Goal: Task Accomplishment & Management: Manage account settings

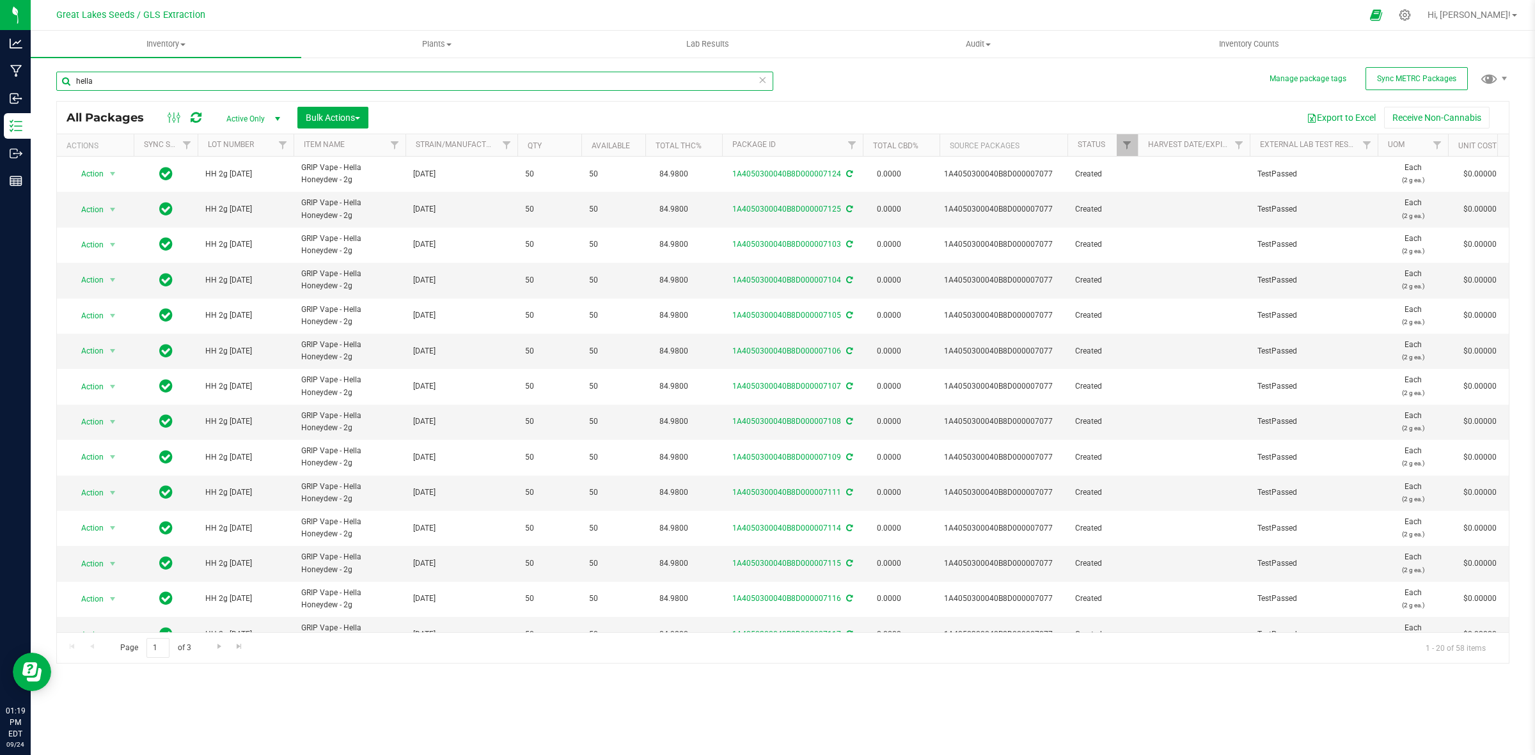
drag, startPoint x: 65, startPoint y: 86, endPoint x: 32, endPoint y: 86, distance: 33.3
click at [32, 86] on div "Manage package tags Sync METRC Packages hella All Packages Active Only Active O…" at bounding box center [783, 251] width 1504 height 390
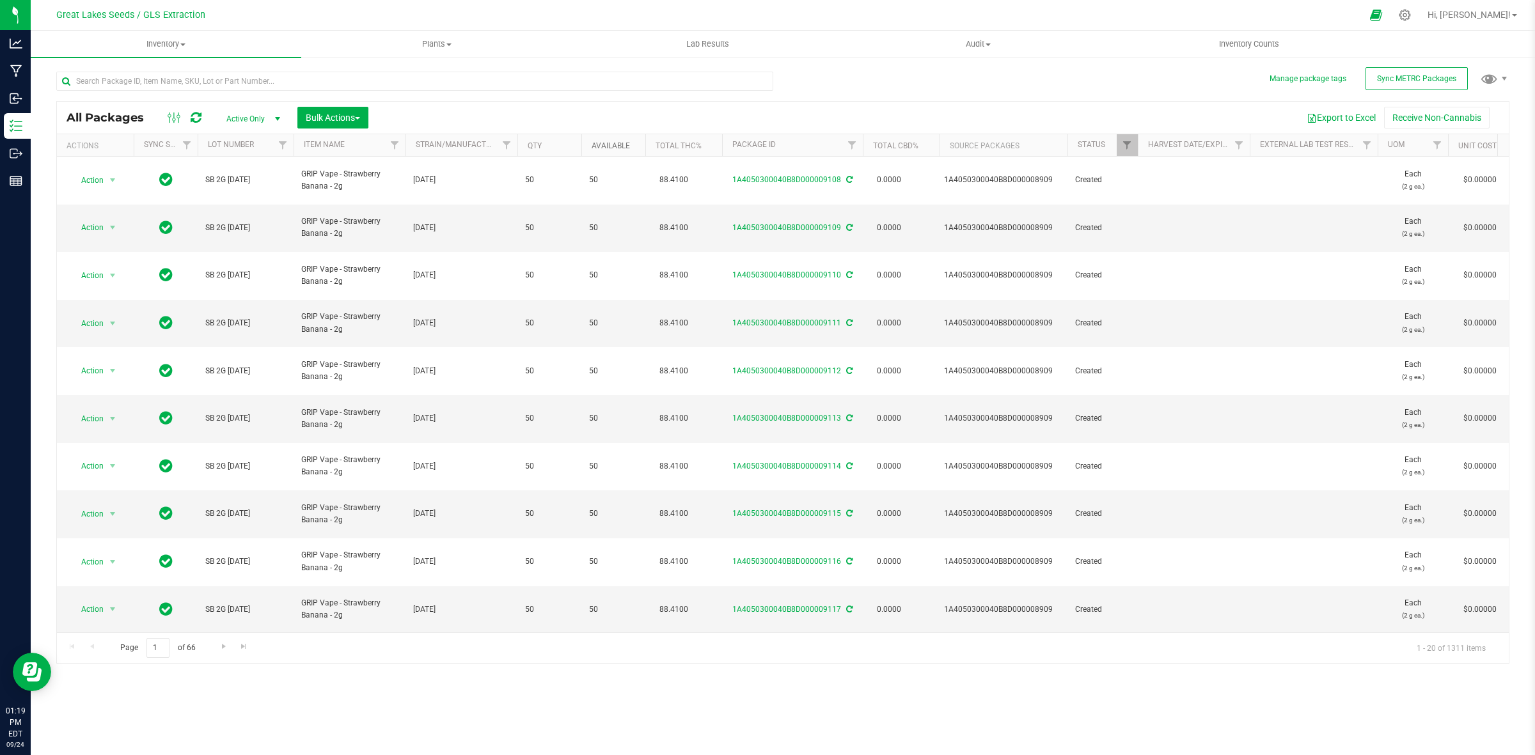
click at [621, 146] on link "Available" at bounding box center [611, 145] width 38 height 9
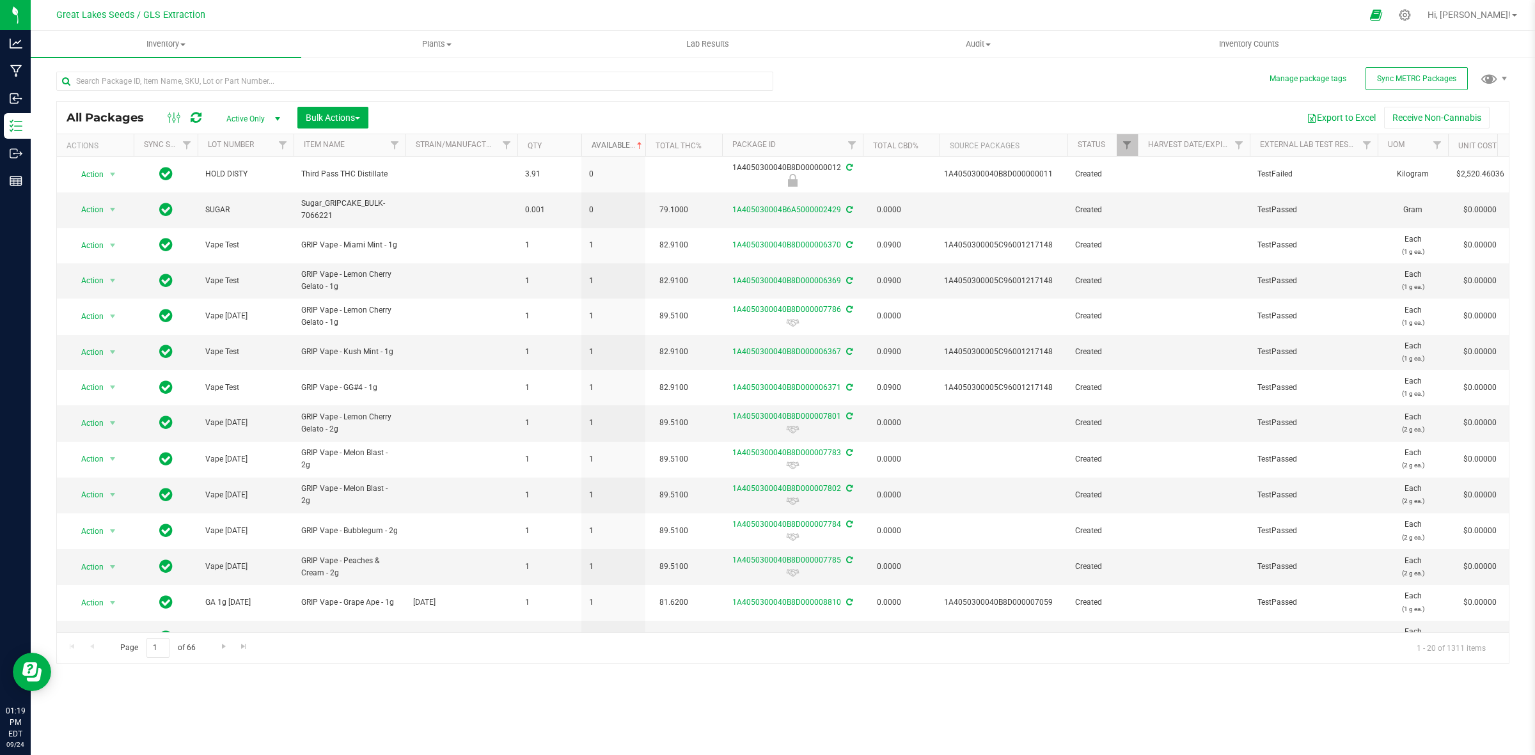
click at [621, 146] on link "Available" at bounding box center [618, 145] width 53 height 9
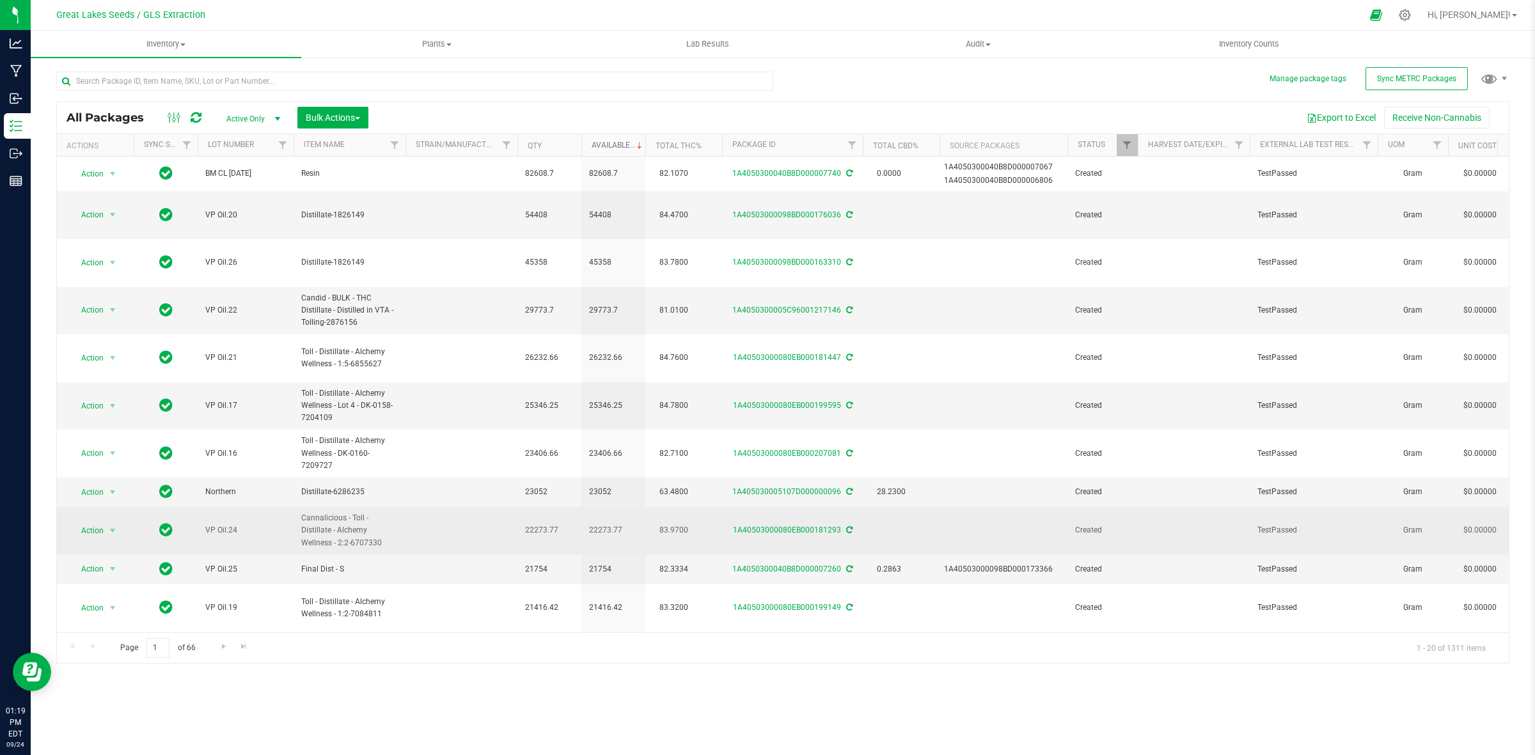
scroll to position [279, 0]
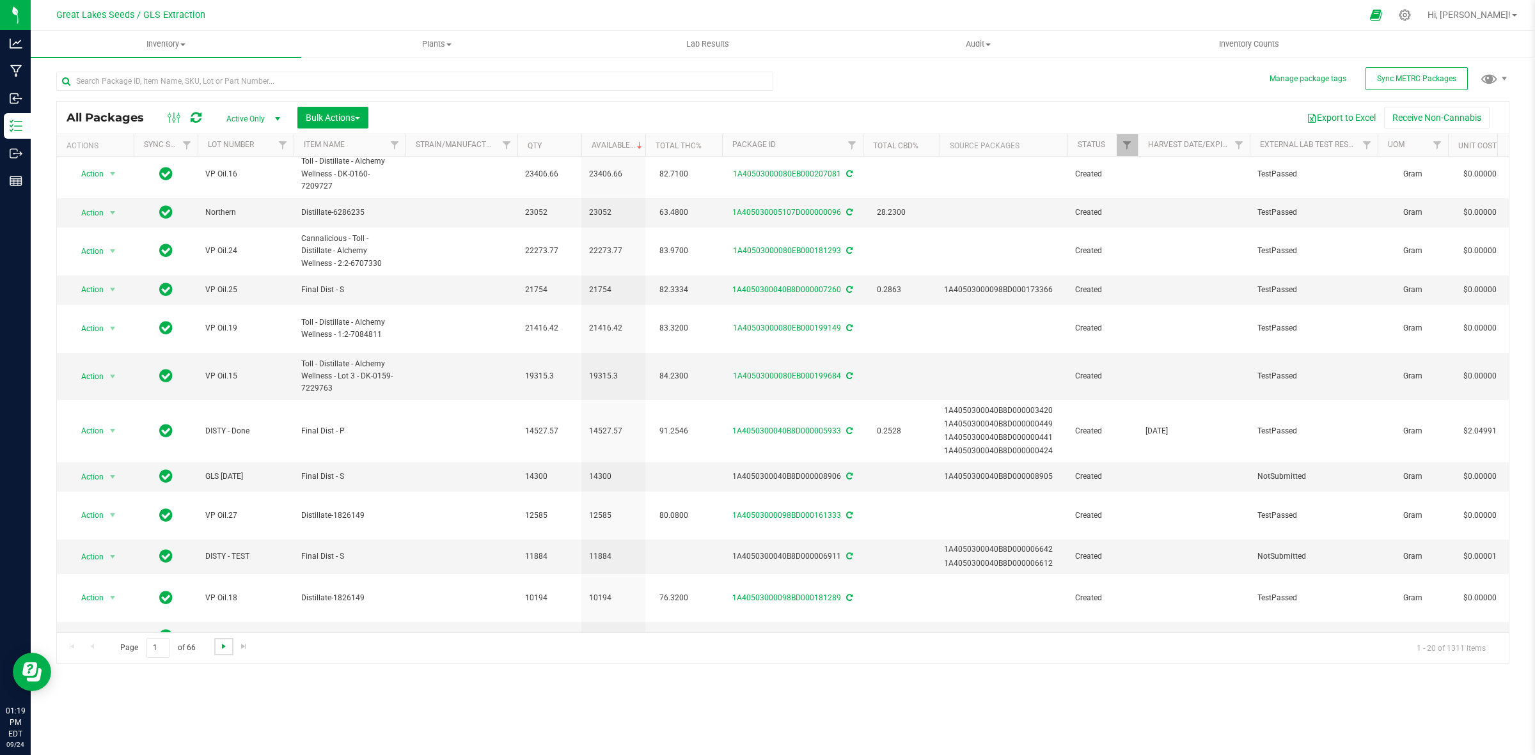
click at [222, 648] on span "Go to the next page" at bounding box center [224, 646] width 10 height 10
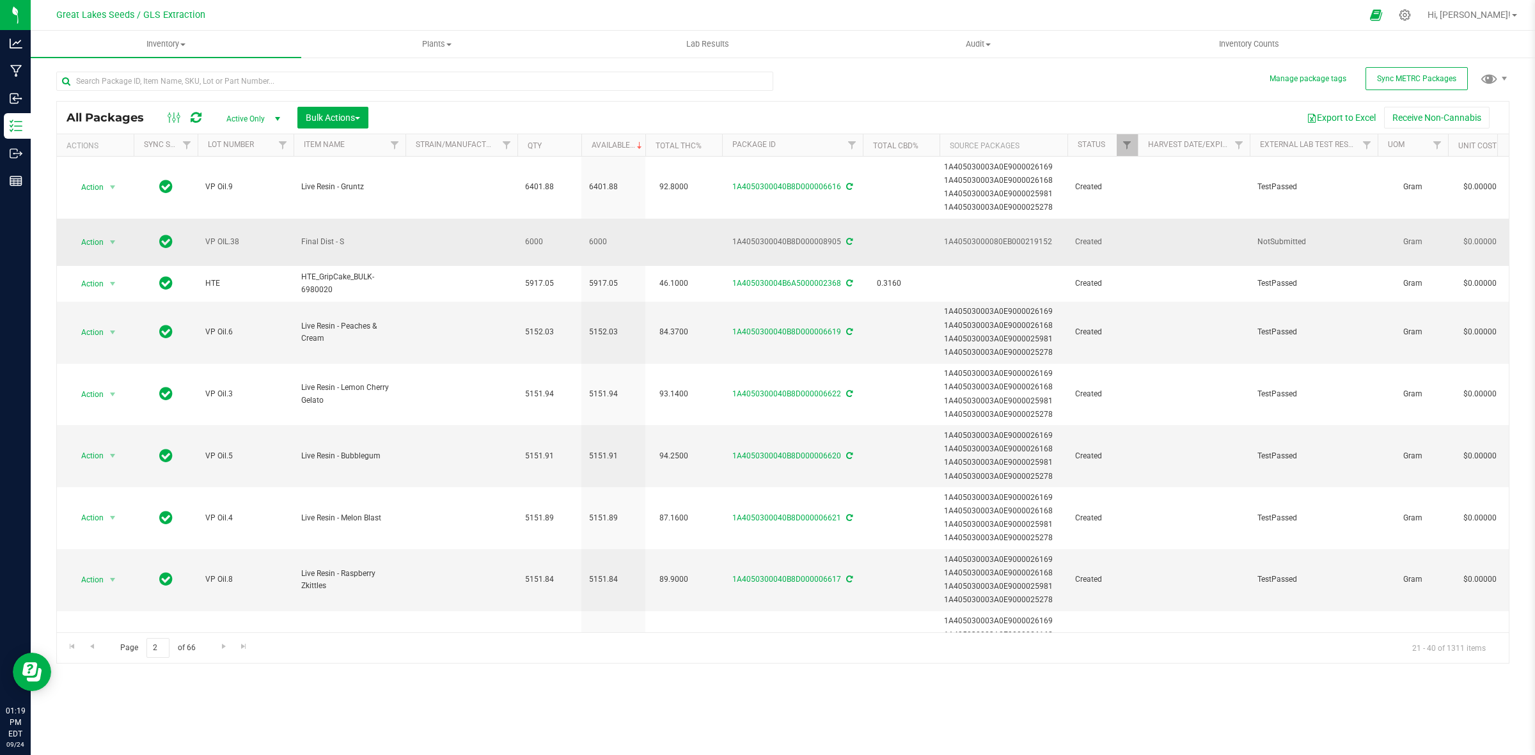
click at [219, 227] on td "VP OIL.38" at bounding box center [246, 243] width 96 height 48
drag, startPoint x: 266, startPoint y: 232, endPoint x: 196, endPoint y: 225, distance: 70.1
click at [196, 225] on tr "Action Action Adjust qty Create package Edit attributes Global inventory Locate…" at bounding box center [1171, 243] width 2229 height 48
type input "DISTY- TEST"
click at [967, 122] on div "All Packages Active Only Active Only Lab Samples Locked All External Internal B…" at bounding box center [782, 382] width 1453 height 563
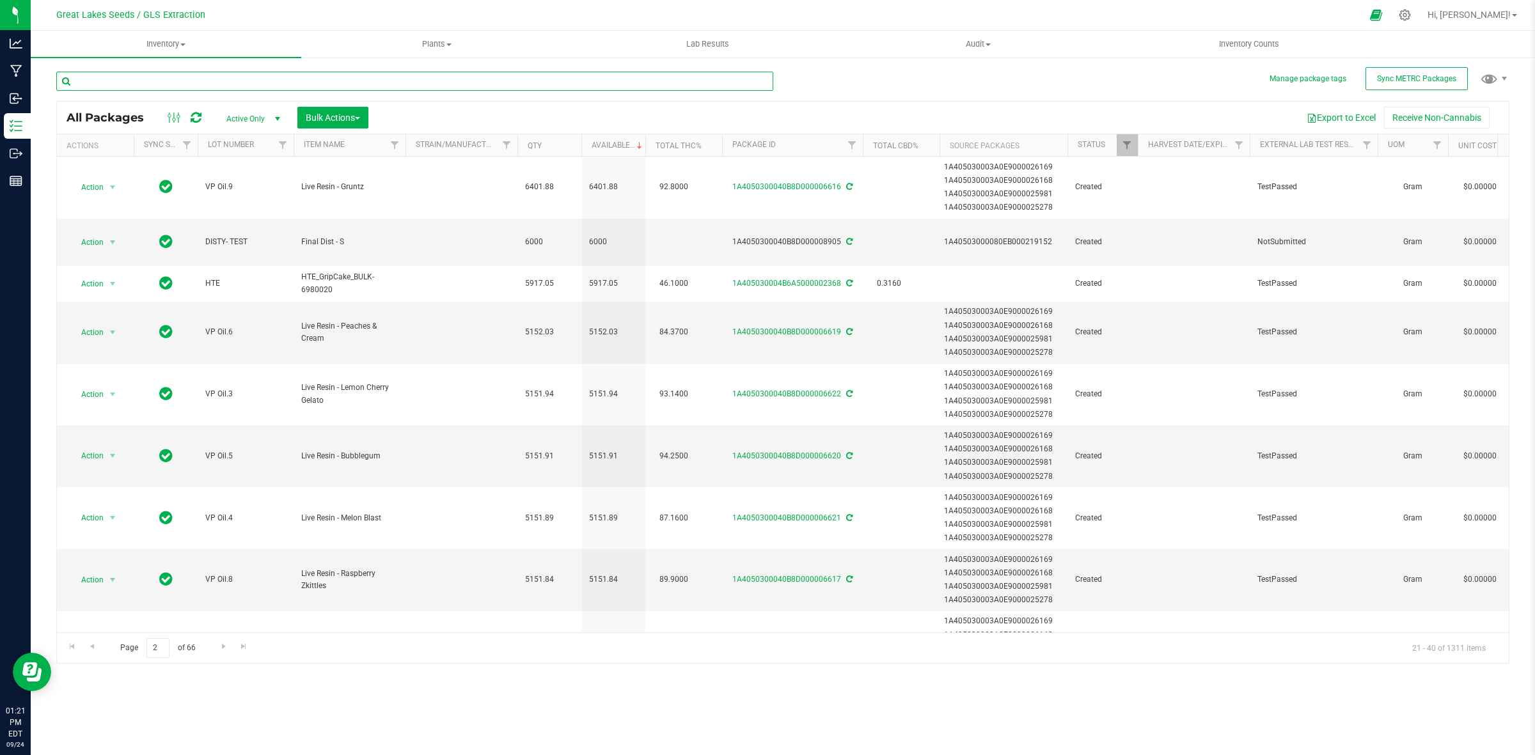
click at [215, 77] on input "text" at bounding box center [414, 81] width 717 height 19
type input "9150"
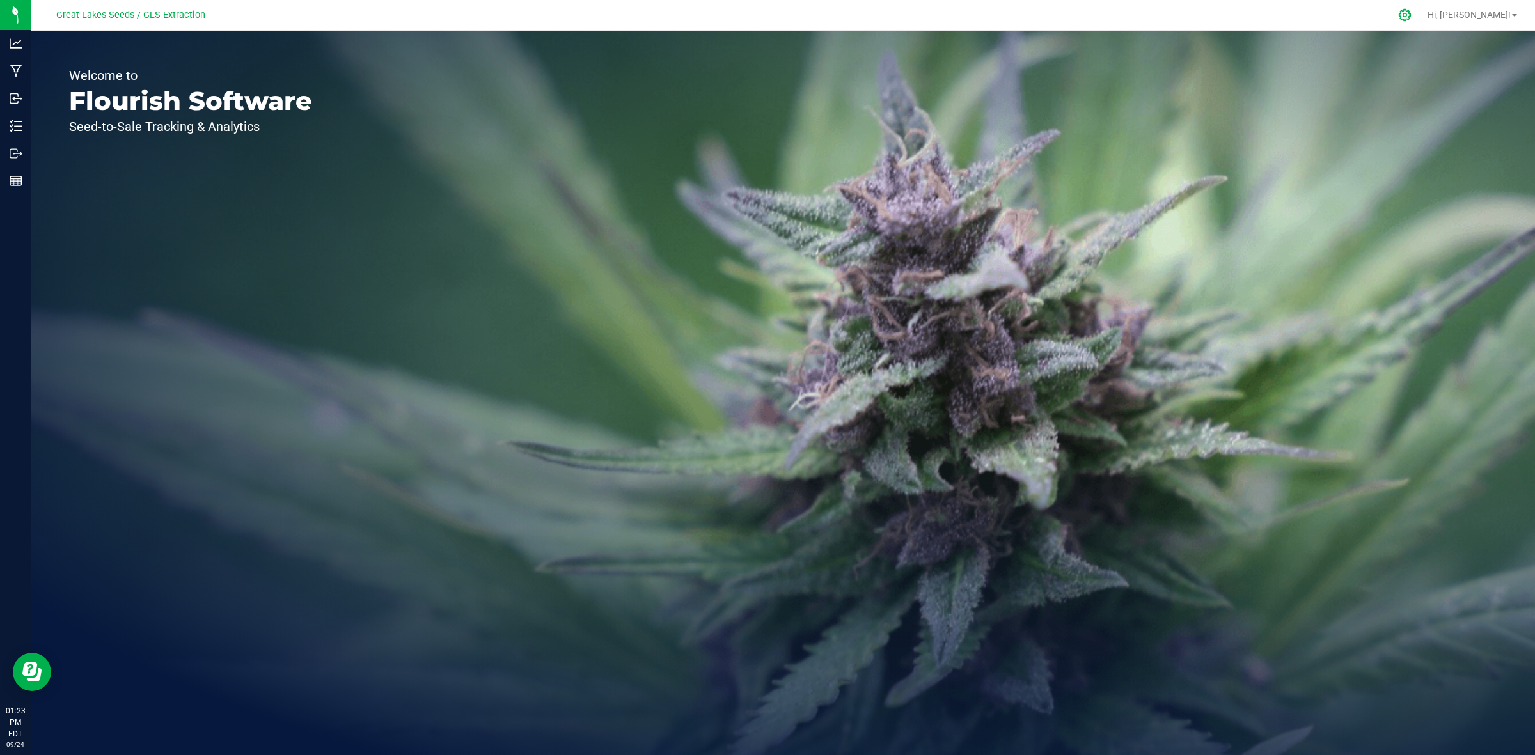
click at [1414, 11] on div at bounding box center [1405, 14] width 18 height 13
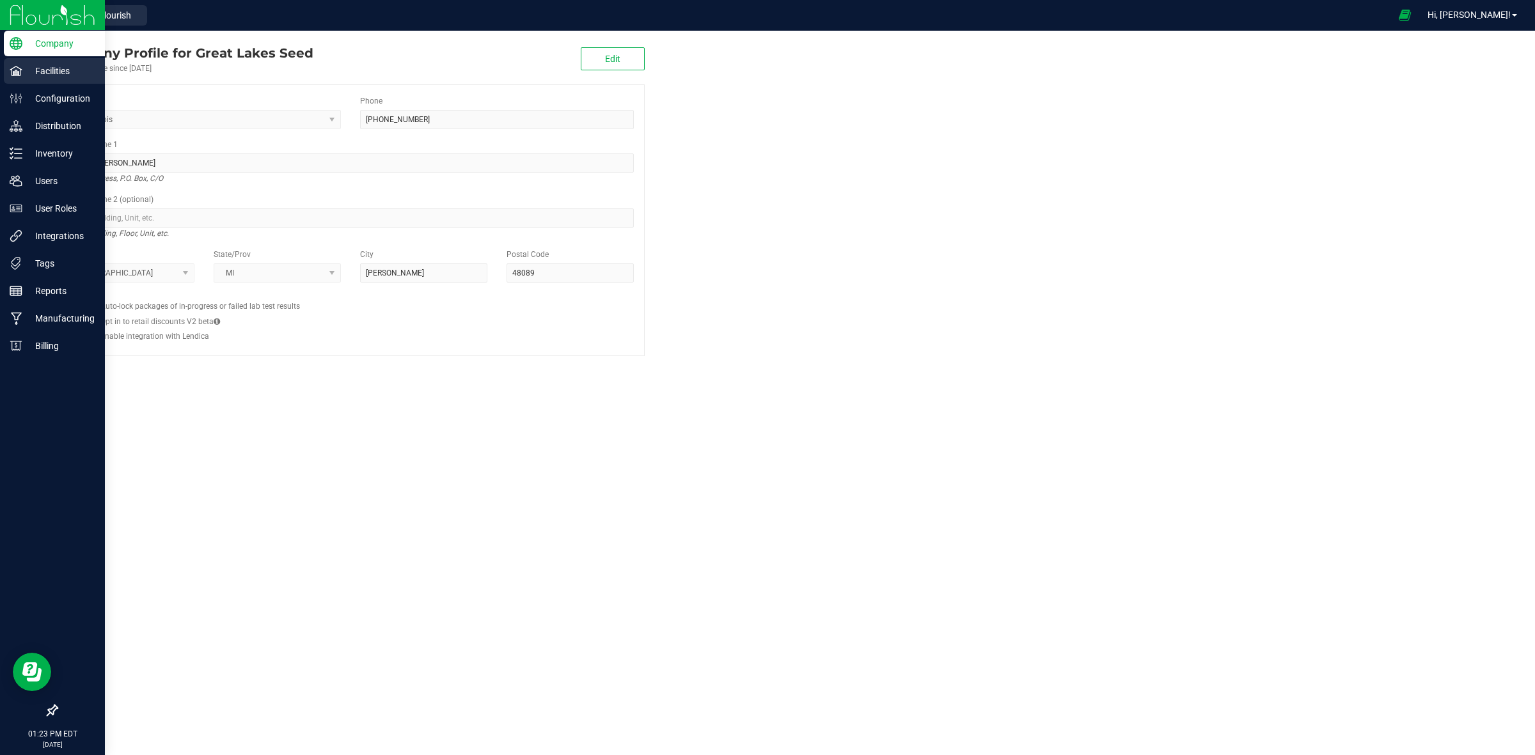
click at [40, 79] on div "Facilities" at bounding box center [54, 71] width 101 height 26
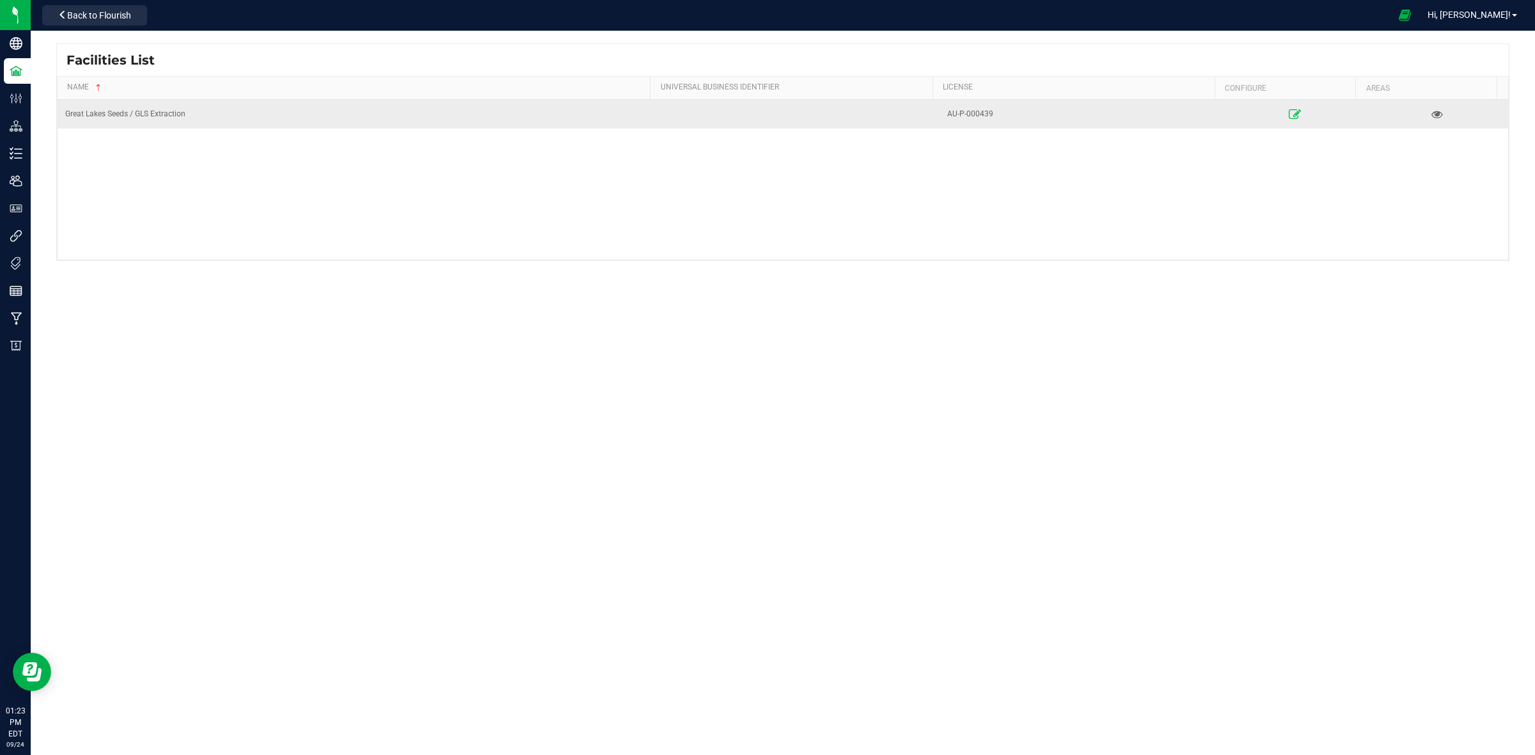
click at [1289, 116] on icon at bounding box center [1295, 113] width 12 height 9
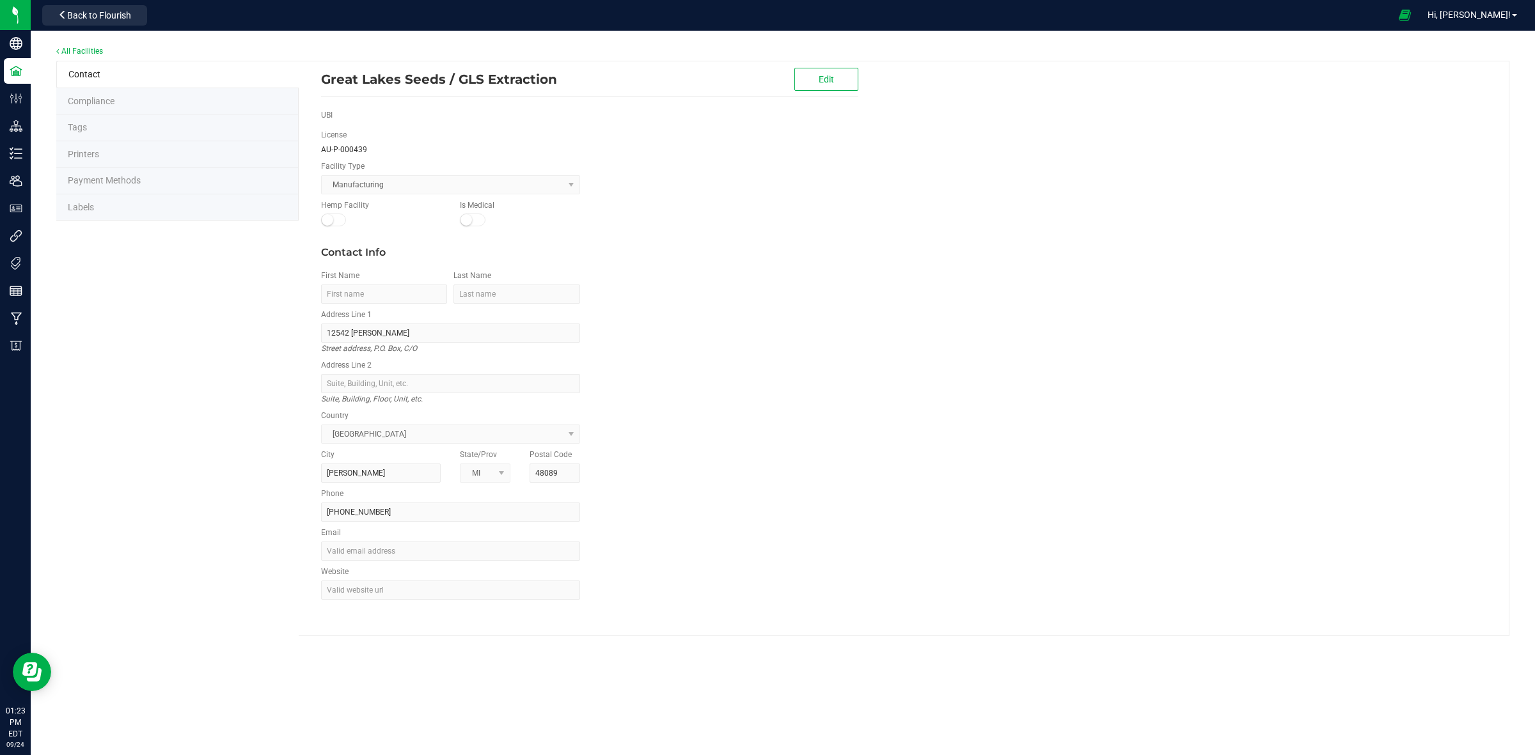
click at [84, 205] on span "Labels" at bounding box center [81, 207] width 26 height 10
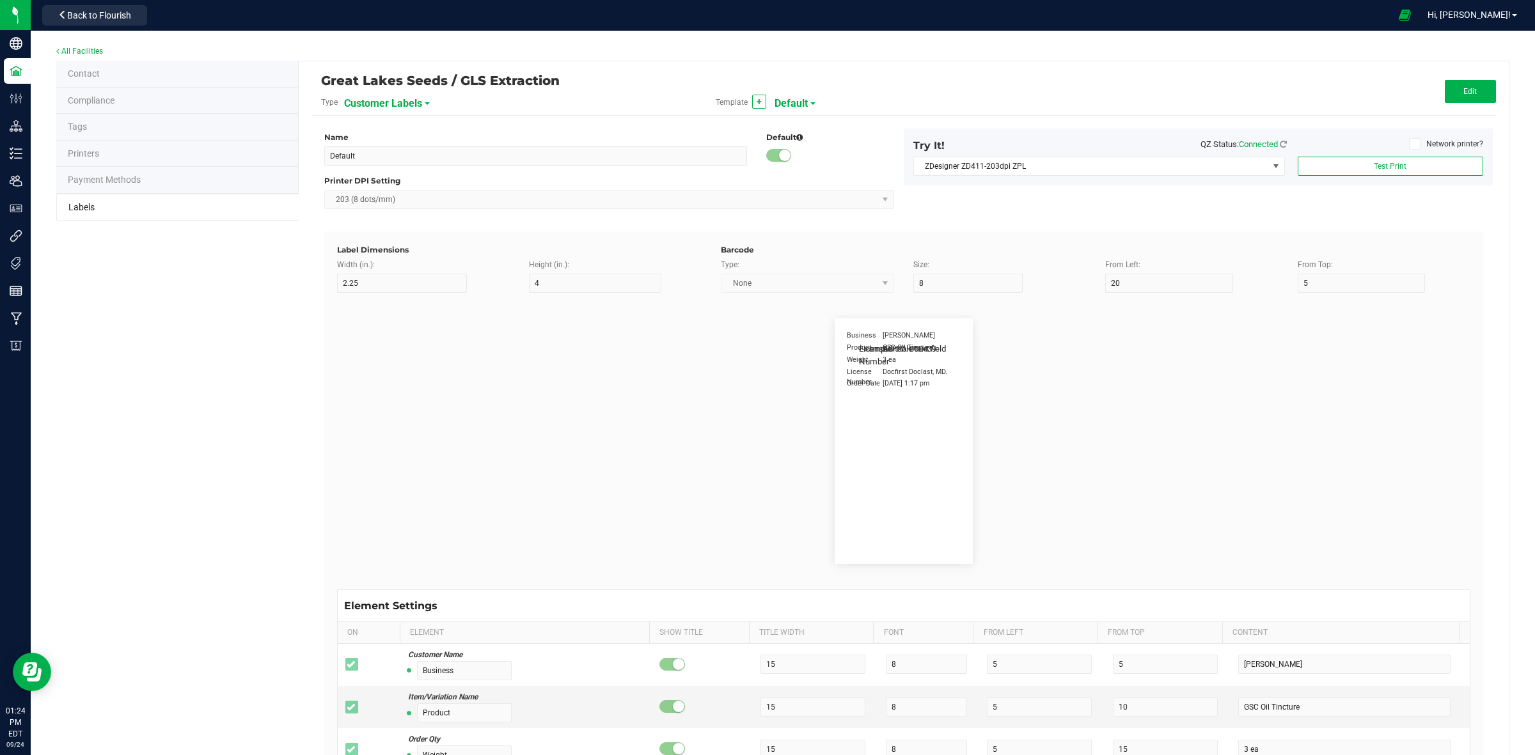
click at [378, 99] on span "Customer Labels" at bounding box center [383, 104] width 78 height 22
click at [389, 173] on span "Package Labels" at bounding box center [376, 177] width 54 height 9
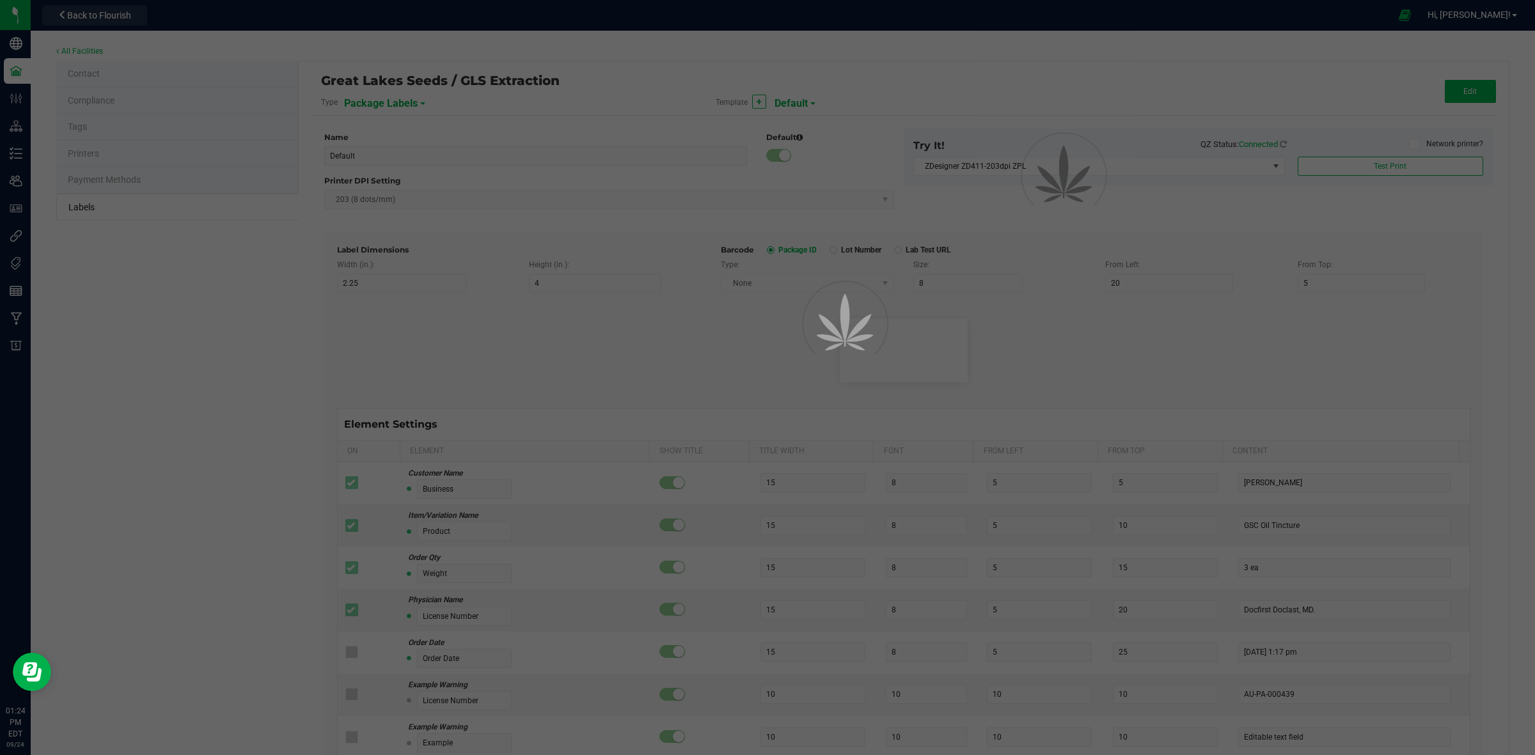
type input "GRIP Big Box RIGHT"
type input "1.25"
type input "15"
type input "10"
type input "30"
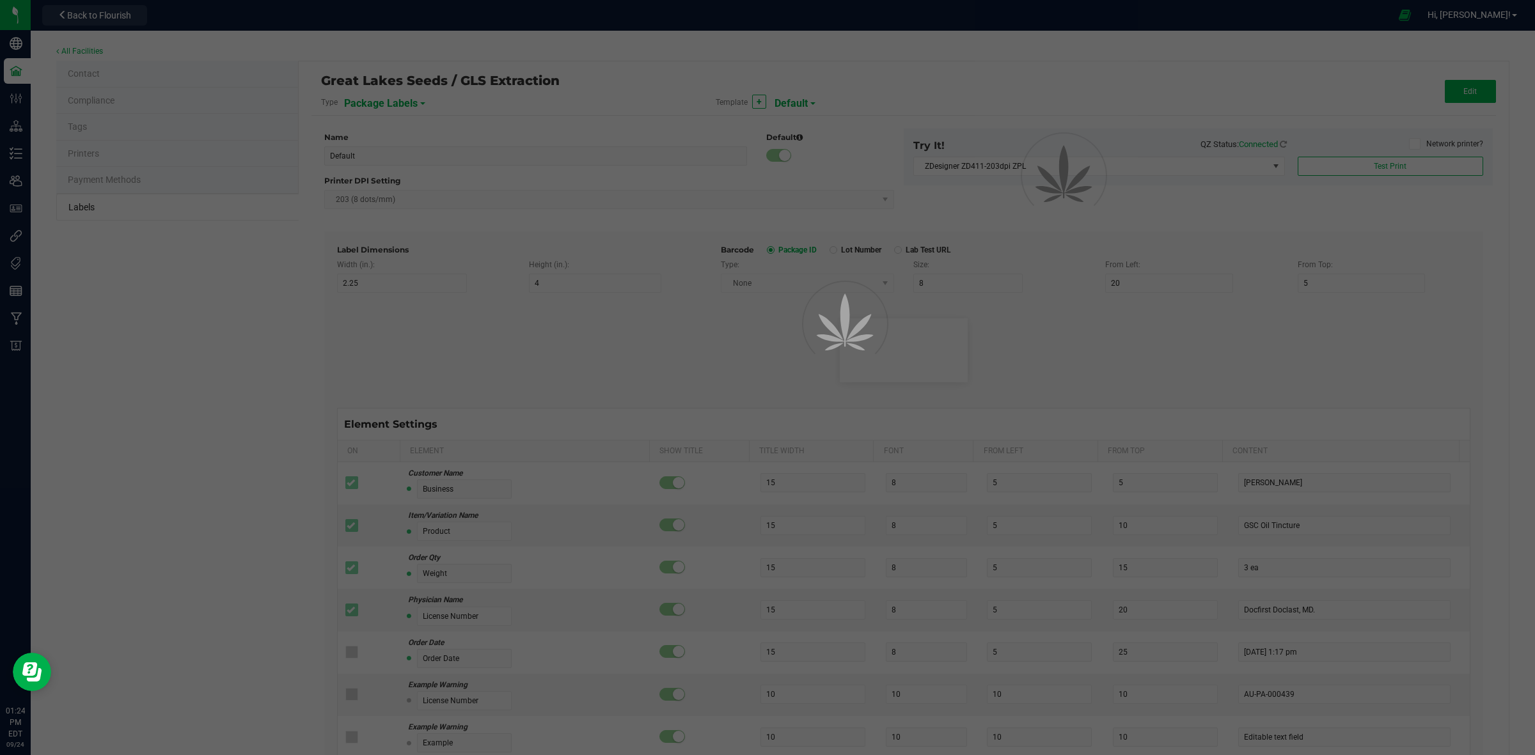
type input "METRC"
type input "14"
type input "11.5"
type input "CADMODS-20200420-096"
type input "Size"
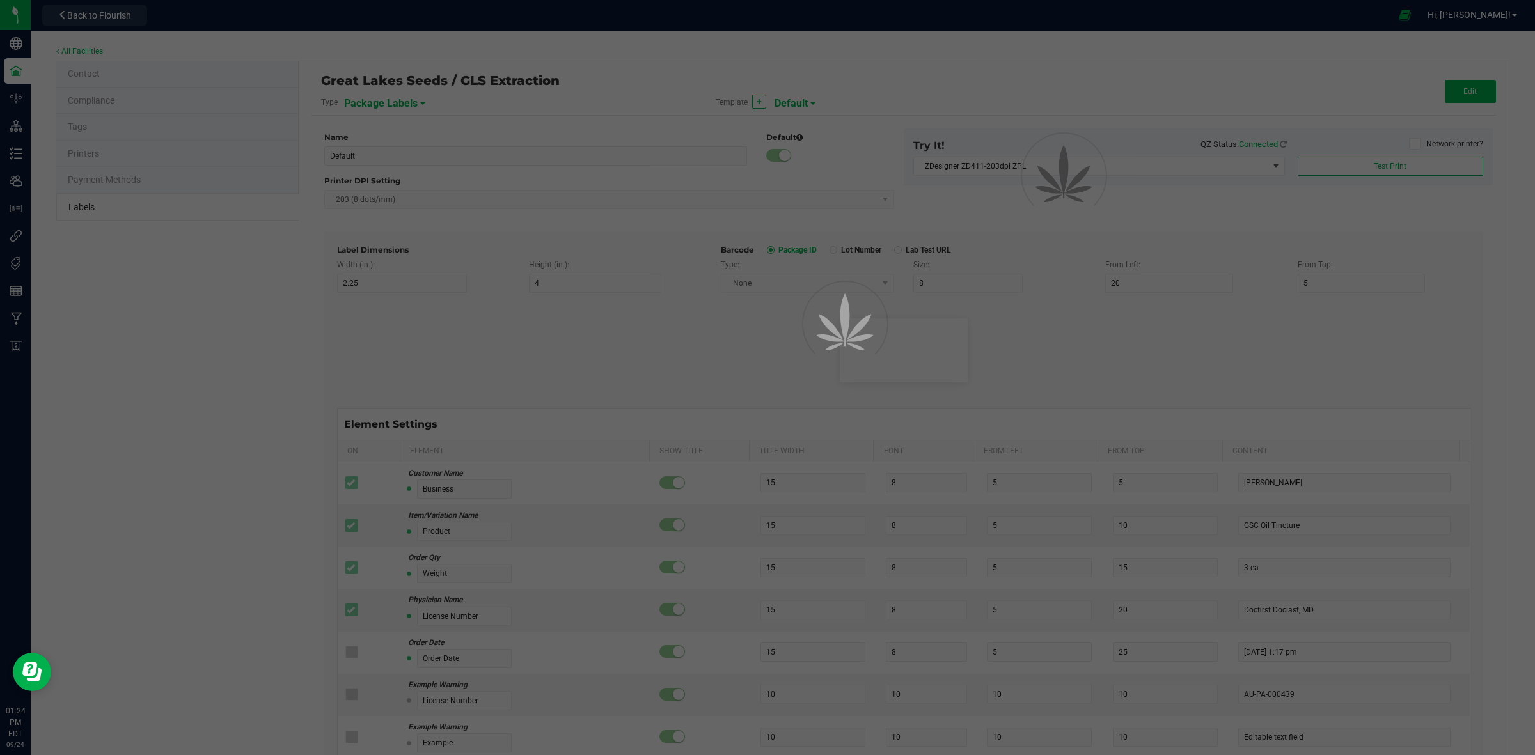
type input "25"
type input "10"
type input "14"
type input "50 each"
type input "GLS"
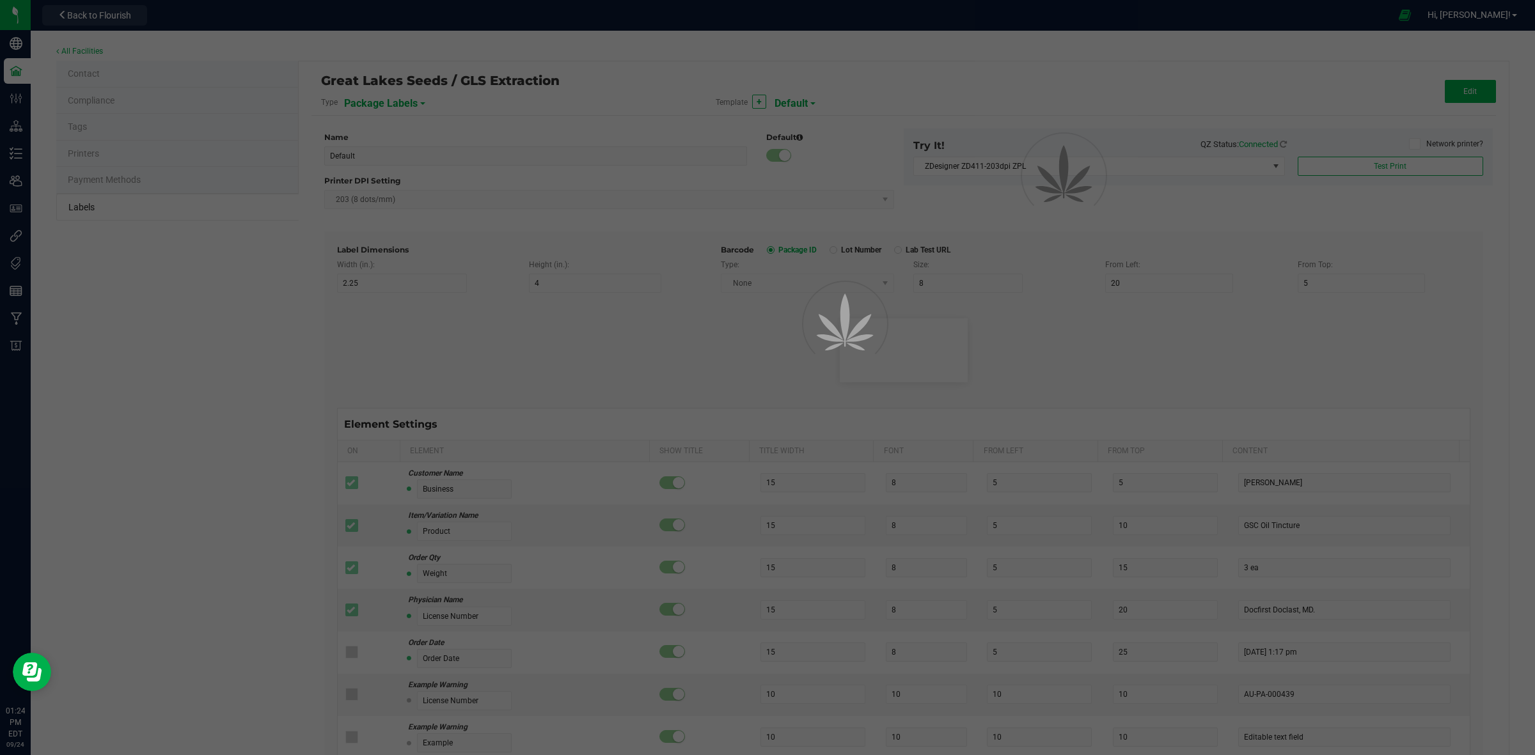
type input "8"
type input "12"
type input "10"
type input "AU-P-000439"
type input "SKU Name"
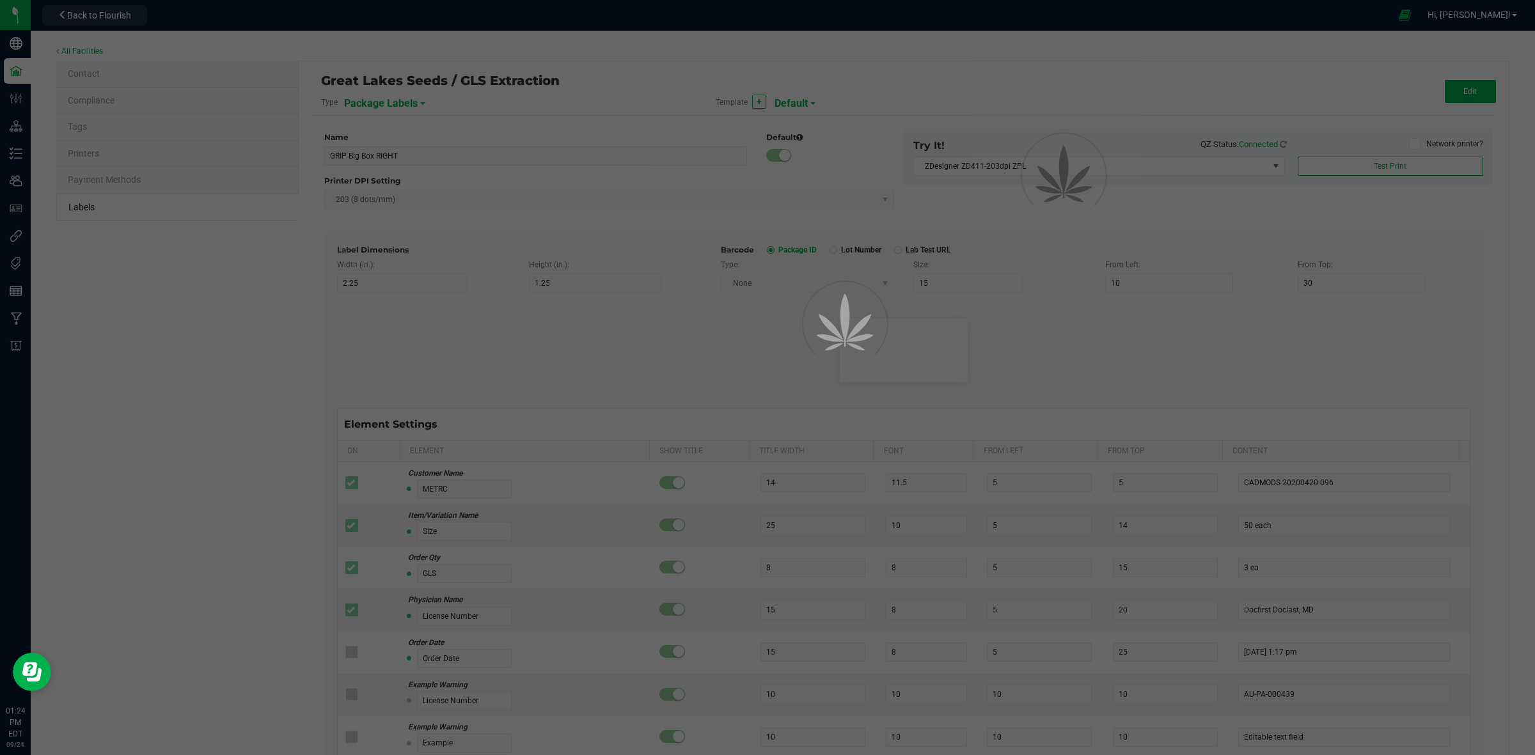
type input "25"
type input "18"
type input "Gelato Pen"
type input "Strain"
type input "25"
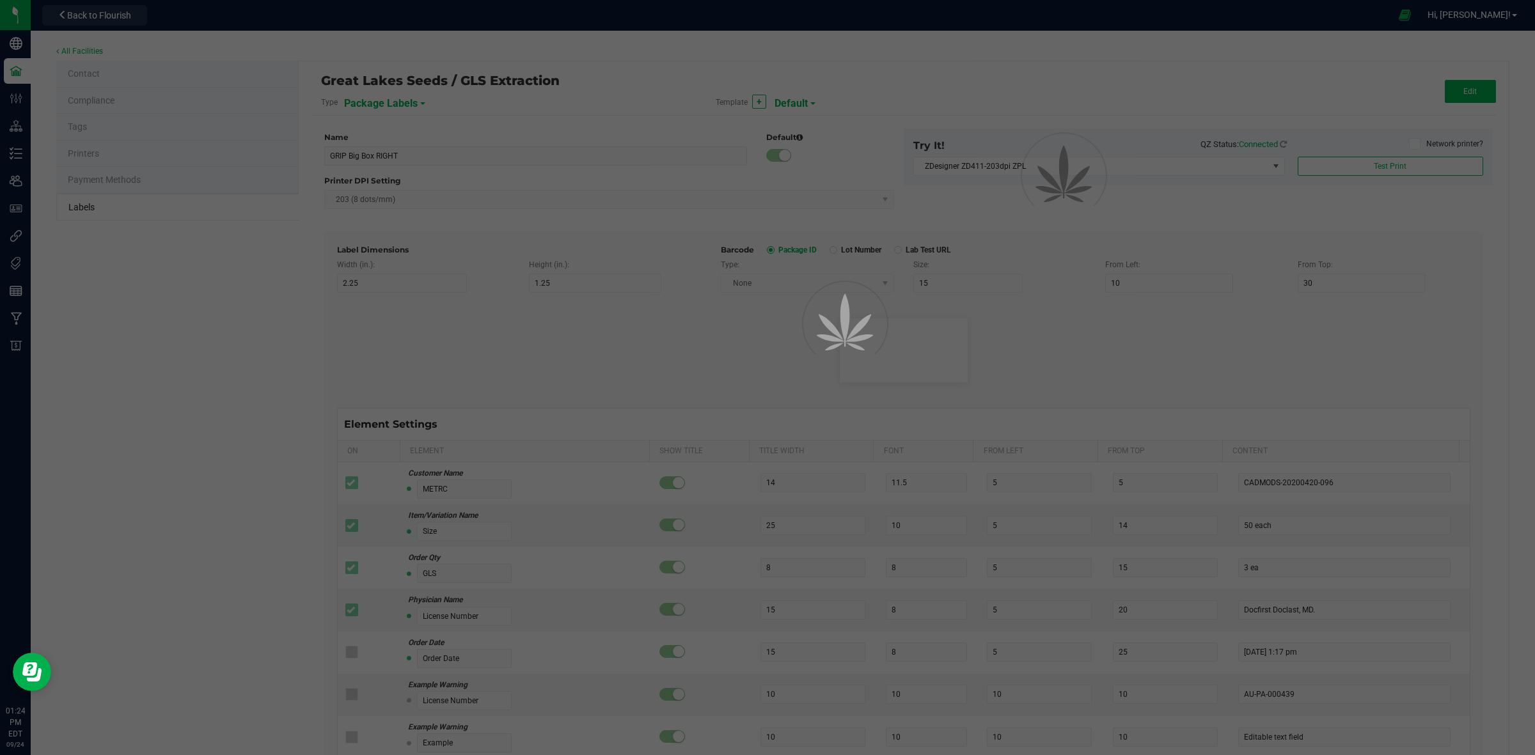
type input "10"
type input "15"
type input "Gelato"
type input "Package Date"
type input "25"
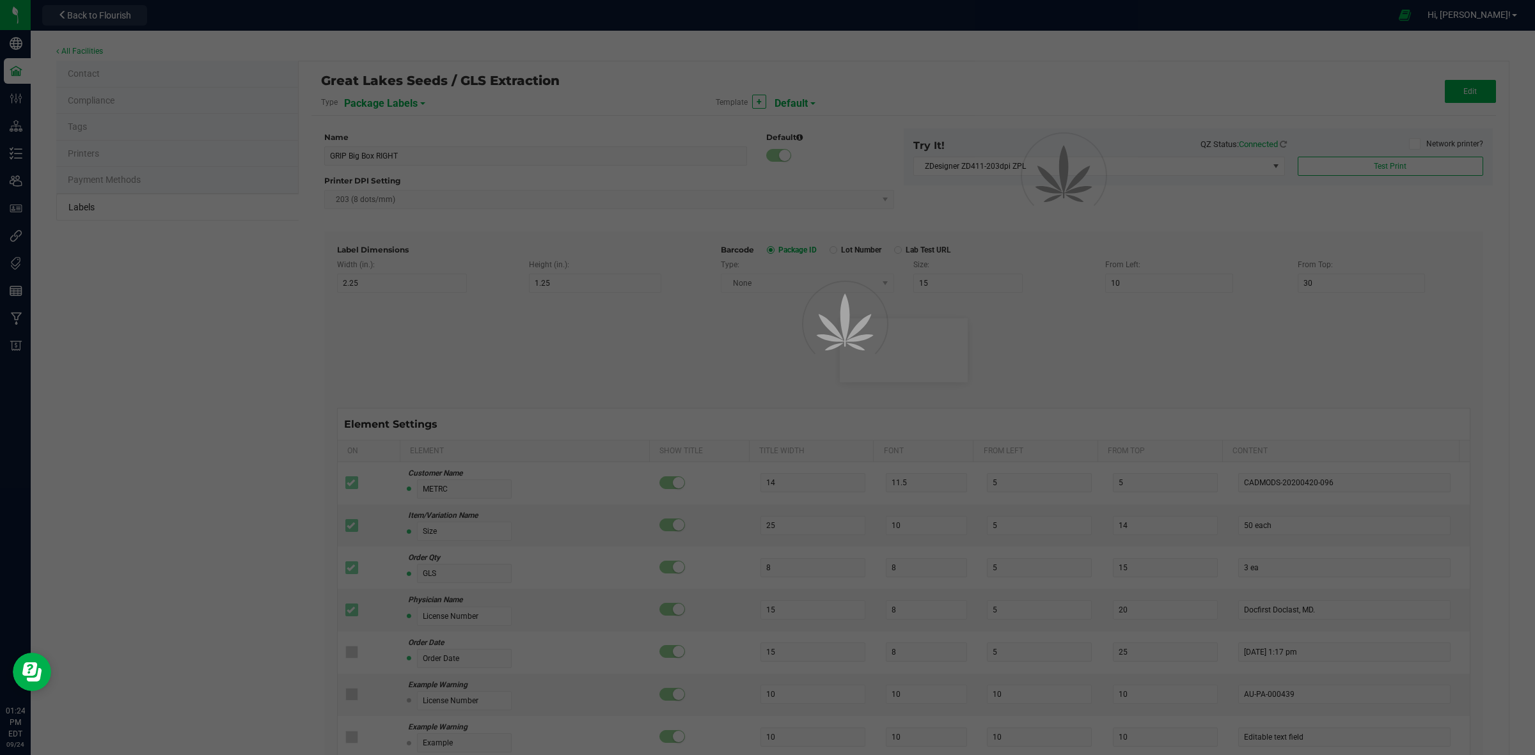
type input "5"
type input "25"
type input "4/20/2023 10:14pm"
type input "Lot Number"
type input "25"
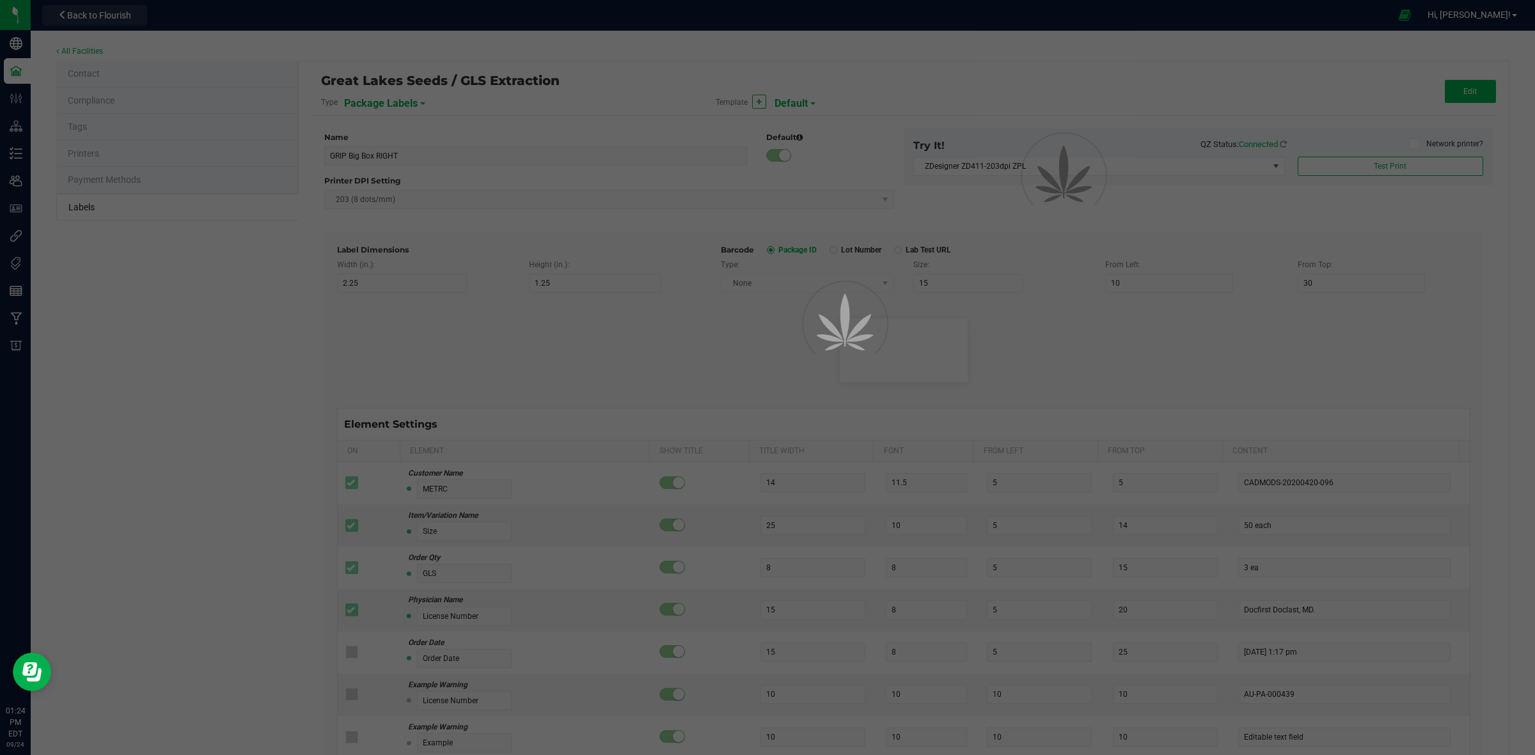
type input "5"
type input "30"
type input "LOT918234"
type input "SKU"
type input "25"
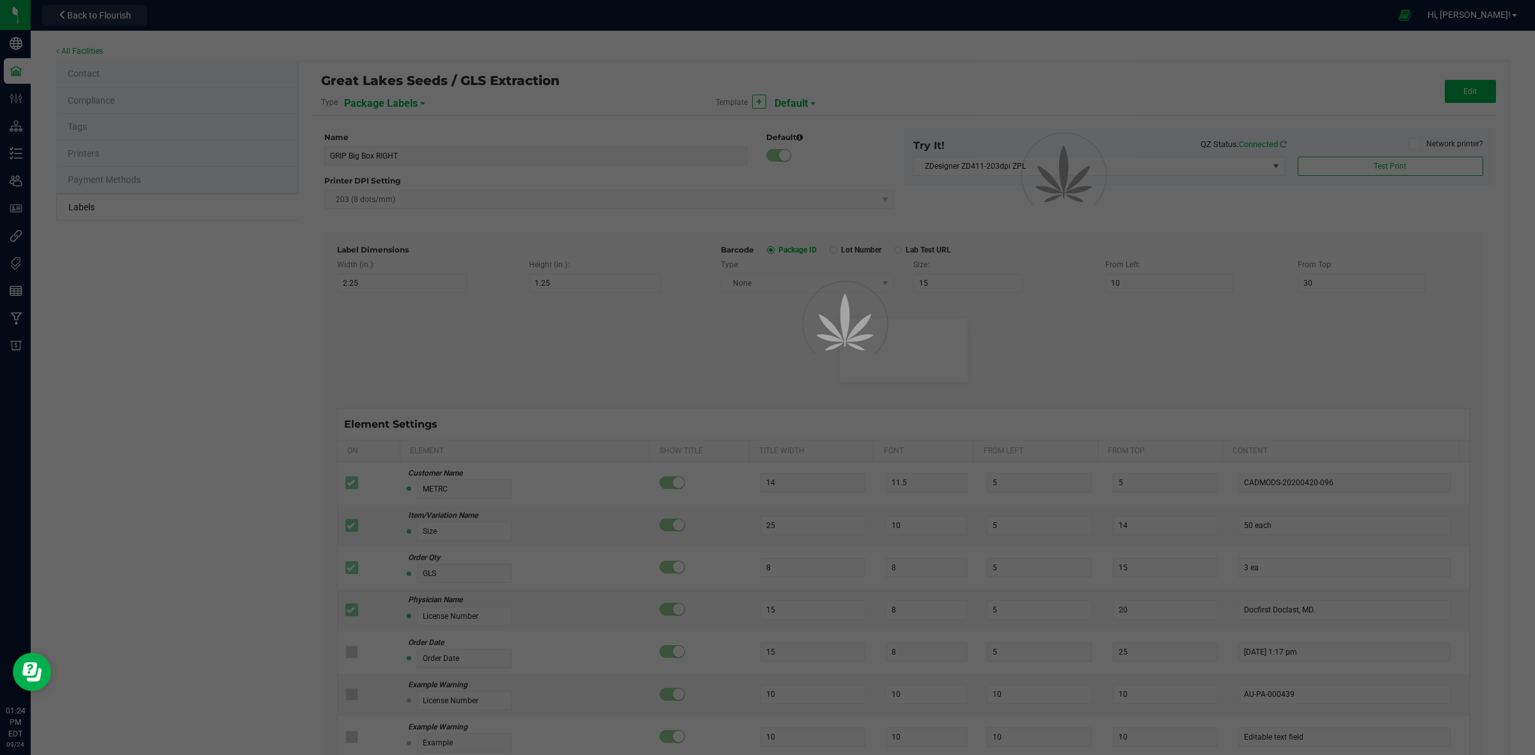
type input "10"
type input "30"
type input "42P017"
type input "Ref Field 1"
type input "25"
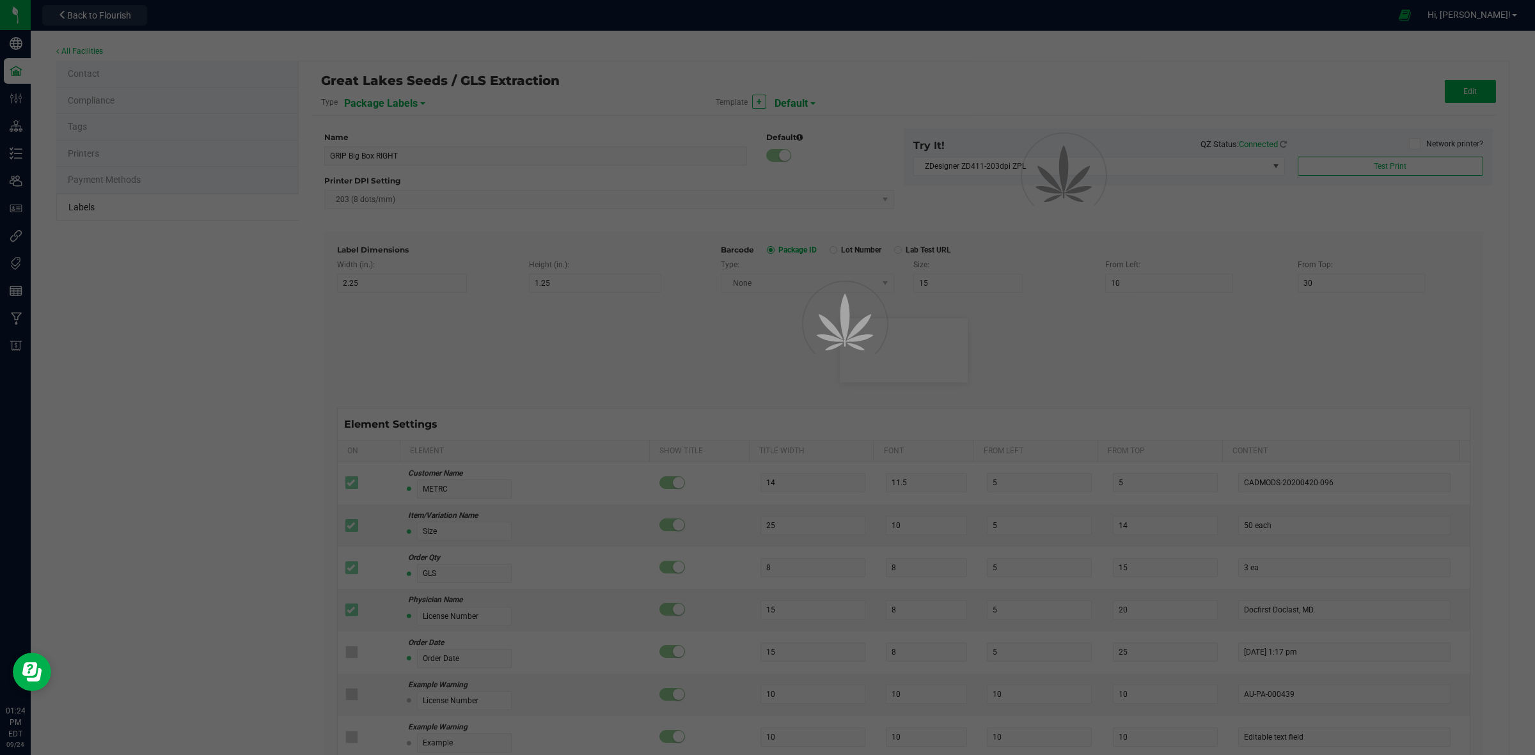
type input "10"
type input "35"
type input "Ref Field 1 Value"
type input "Ref Field 2"
type input "25"
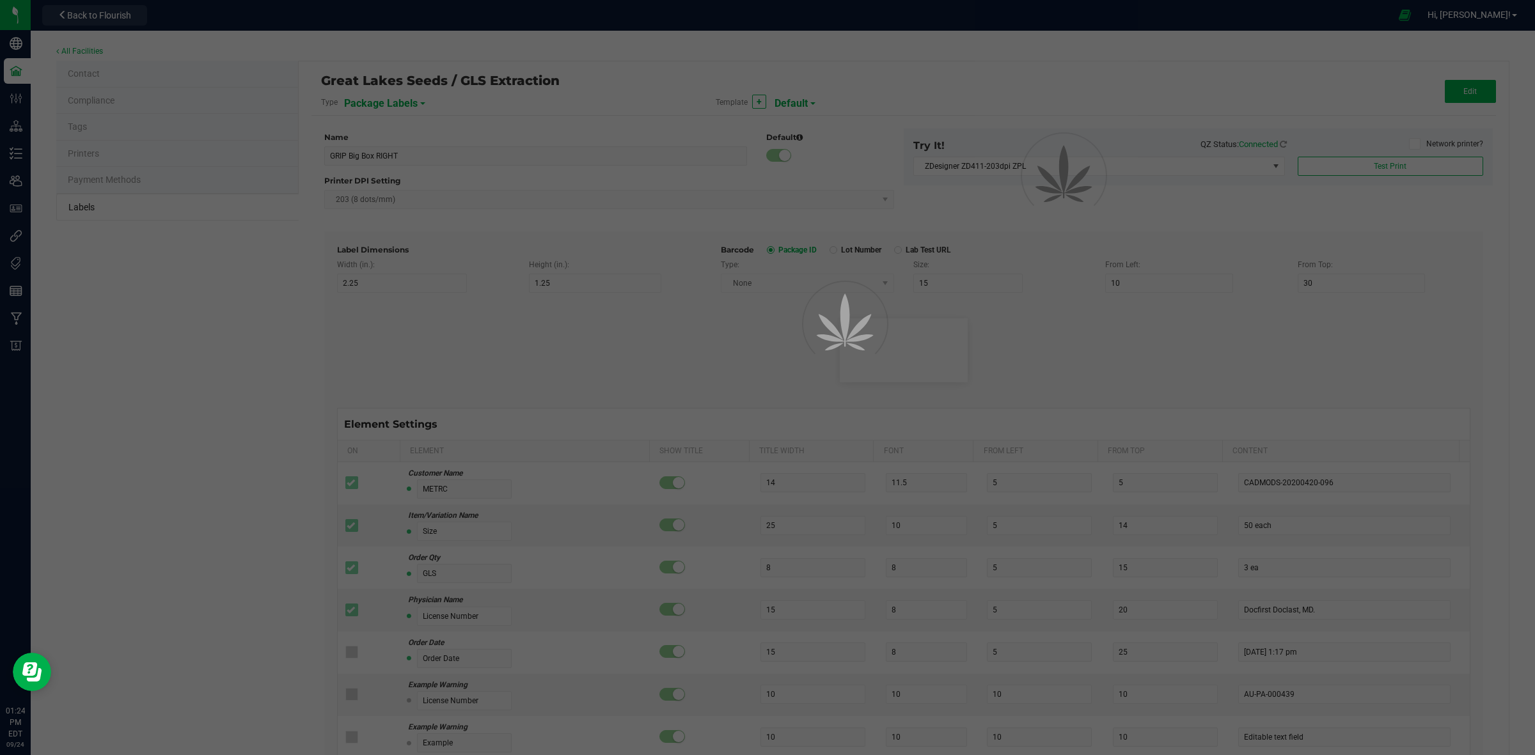
type input "10"
type input "35"
type input "Ref Field 2 Value"
type input "Ref Field 3"
type input "25"
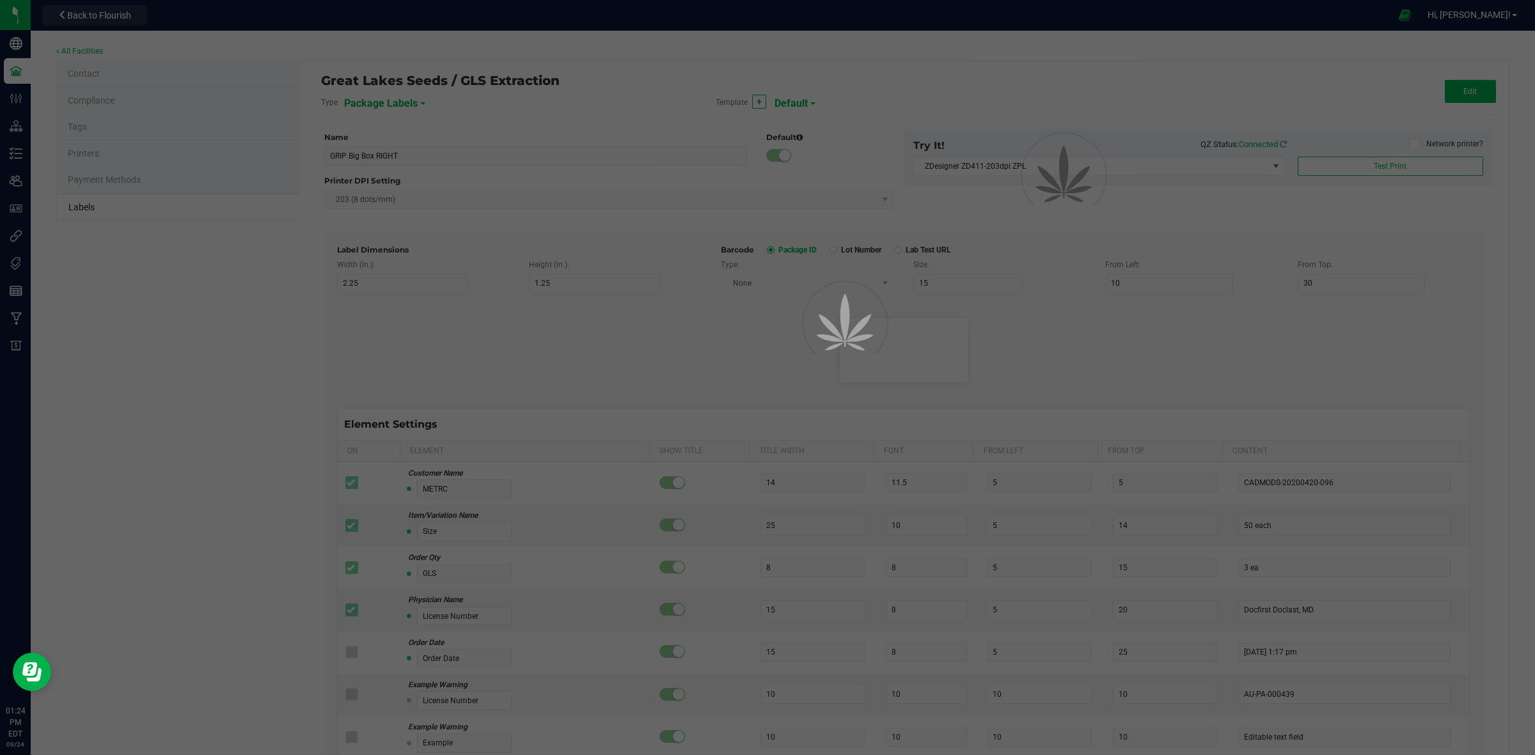
type input "10"
type input "35"
type input "Ref Field 3 Value"
type input "Item Ref Field 1"
type input "25"
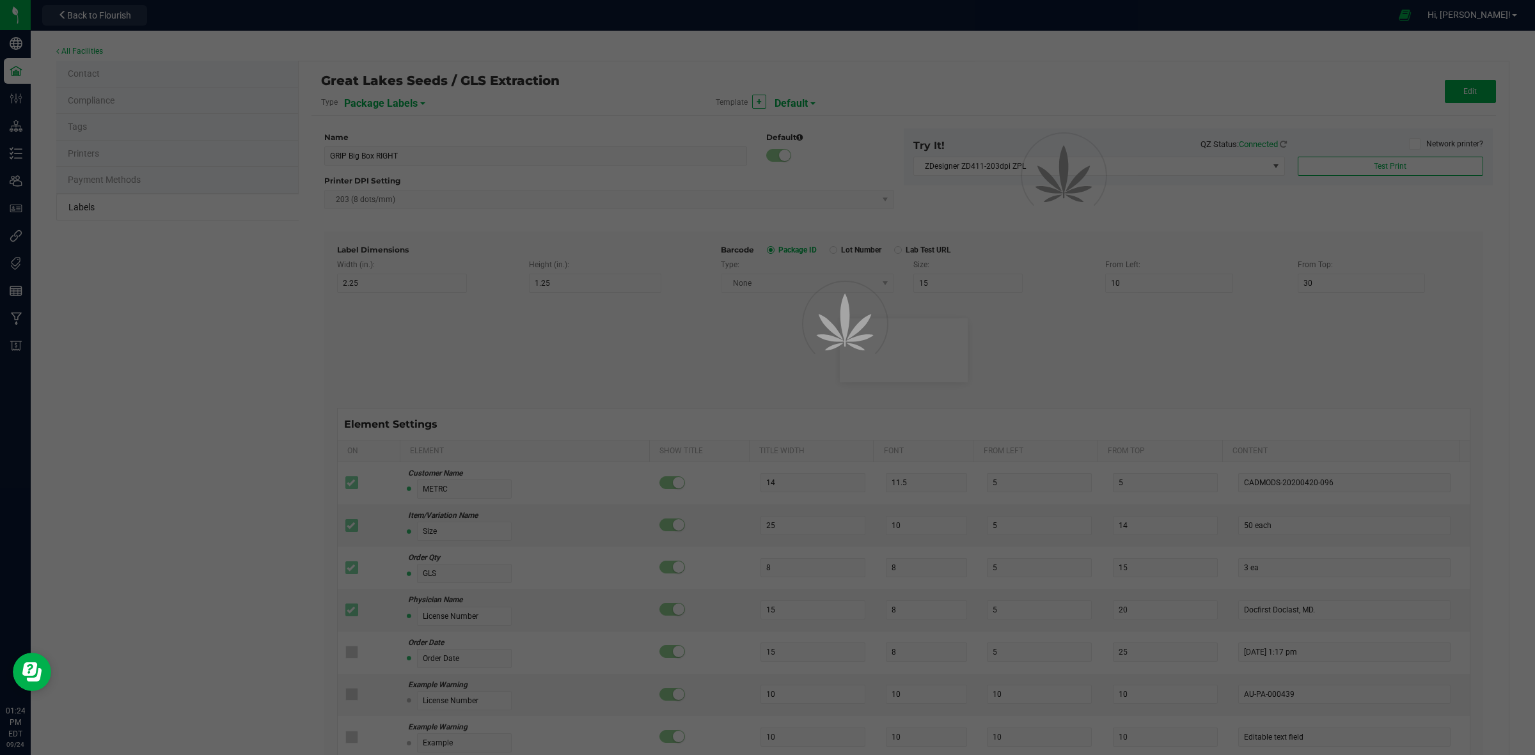
type input "10"
type input "35"
type input "Item Ref Field 1 Value"
type input "Item Ref Field 2"
type input "25"
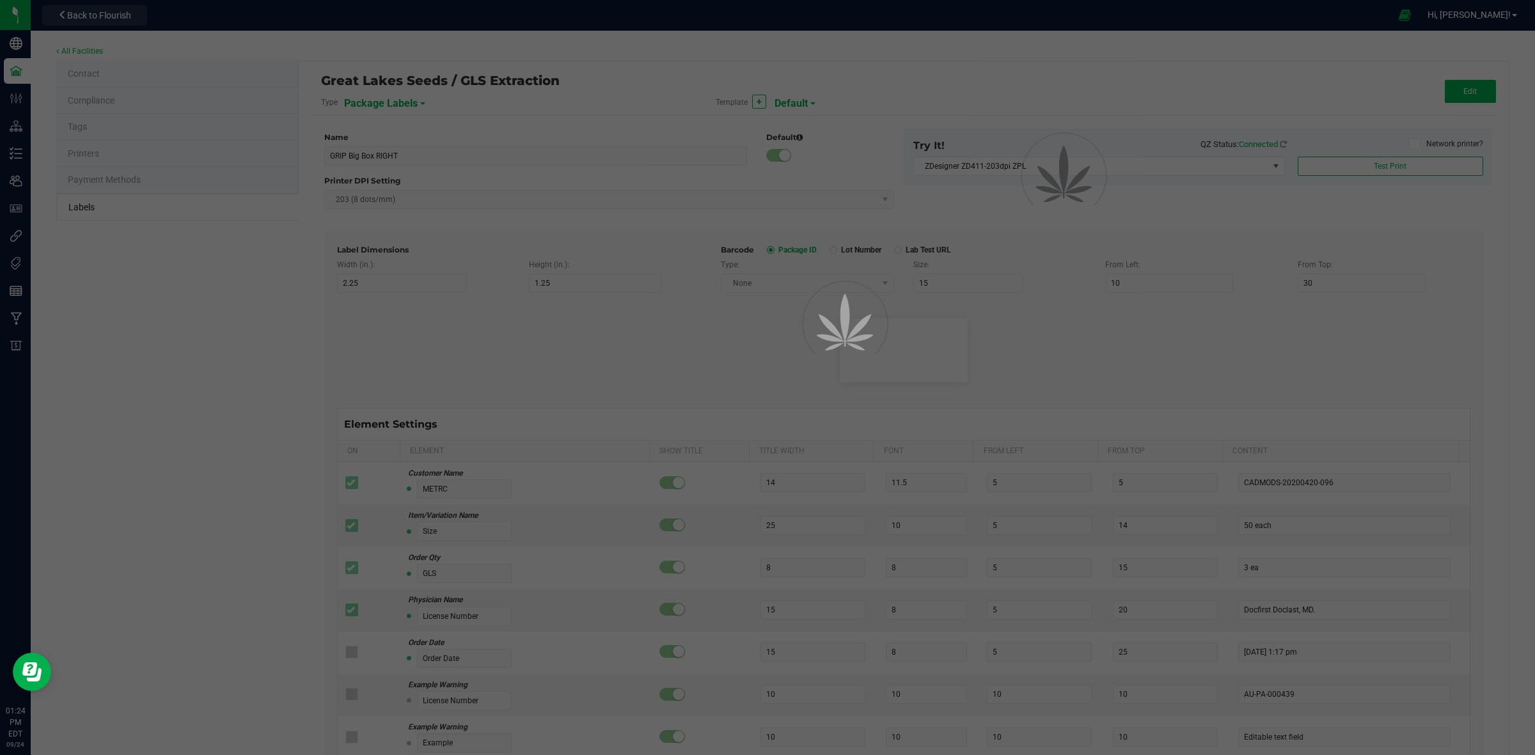
type input "10"
type input "35"
type input "Item Ref Field 2 Value"
type input "Item Ref Field 3"
type input "25"
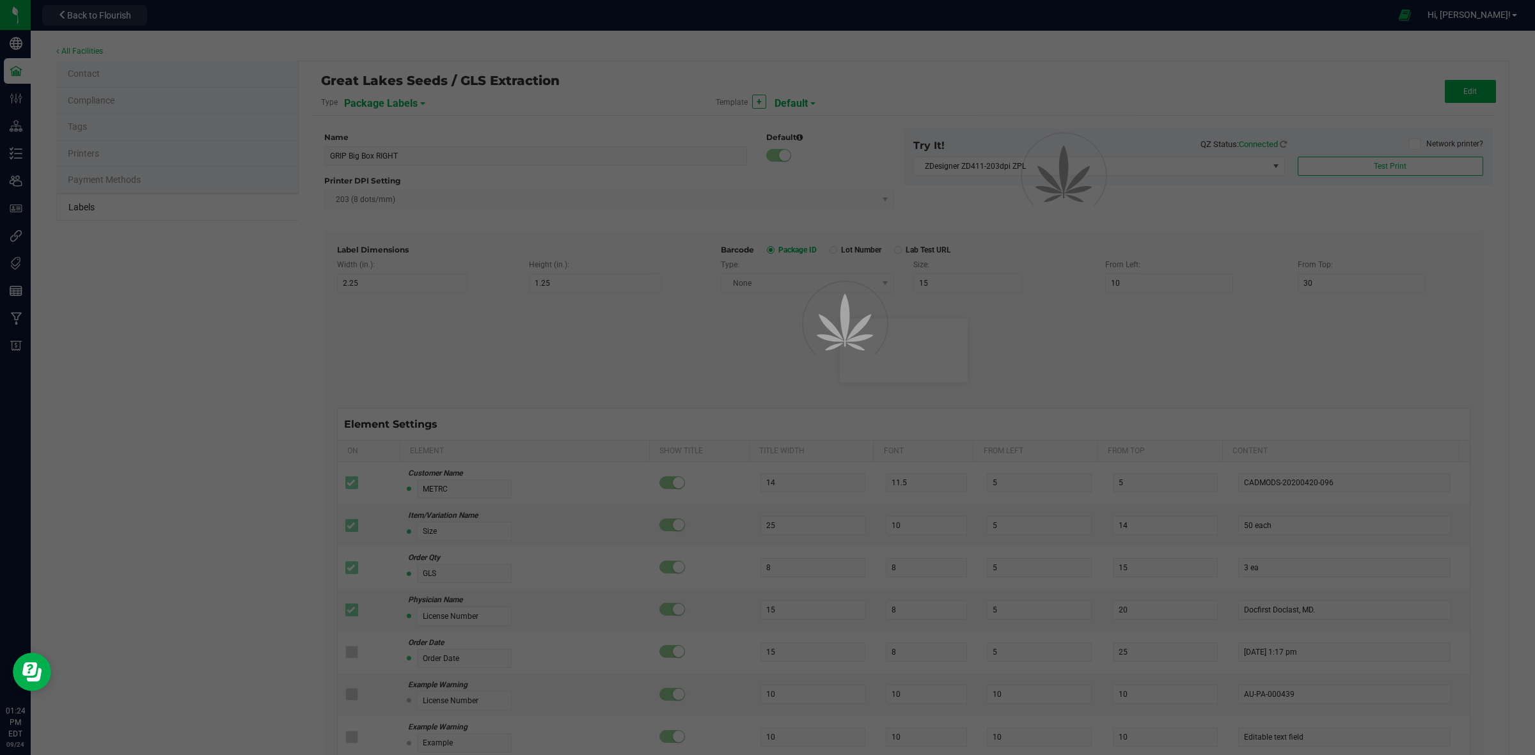
type input "10"
type input "35"
type input "Item Ref Field 3 Value"
type input "Item Ref Field 4"
type input "25"
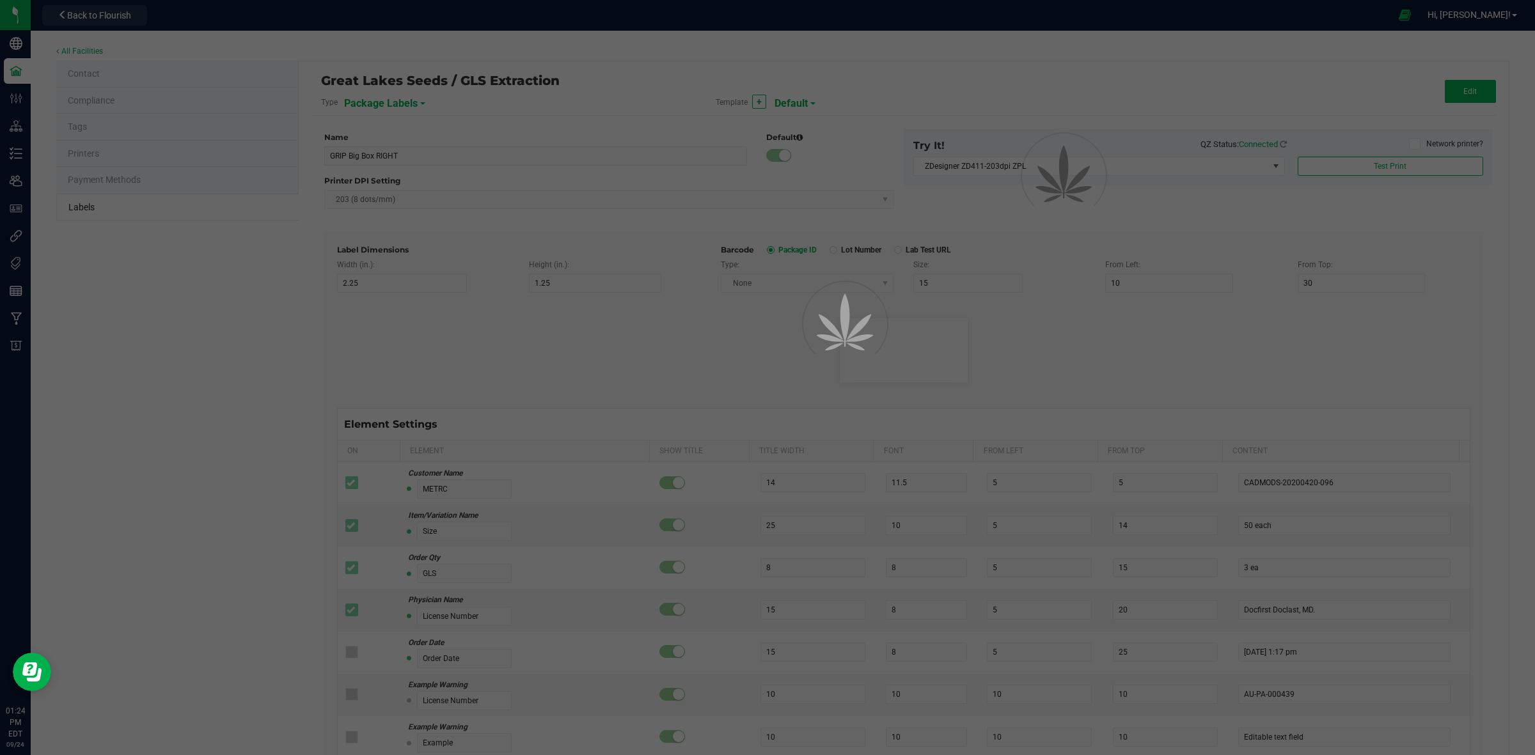
type input "10"
type input "35"
type input "Item Ref Field 4 Value"
type input "Item Ref Field 5"
type input "25"
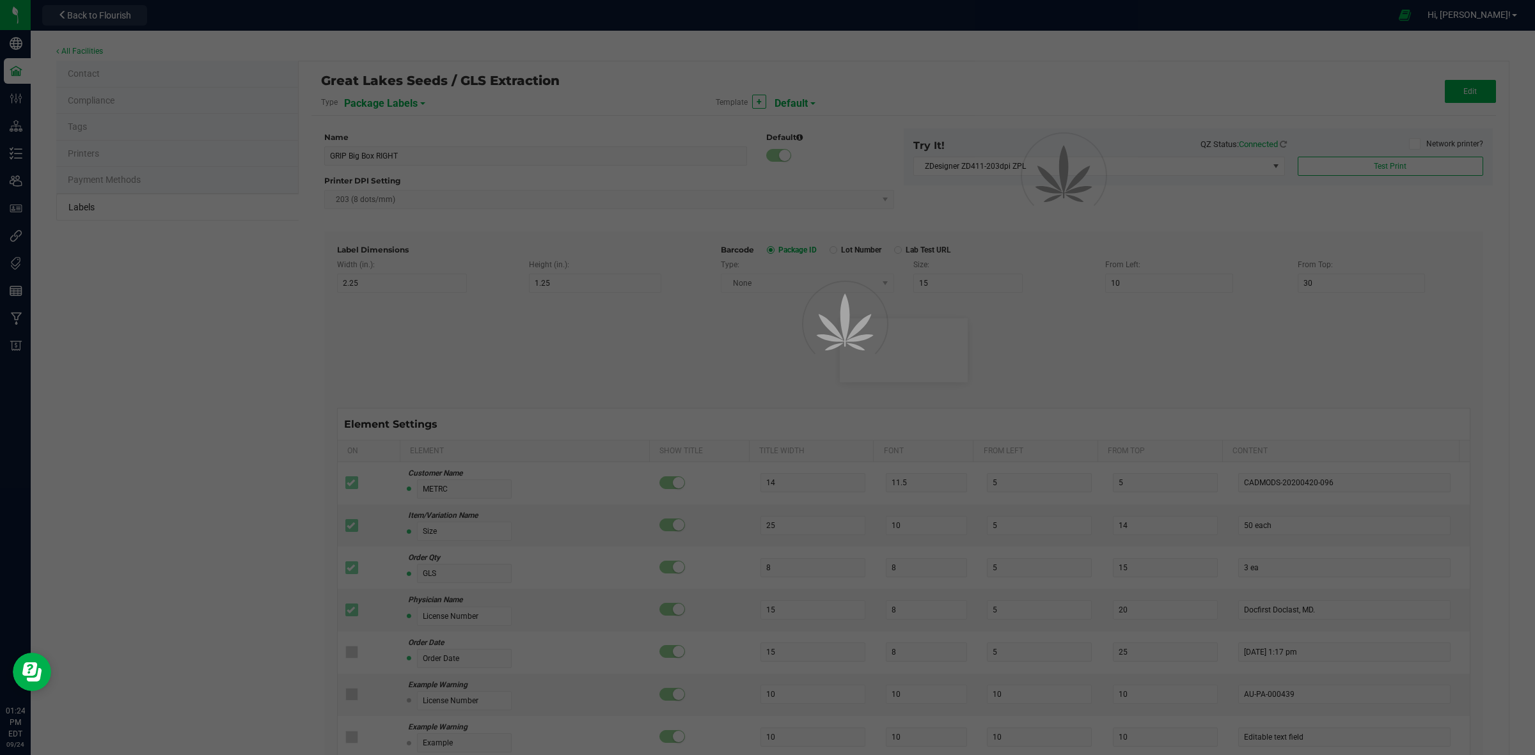
type input "10"
type input "35"
type input "Item Ref Field 5 Value"
type input "NDC Number"
type input "25"
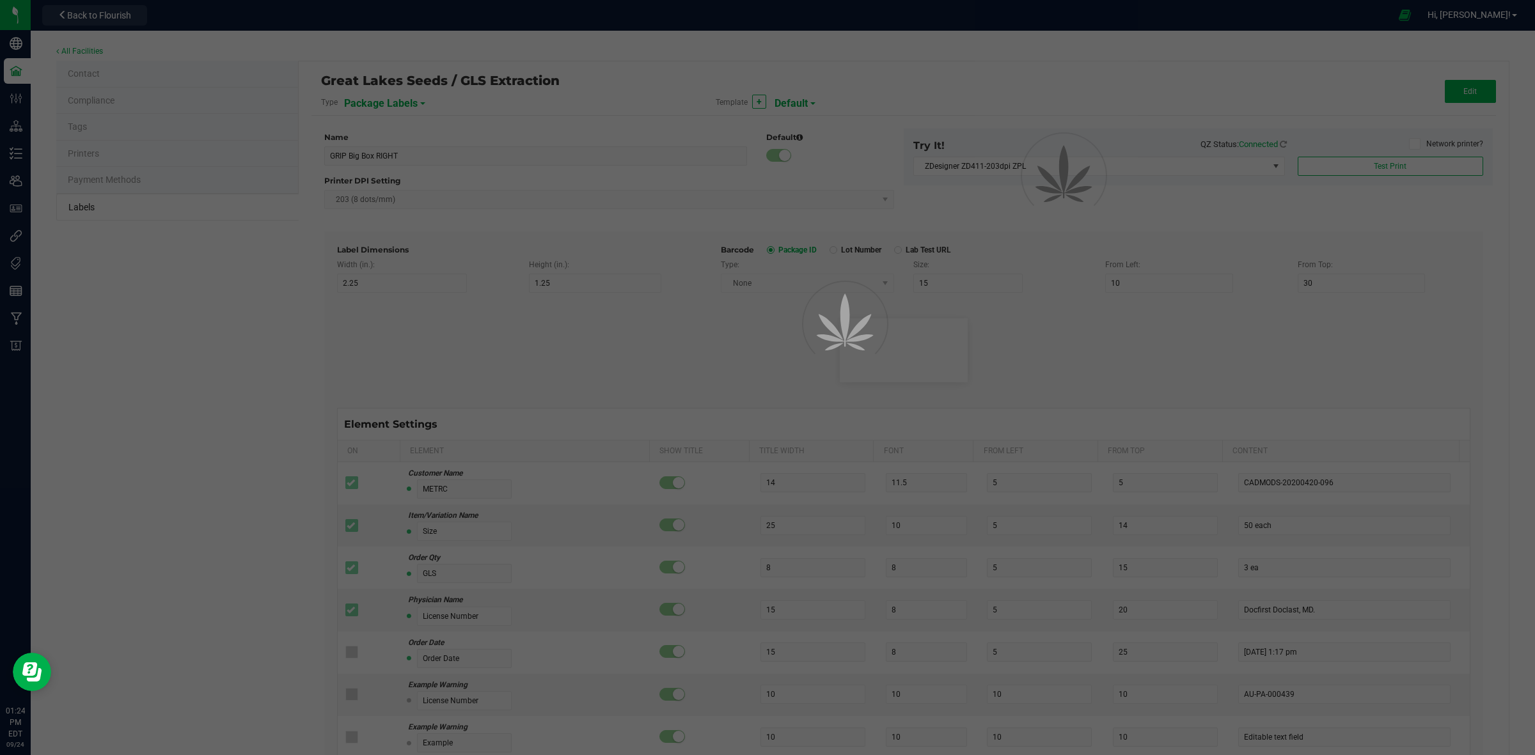
type input "10"
type input "35"
type input "0777-3105-02"
type input "Number of Servings"
type input "25"
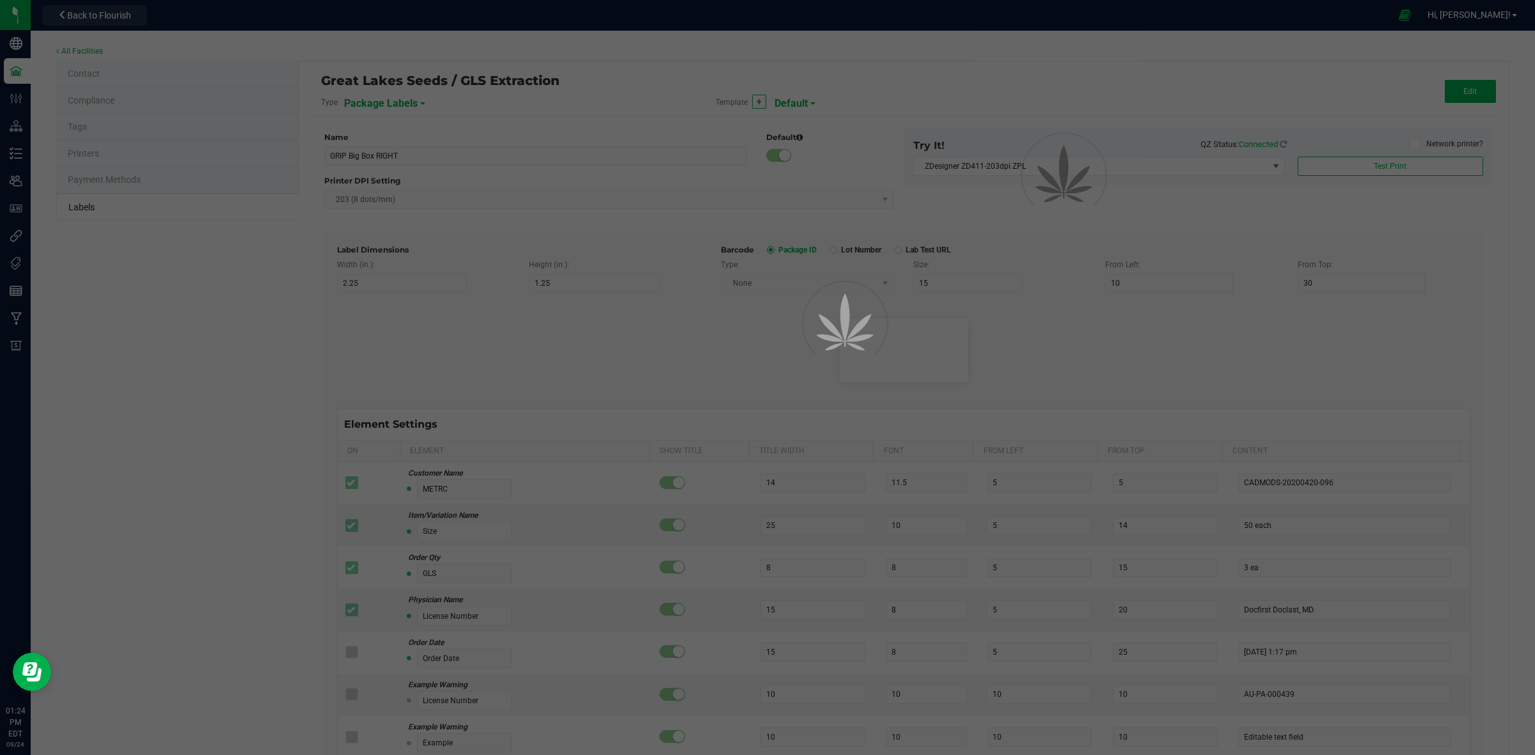
type input "10"
type input "35"
type input "4 servings/item"
type input "Serving Size"
type input "25"
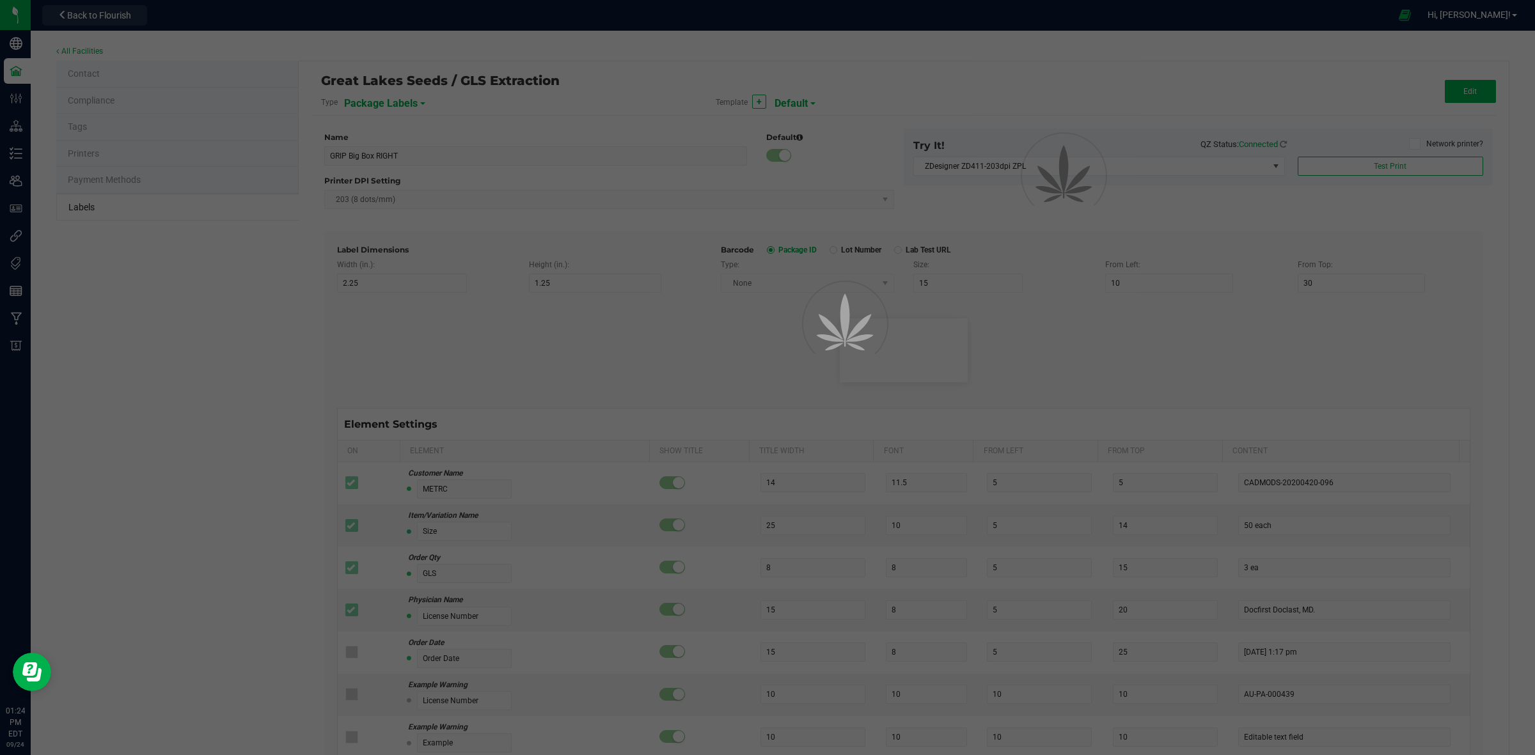
type input "10"
type input "35"
type input "1 cup"
type input "Serving Size (Grams)"
type input "25"
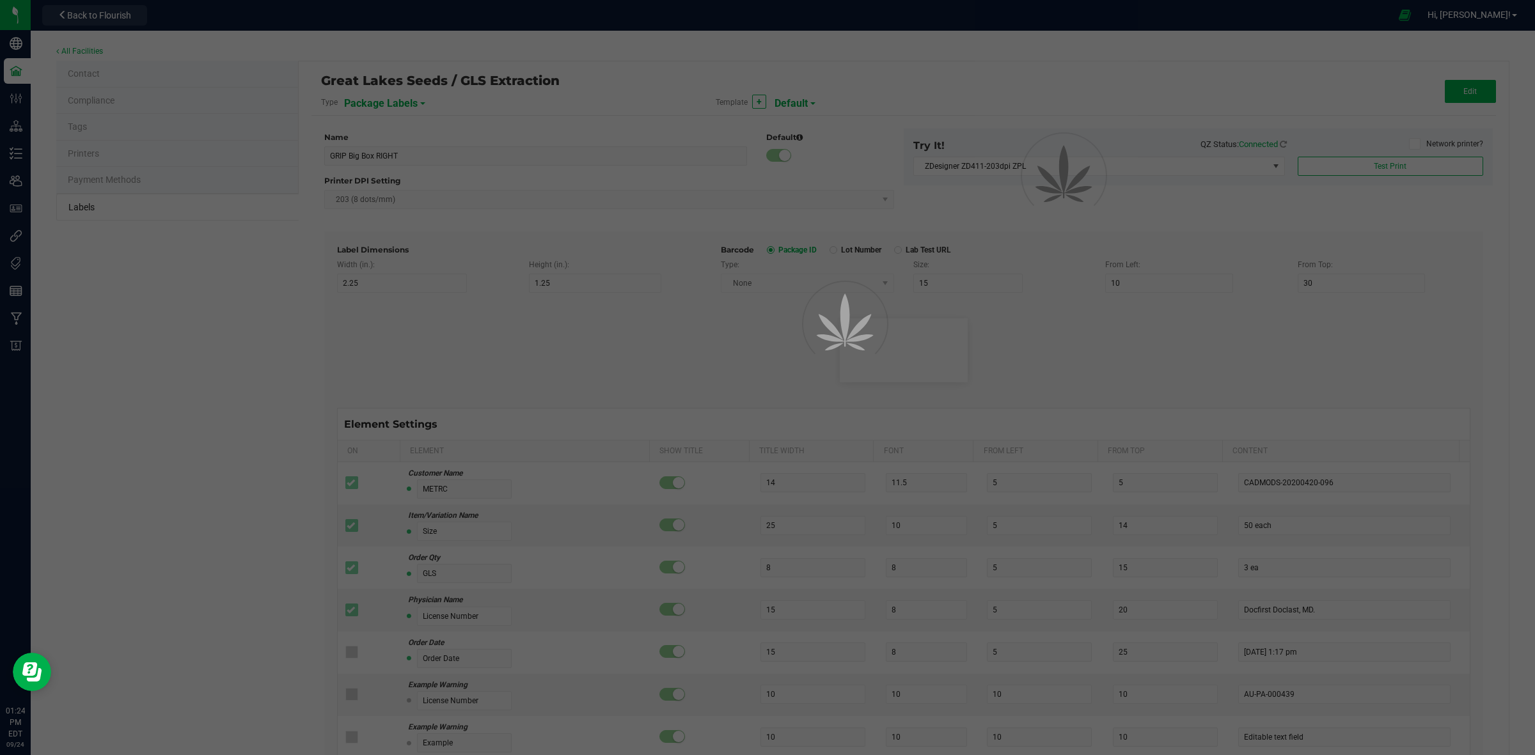
type input "10"
type input "35"
type input "4 g"
type input "Doses Per Unit"
type input "25"
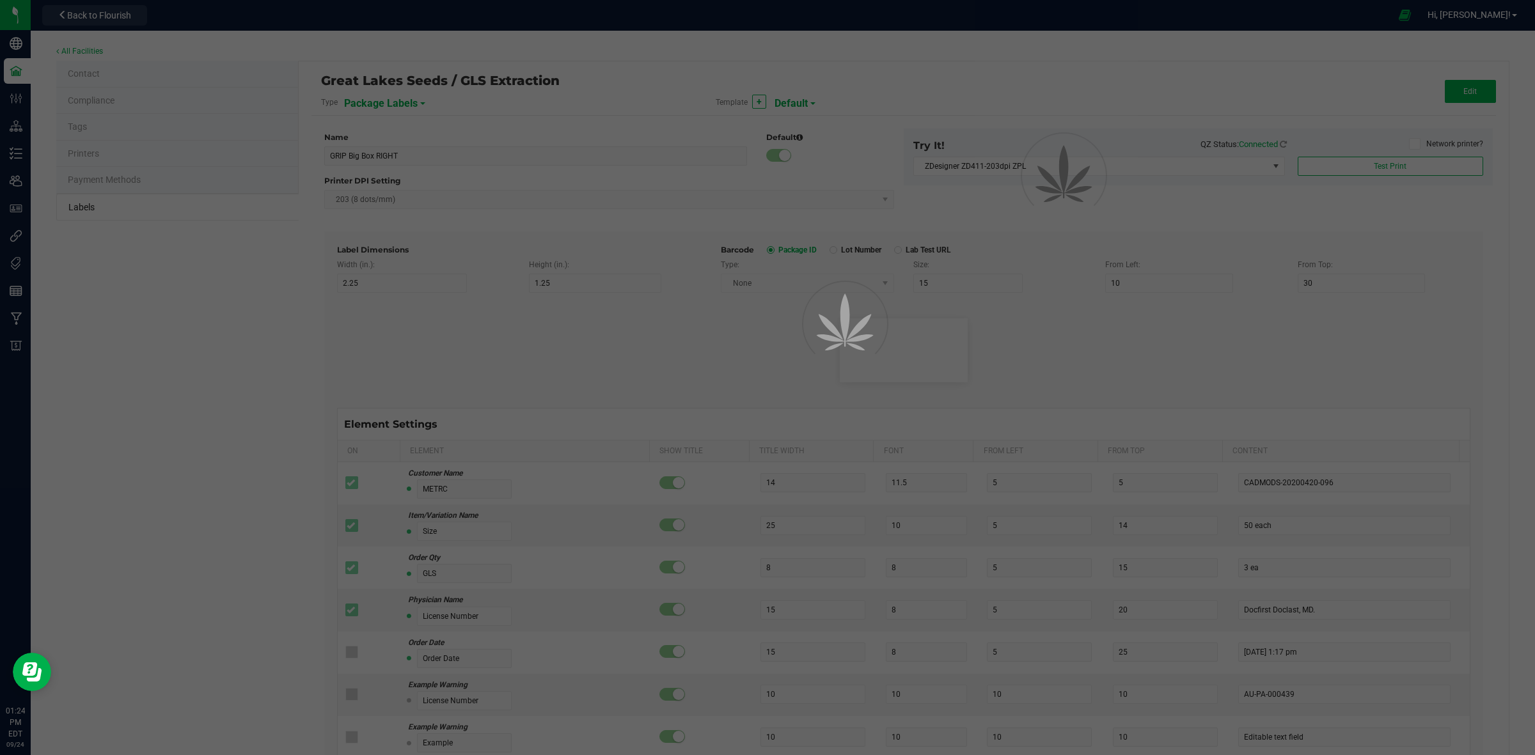
type input "10"
type input "35"
type input "20"
type input "Item Ingredients"
type input "25"
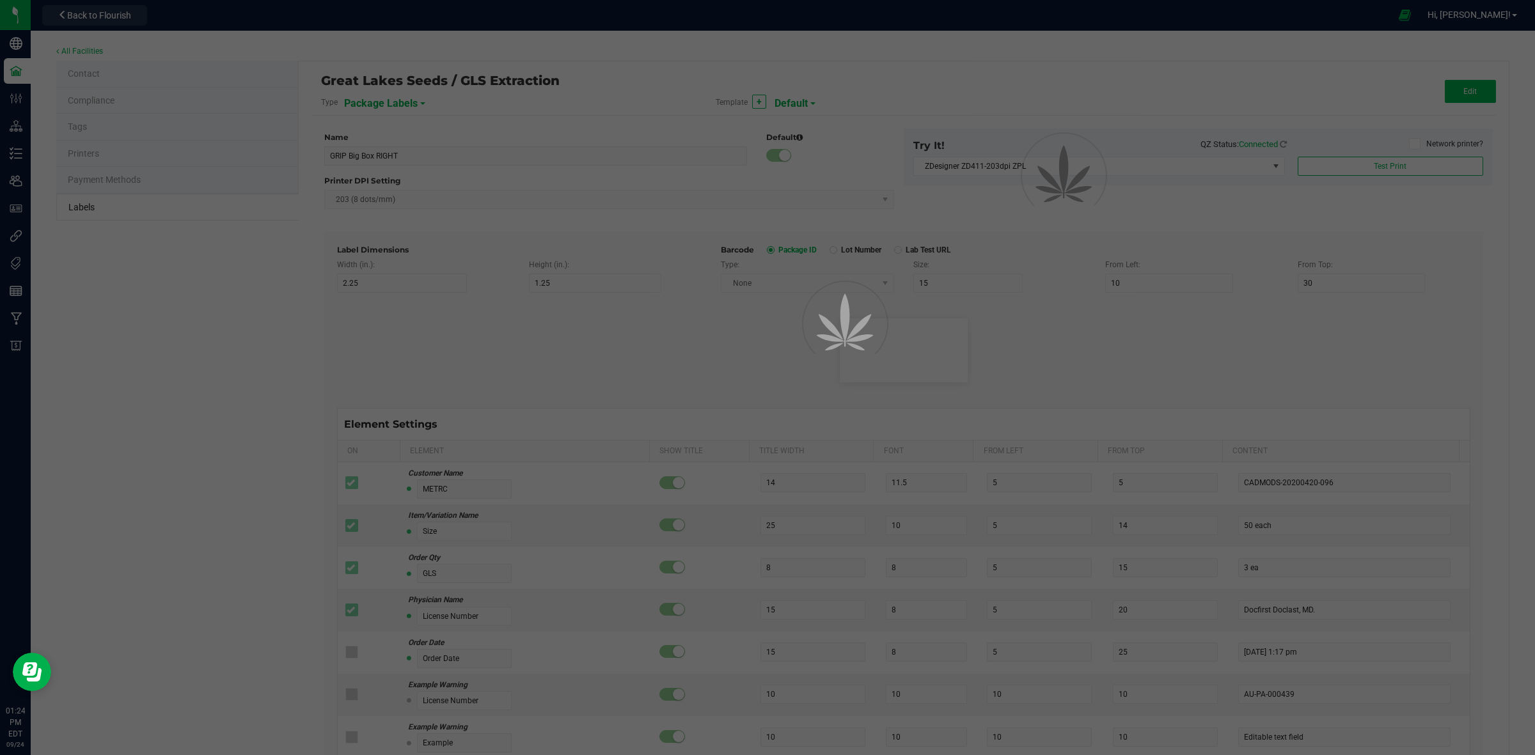
type input "10"
type input "35"
type input "Ingredient one, ingredient two"
type input "METRC Item Ingredients"
type input "25"
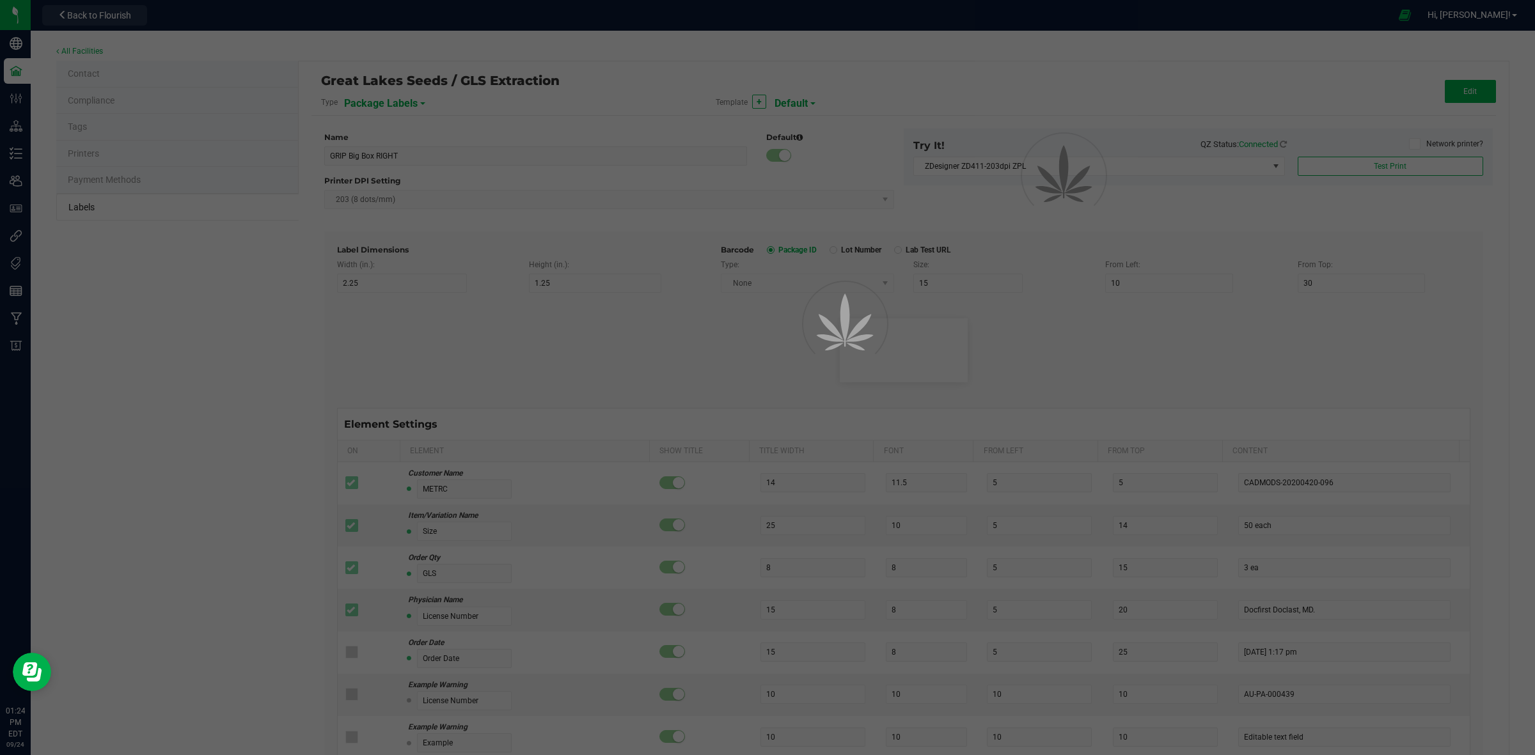
type input "10"
type input "35"
type input "Ingredient one, ingredient two"
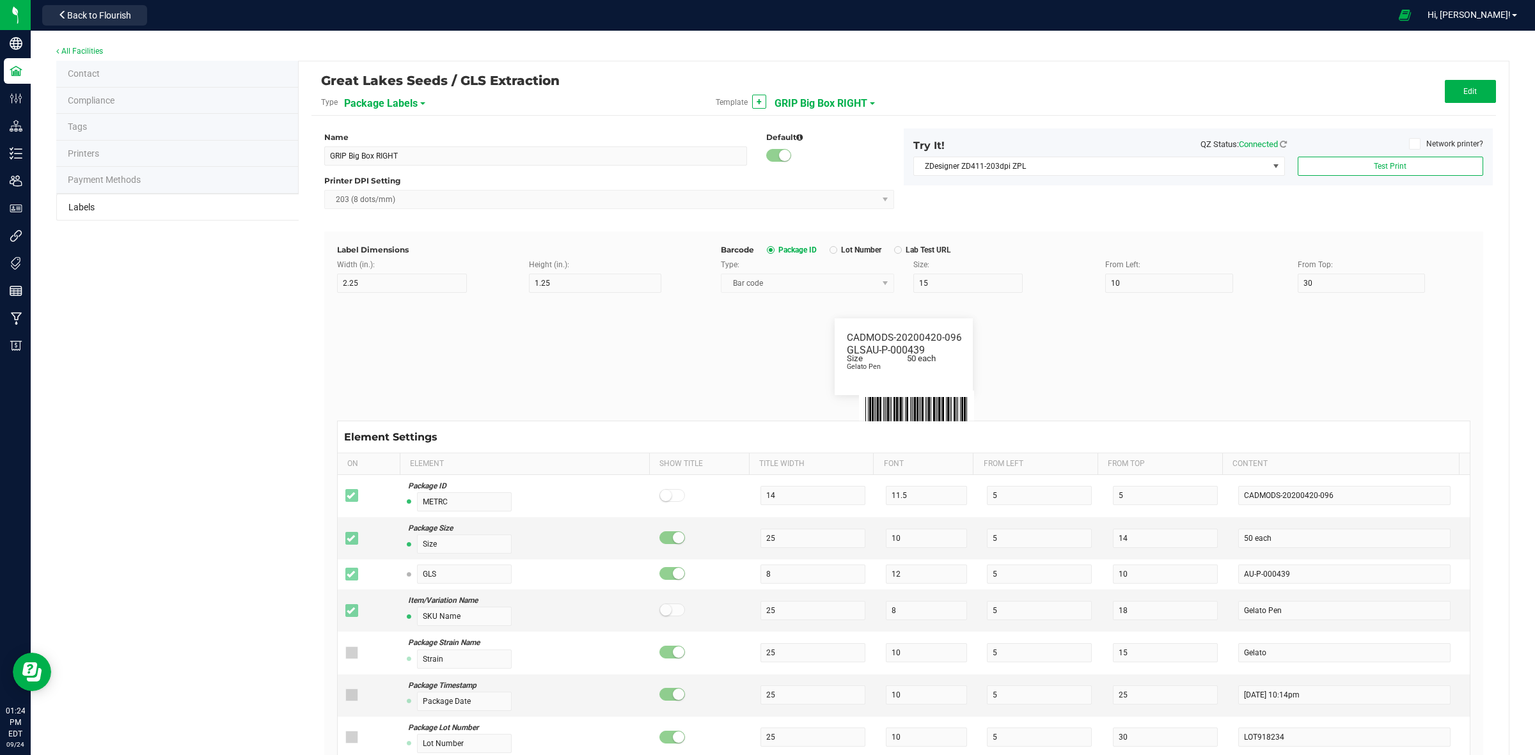
click at [797, 103] on span "GRIP Big Box RIGHT" at bounding box center [820, 104] width 93 height 22
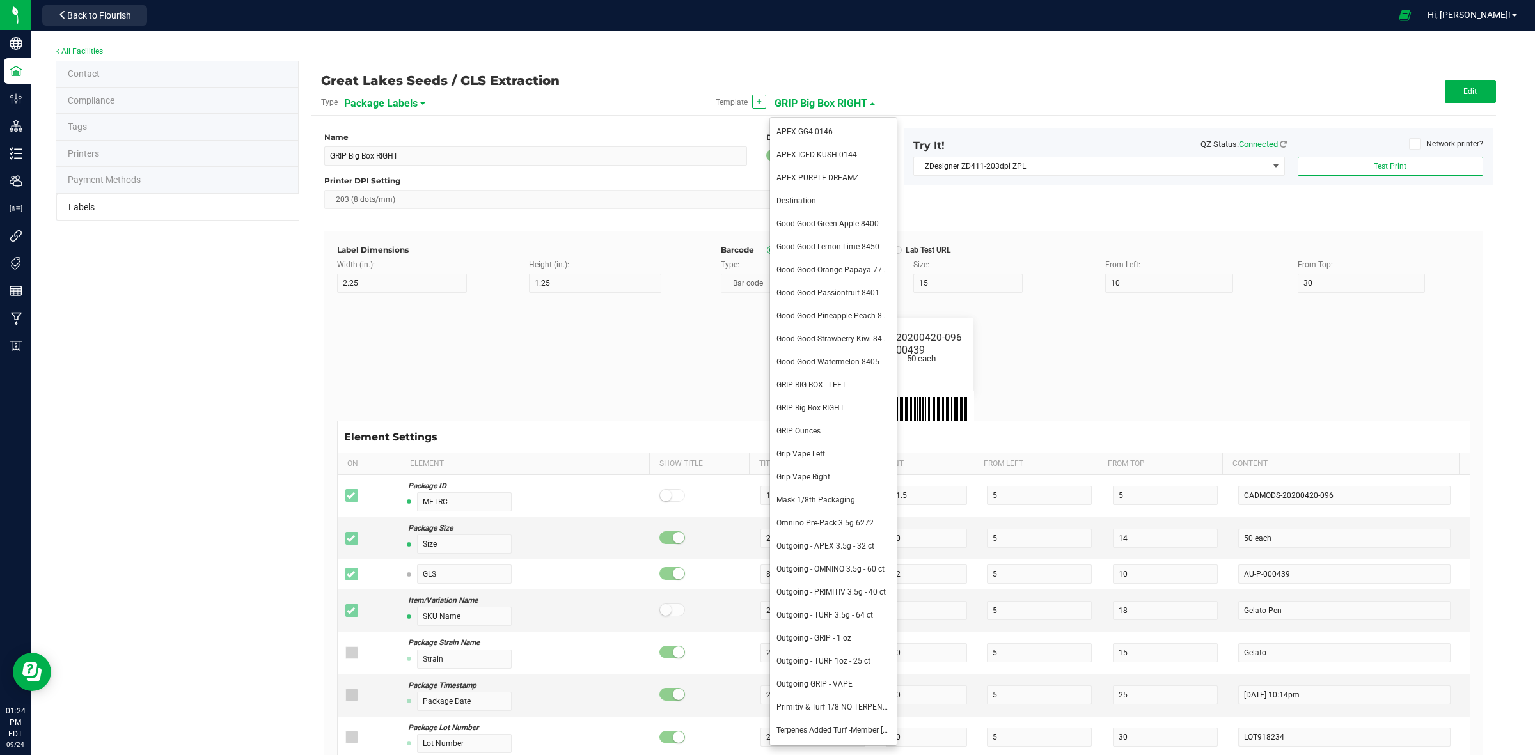
click at [843, 475] on li "Grip Vape Right" at bounding box center [833, 477] width 127 height 23
type input "Grip Vape Right"
type input "2"
type input "1"
type input "26"
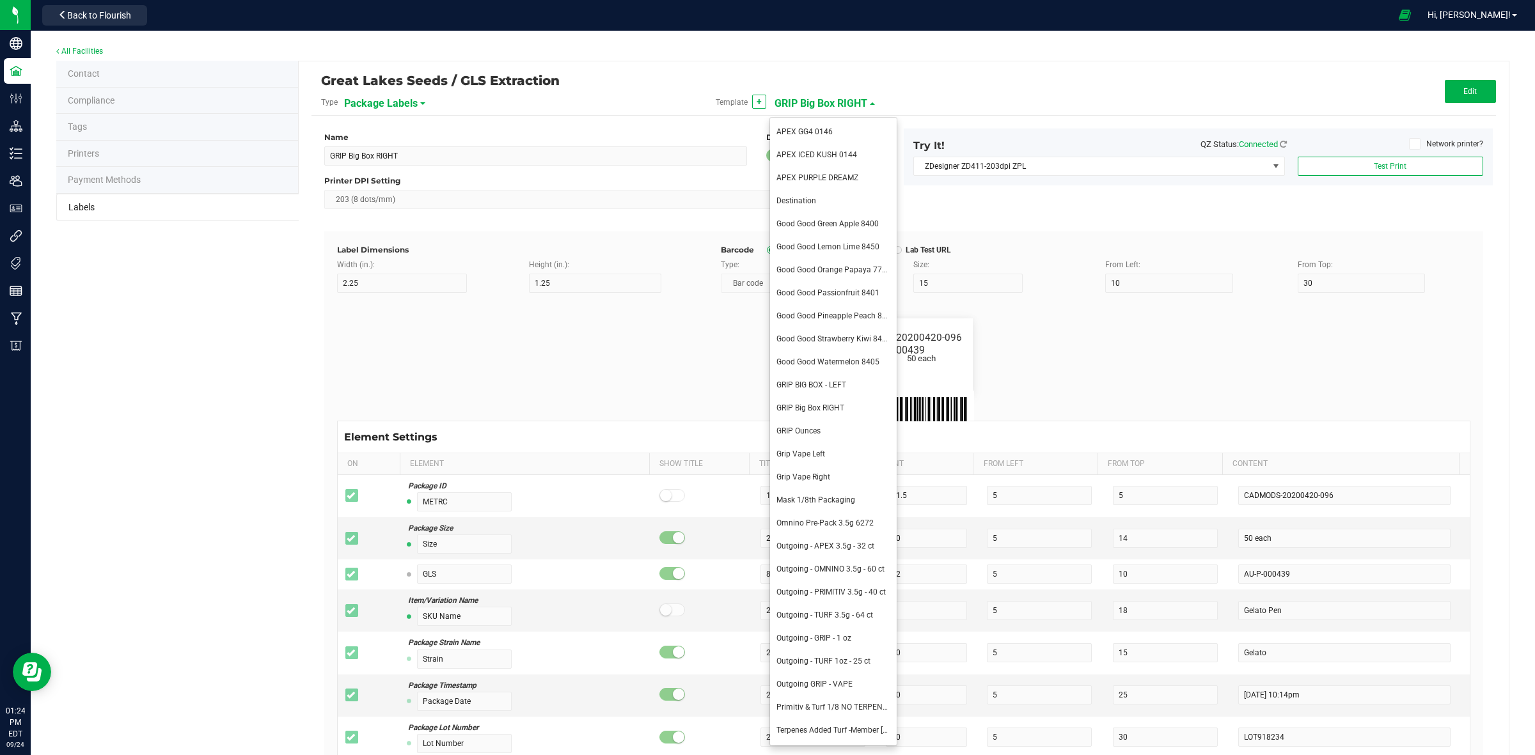
type input "38"
type input "10"
type input "METRC:"
type input "10.75"
type input "8.18"
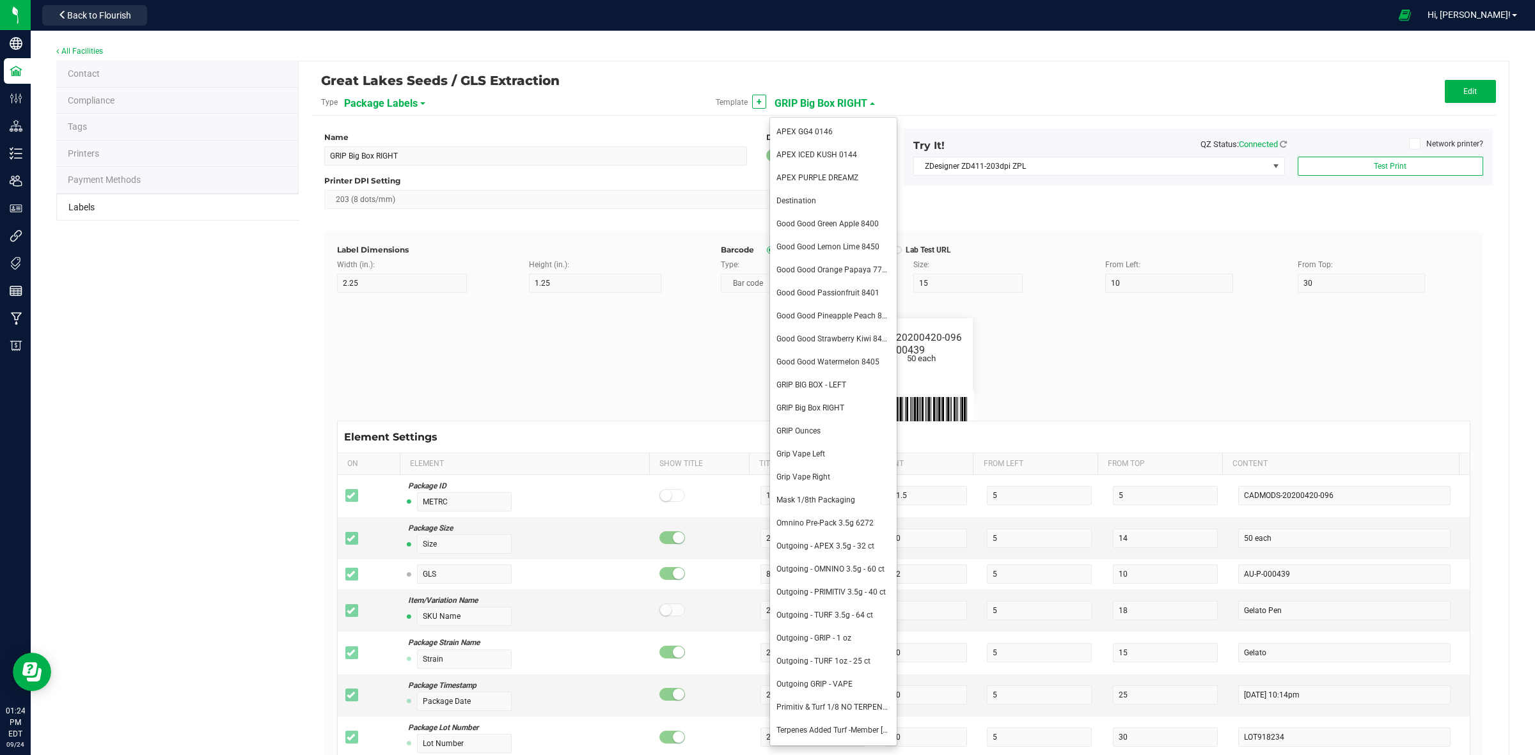
type input "4"
type input "CADMODS-20230420-096"
type input "Test Lab:"
type input "13"
type input "6.5"
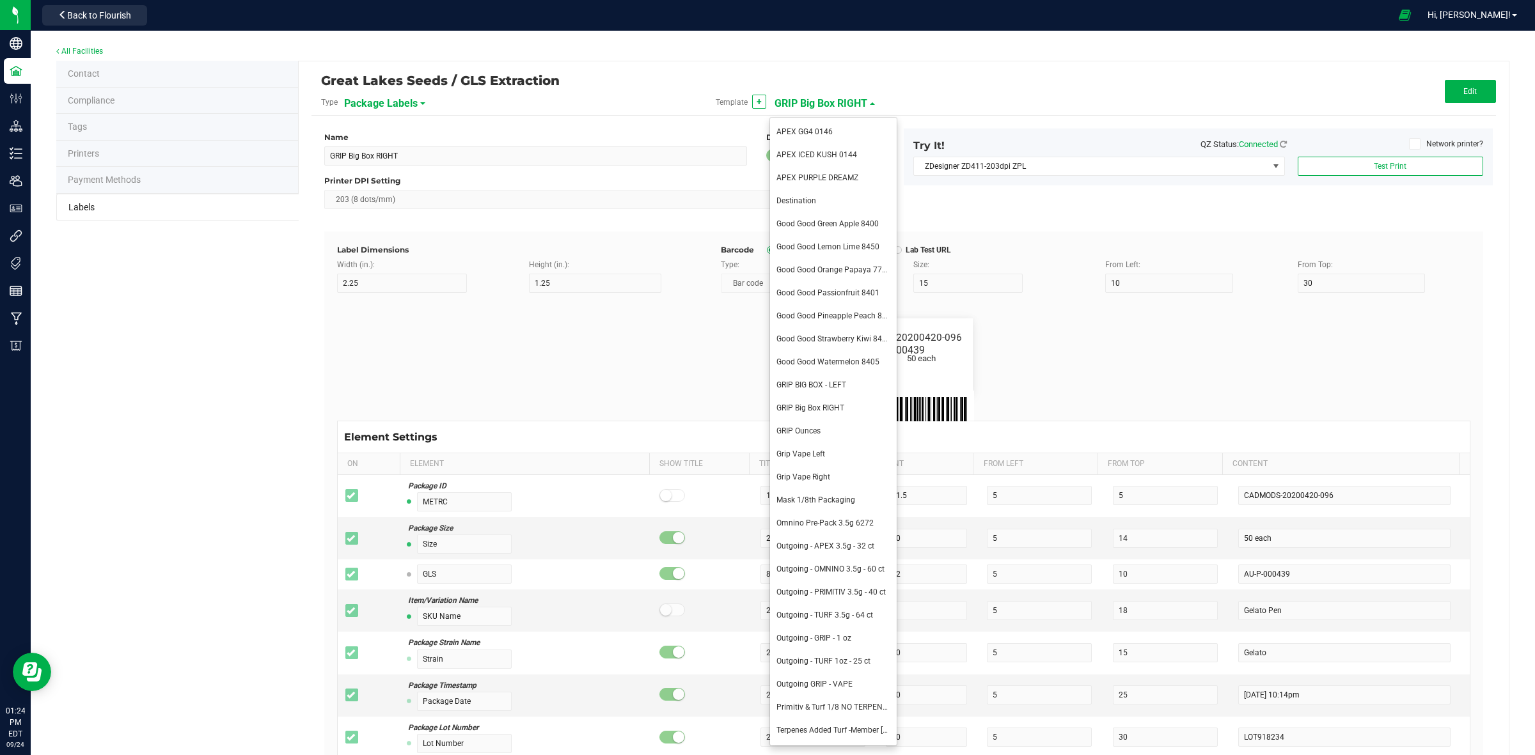
type input "6.5"
type input "AllCannaTests"
type input "Test Date:"
type input "13"
type input "6.5"
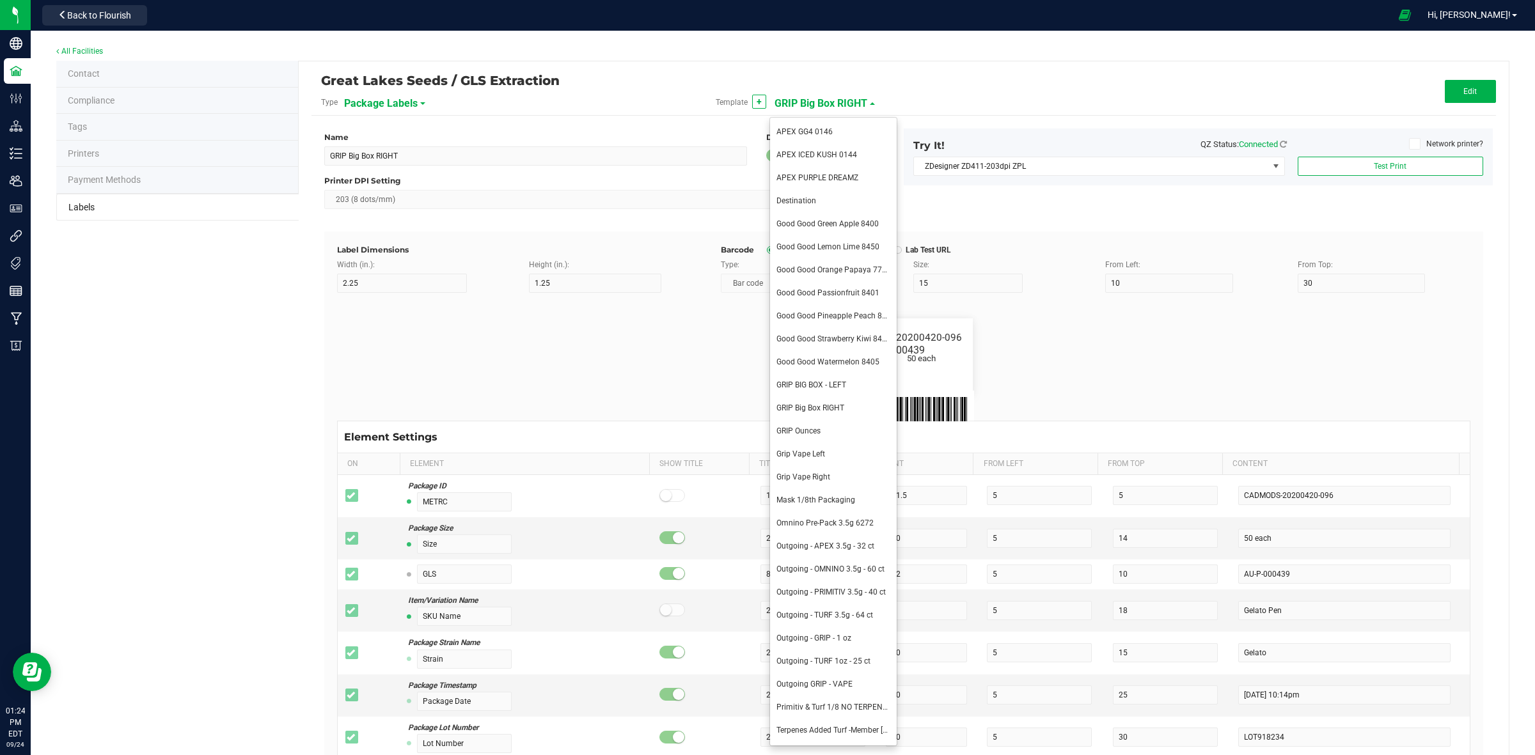
type input "11.5"
type input "2023-04-20"
type input "THC %"
type input "13"
type input "6.5"
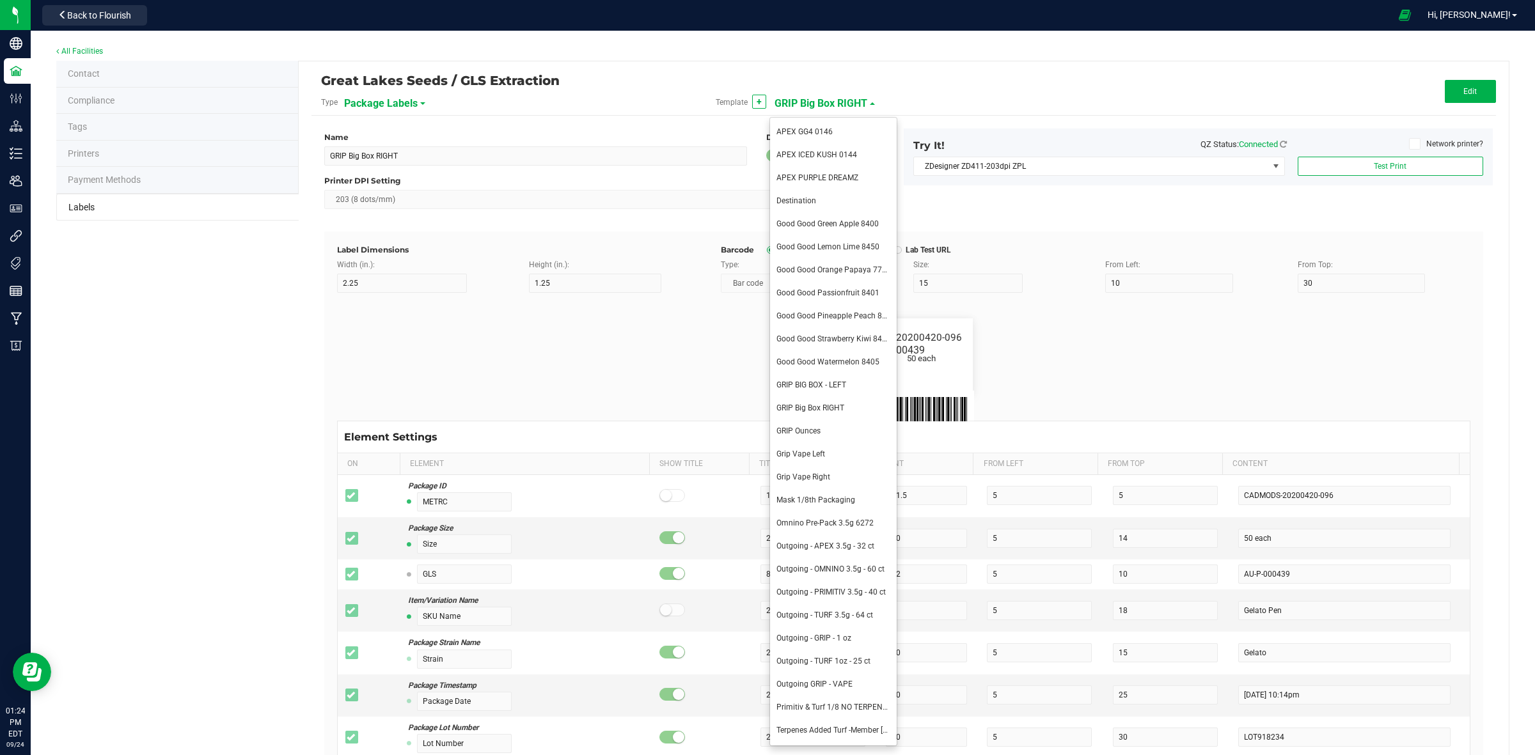
type input "18.5"
type input "28.03 %"
type input "CBD %"
type input "13"
type input "6.5"
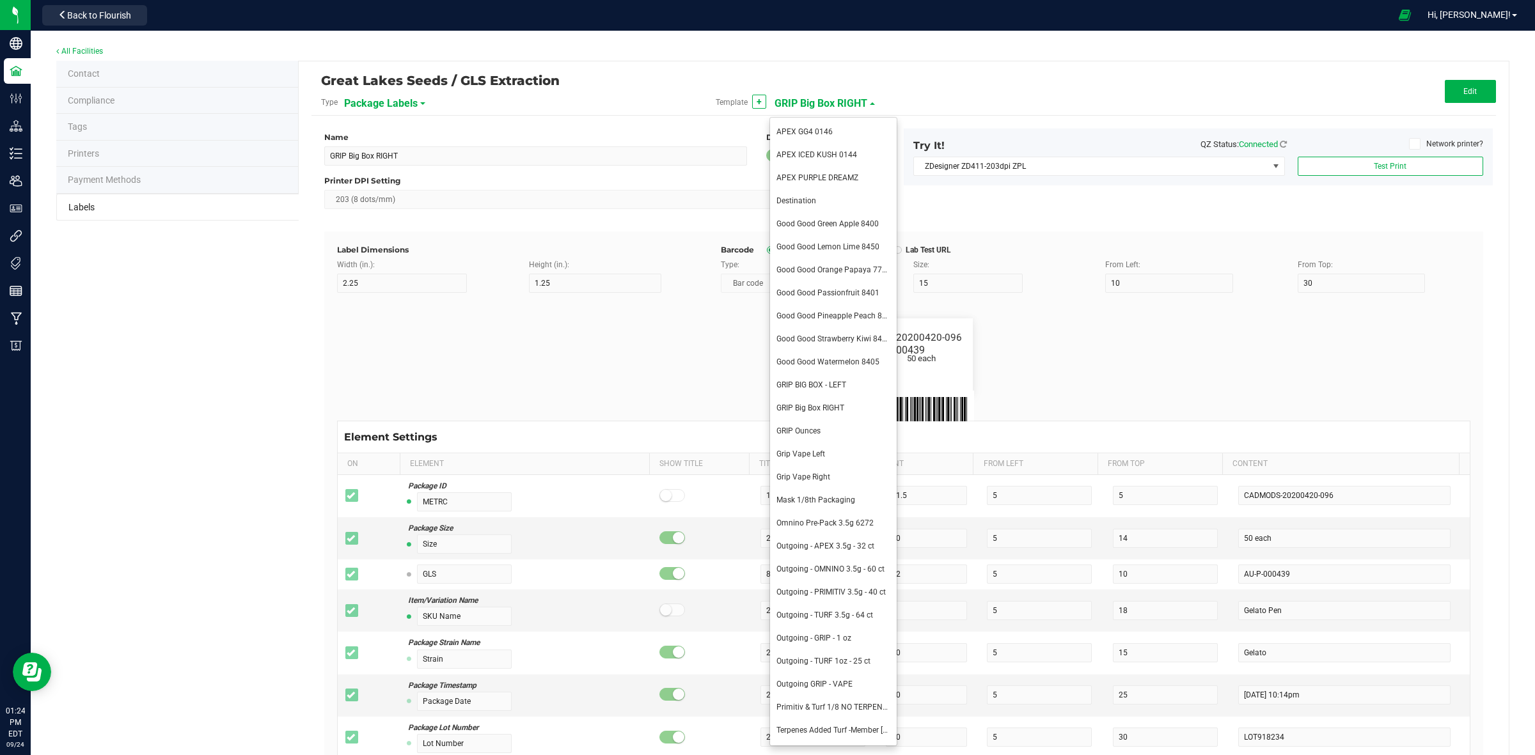
type input "21"
type input "27.43 %"
type input "Manufacturer:"
type input "13"
type input "6.5"
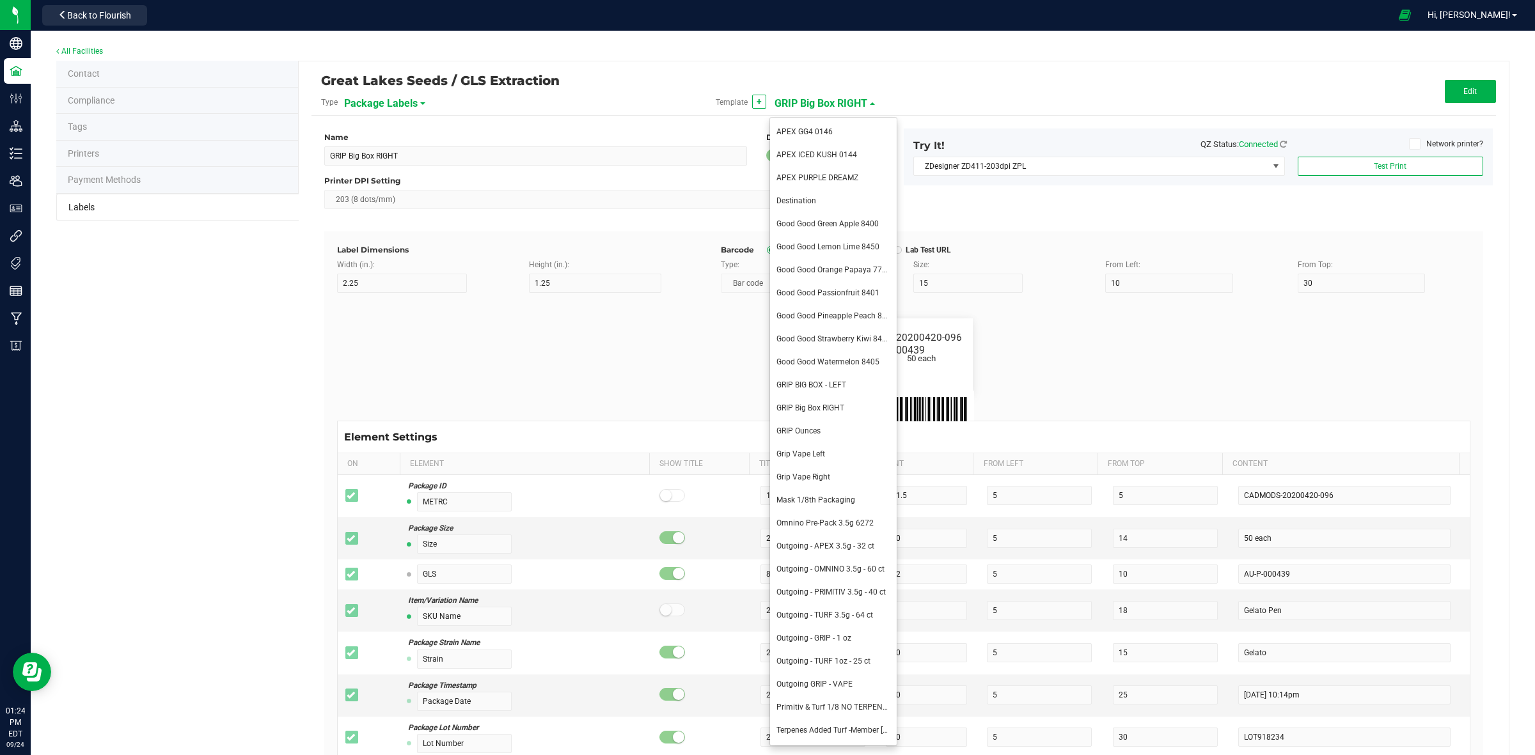
type input "9"
type input "Great Lakes Seed AU-P-000439"
type input "Produced Date:"
type input "13"
type input "5.7"
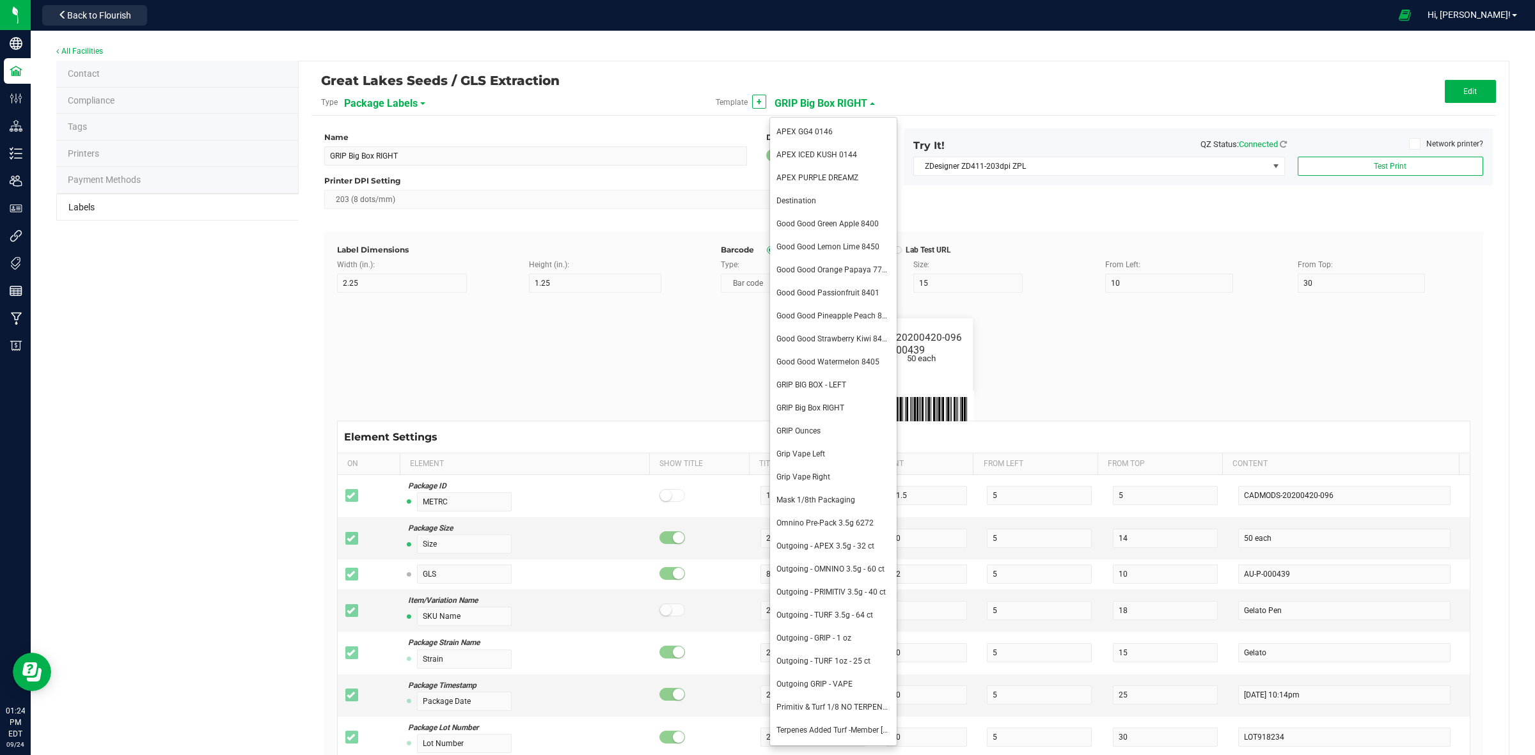
type input "14"
type input "Ref Field 2 Value"
type input "SKU Name"
type input "5.5"
type input "23.25"
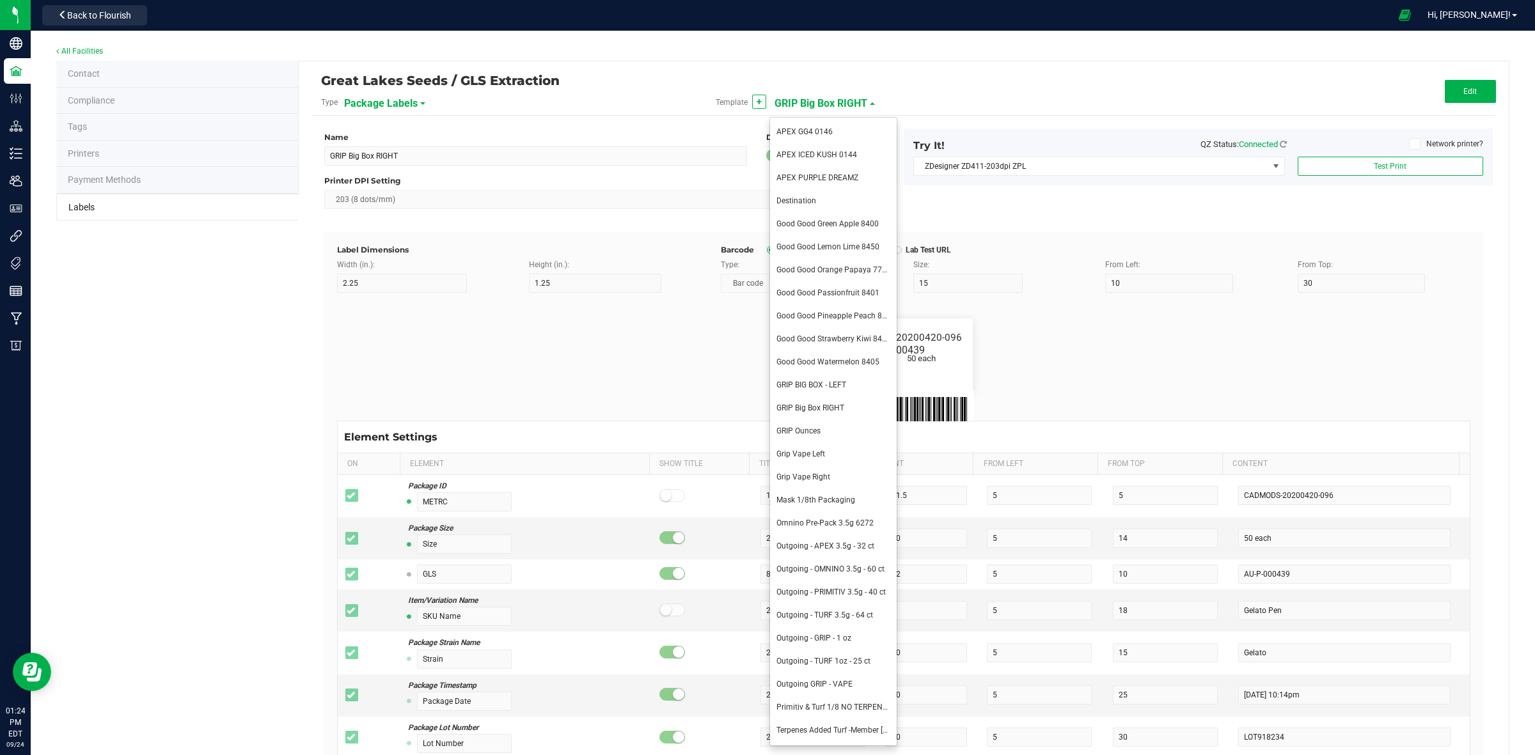
type input "Gelato Pen"
type input "Example"
type input "10"
type input "6.5"
type input "16.15"
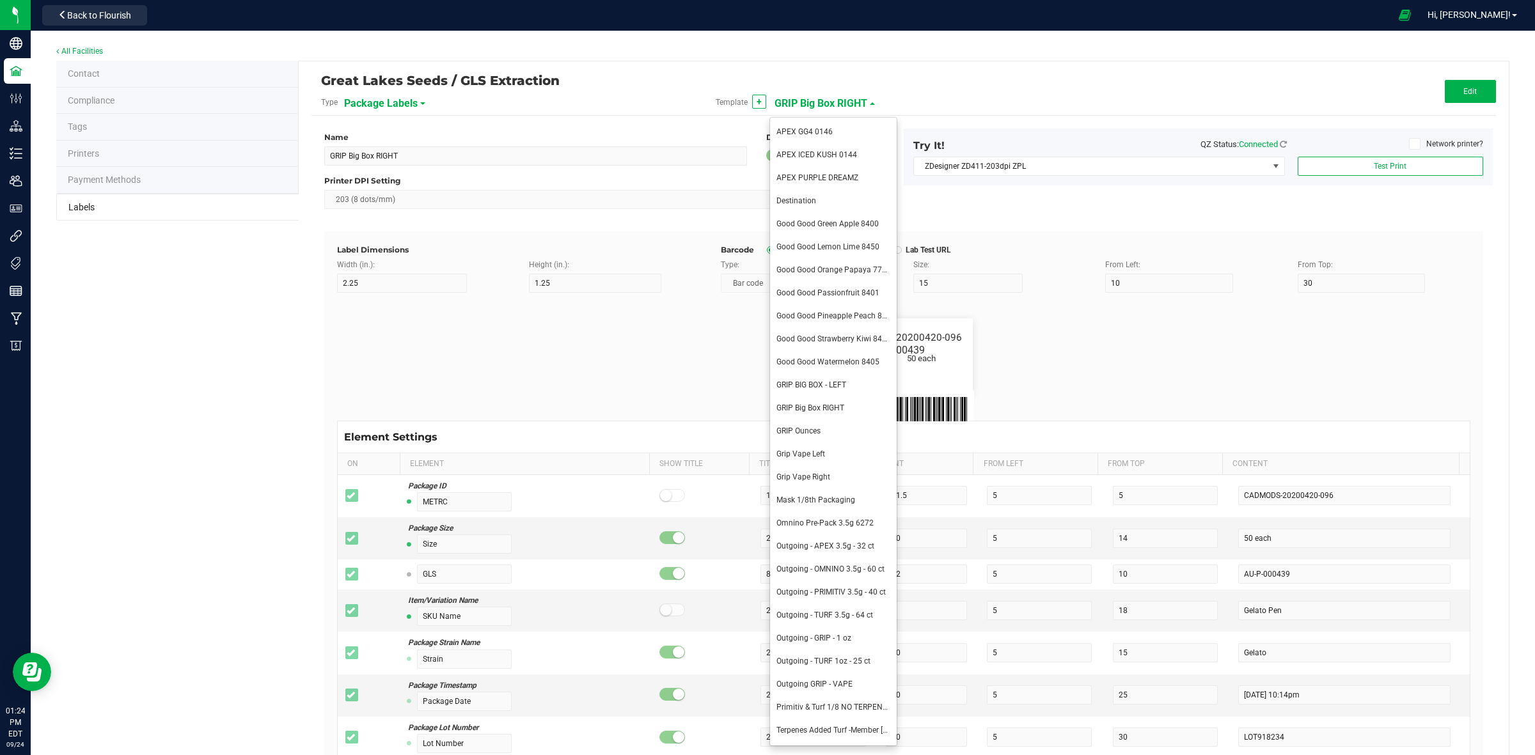
type input "Activation Time: Immediate"
type input "Strain"
type input "15"
type input "Gelato"
type input "Size"
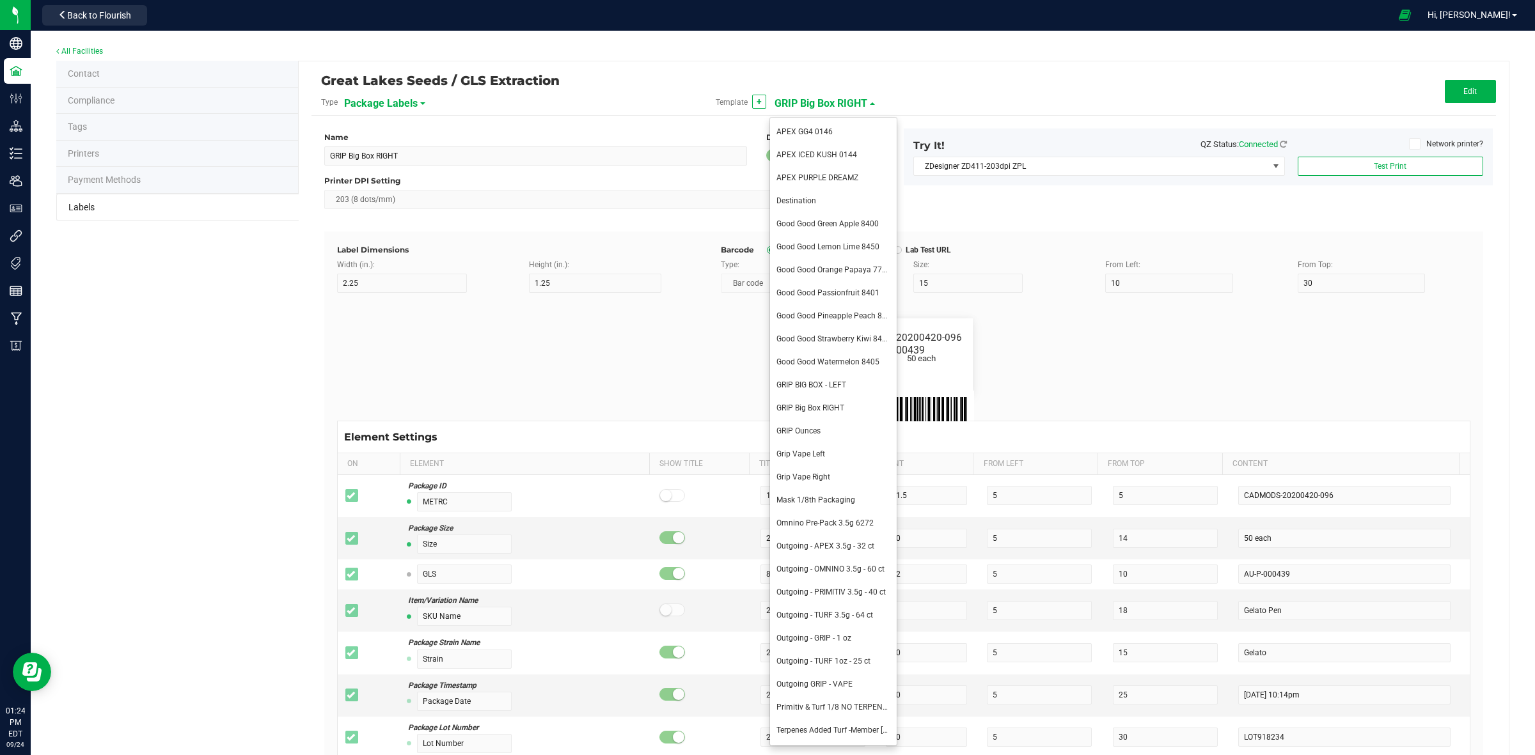
type input "20"
type input "44 ea"
type input "Package Date"
type input "25"
type input "4/20/2023 10:14pm"
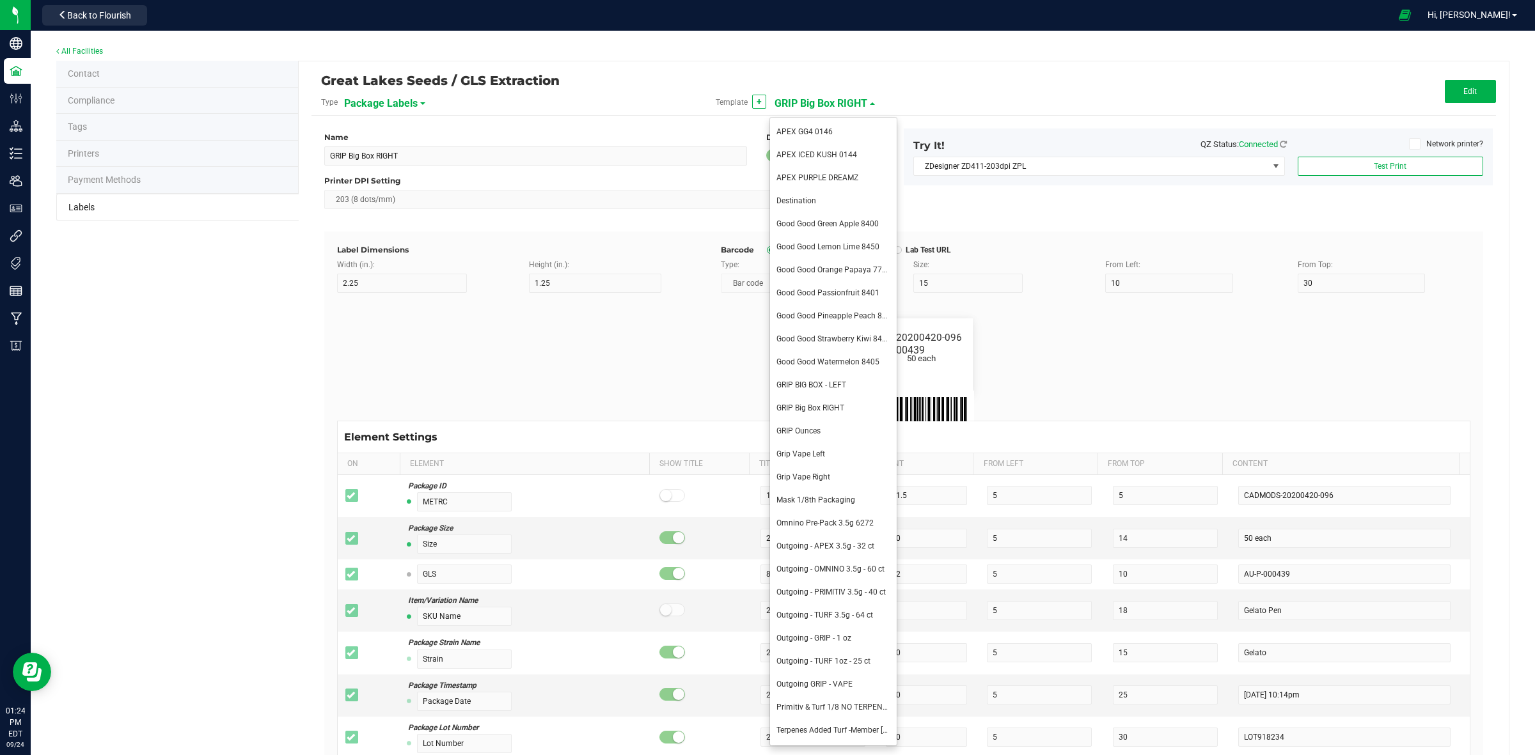
type input "Lot Number"
type input "30"
type input "LOT918234"
type input "SKU"
type input "30"
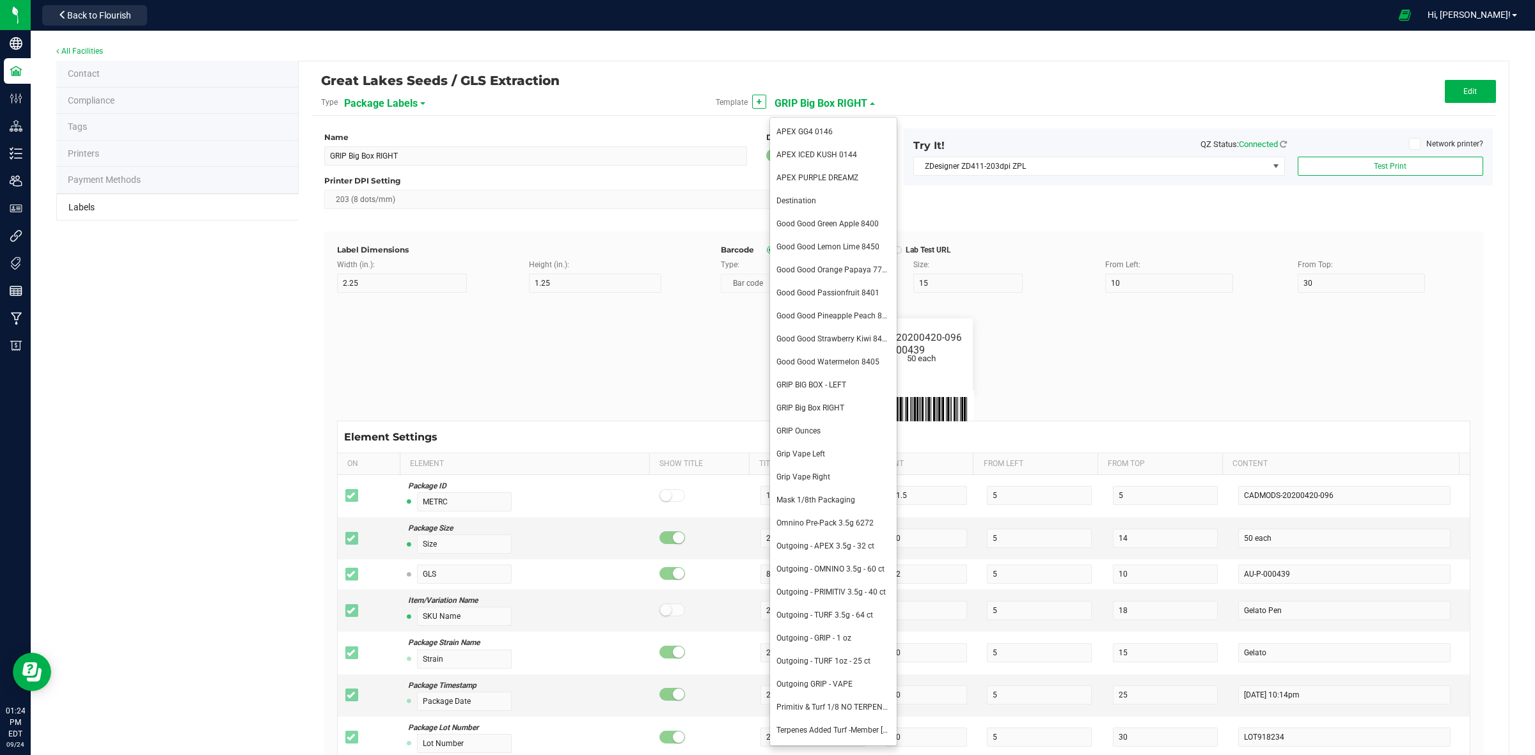
type input "42P017"
type input "Ref Field 1"
type input "Ref Field 1 Value"
type input "Ref Field 3"
type input "Ref Field 3 Value"
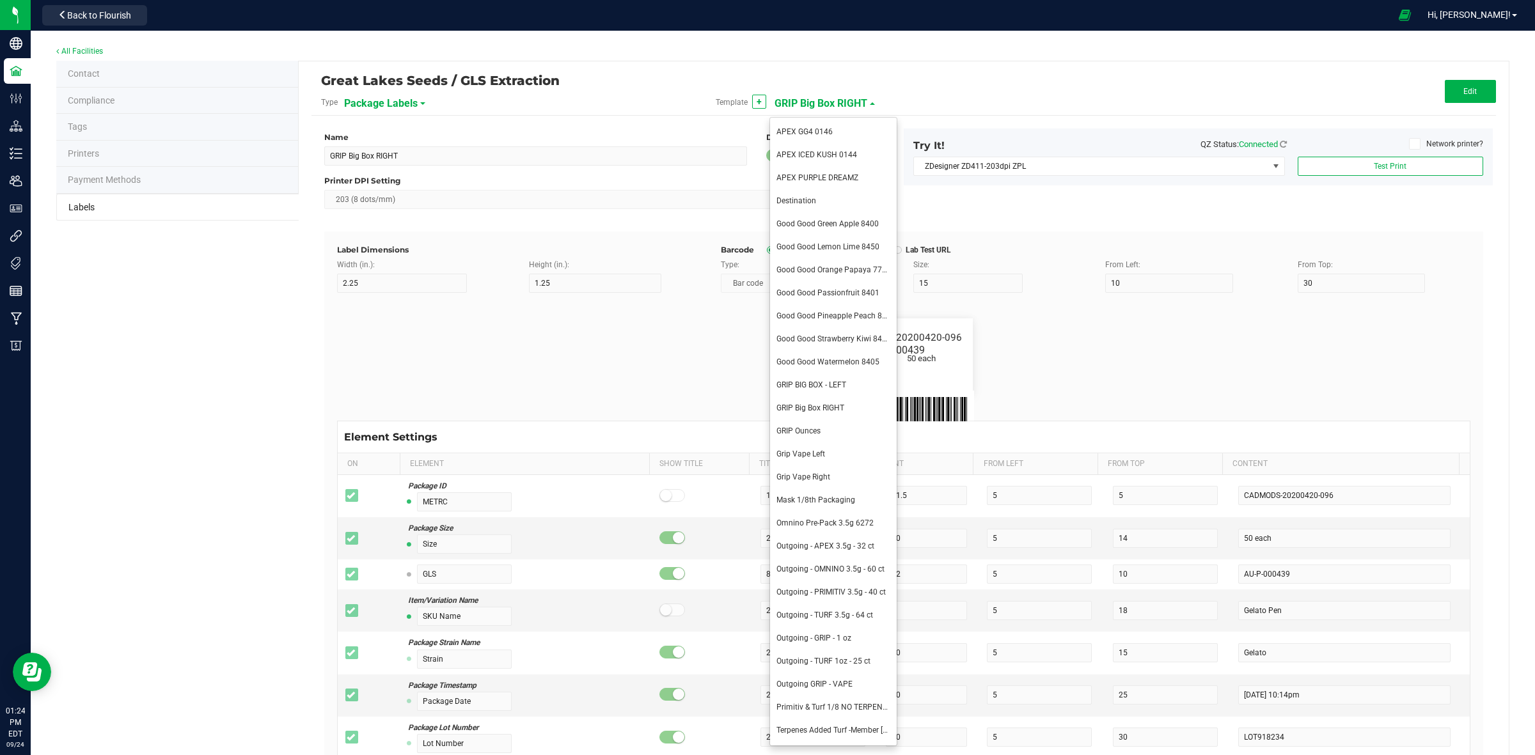
type input "Item Ref Field 1"
type input "Item Ref Field 1 Value"
type input "Item Ref Field 2"
type input "Item Ref Field 2 Value"
type input "Item Ref Field 3"
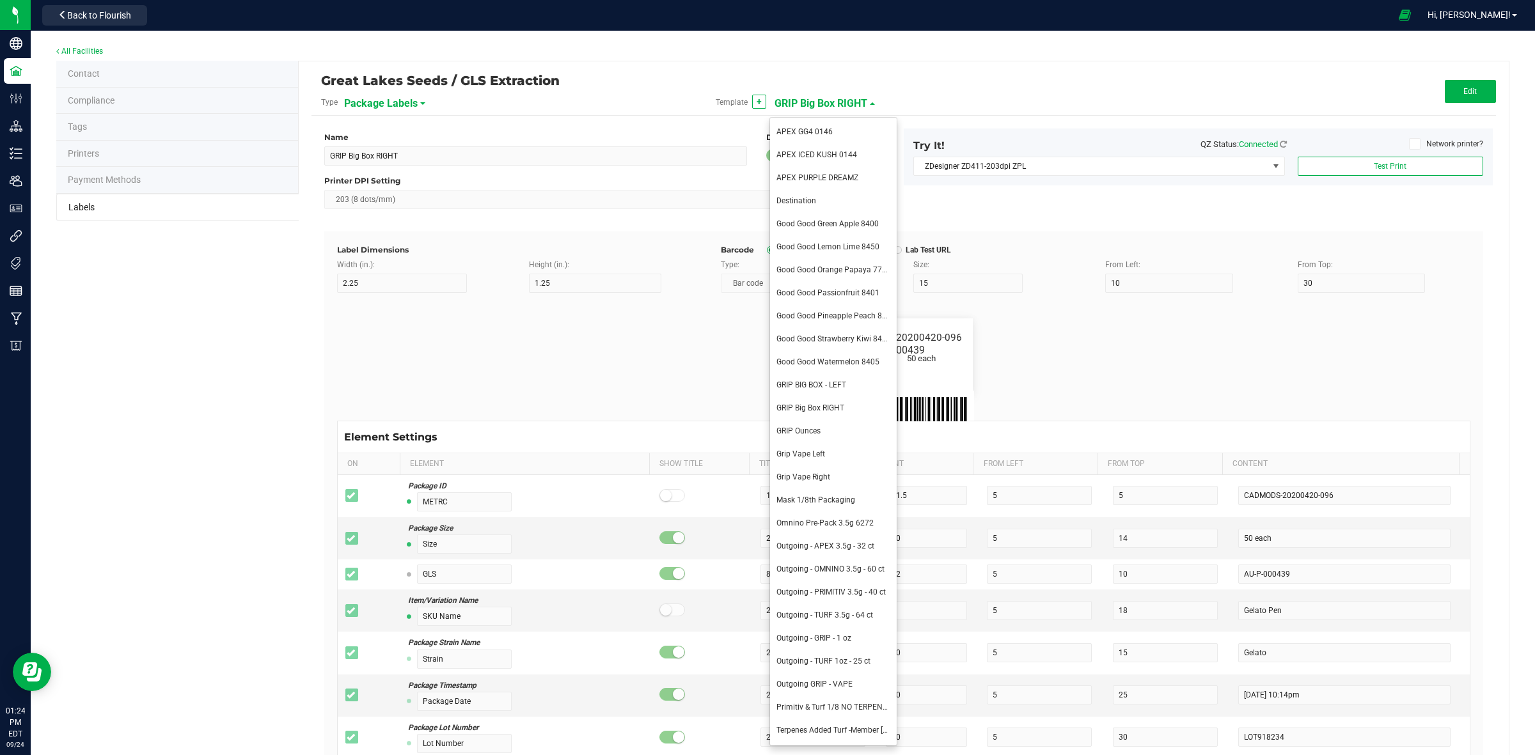
type input "Item Ref Field 3 Value"
type input "Item Ref Field 4"
type input "Item Ref Field 4 Value"
type input "Item Ref Field 5"
type input "Item Ref Field 5 Value"
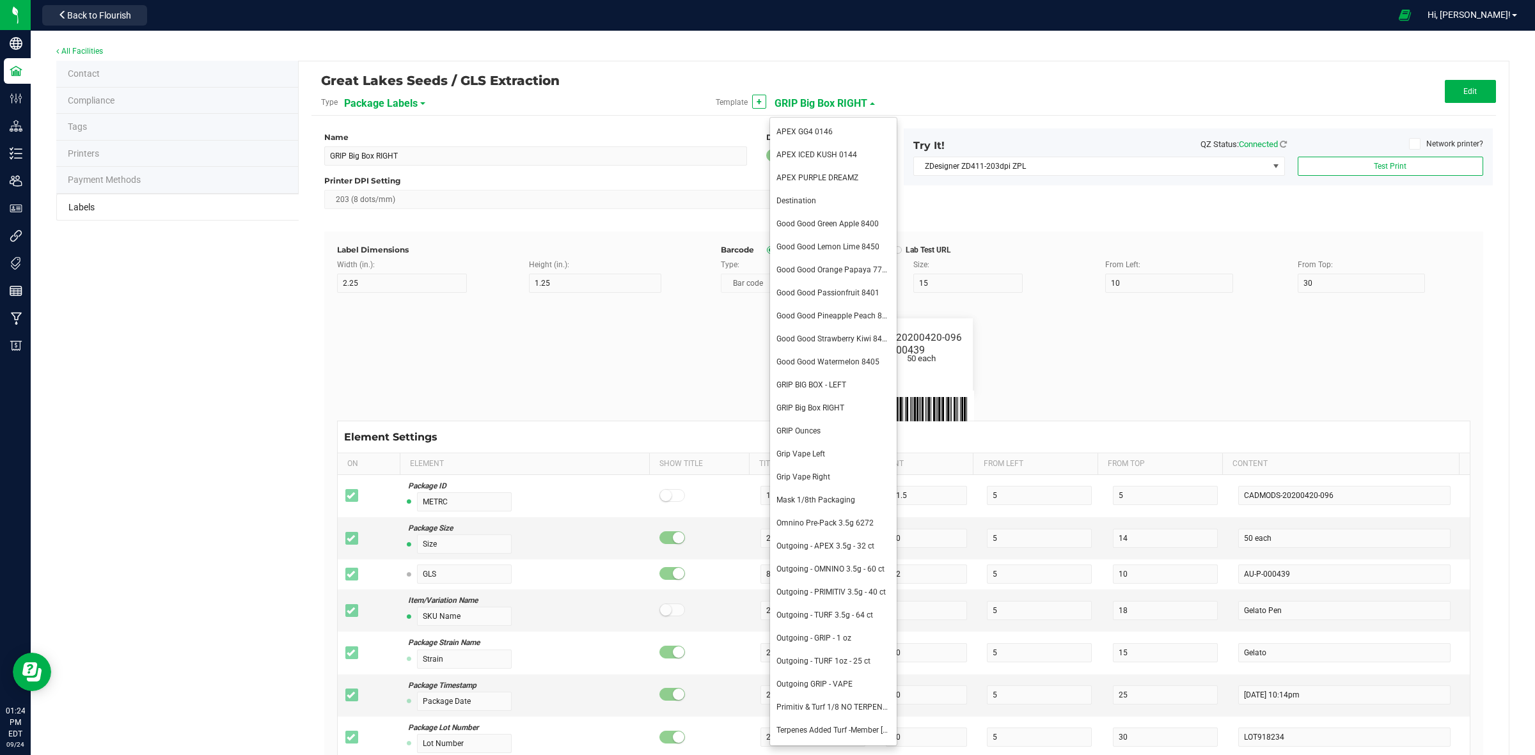
type input "NDC Number"
type input "0777-3105-02"
type input "Number of Servings"
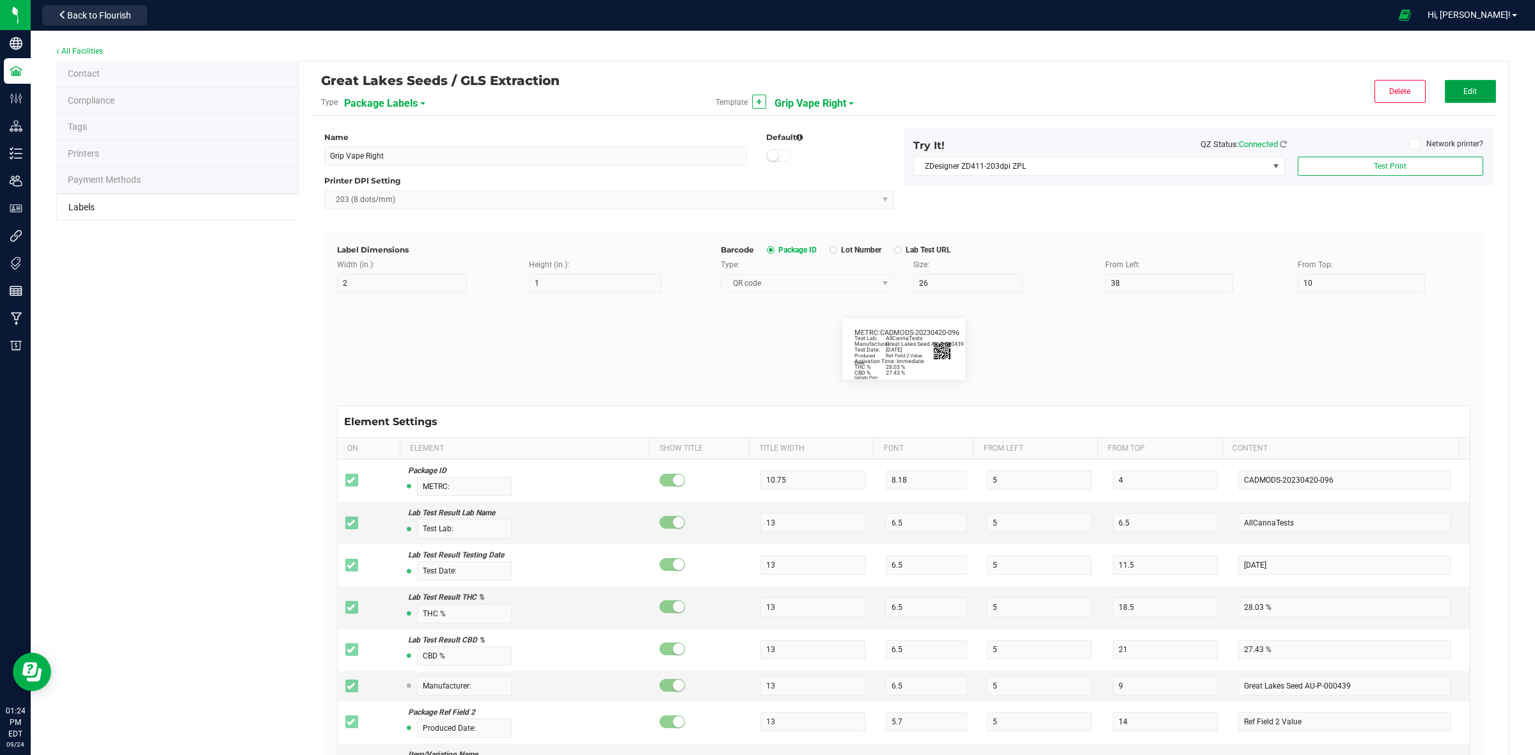
click at [1463, 94] on span "Edit" at bounding box center [1469, 91] width 13 height 9
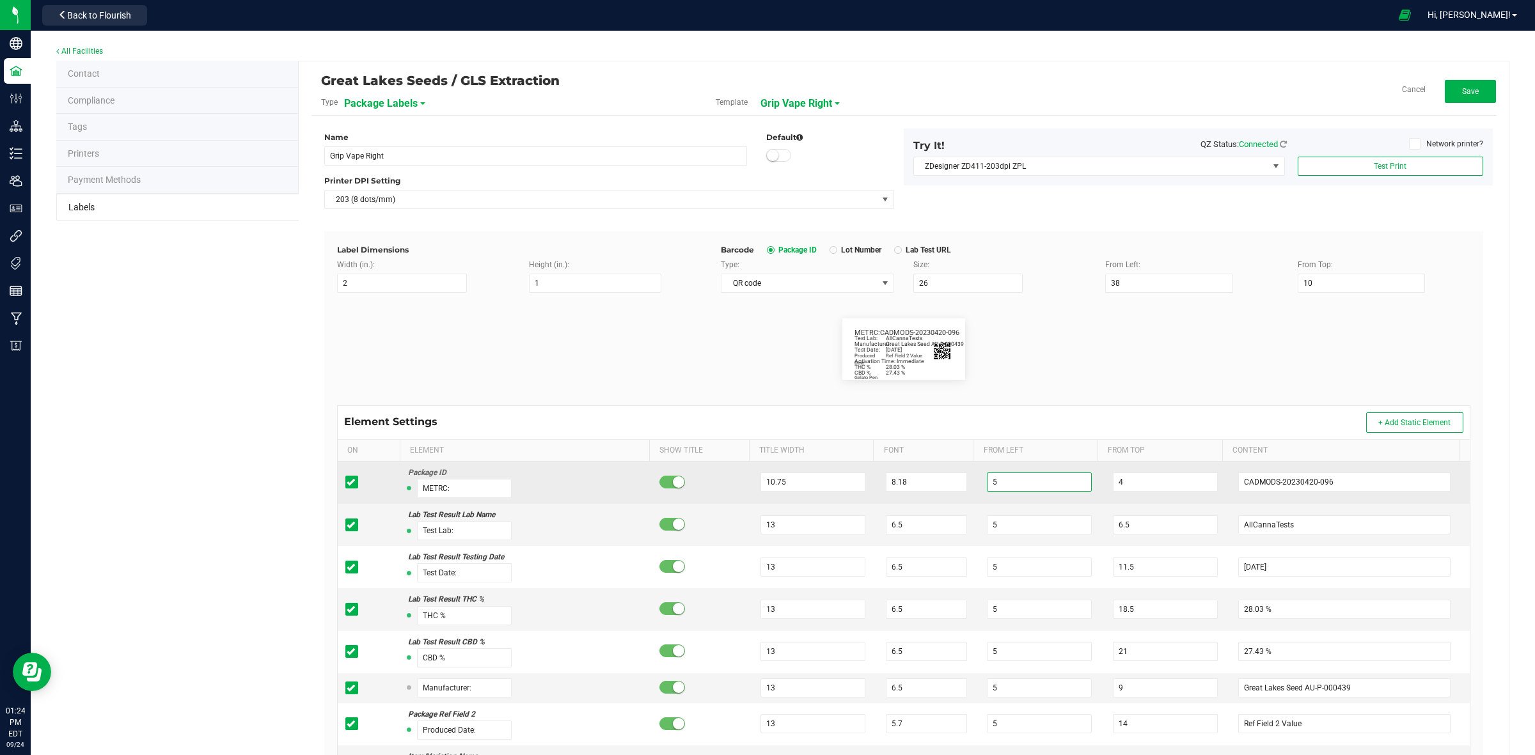
drag, startPoint x: 1010, startPoint y: 486, endPoint x: 966, endPoint y: 488, distance: 44.2
click at [979, 488] on td "5" at bounding box center [1042, 483] width 126 height 42
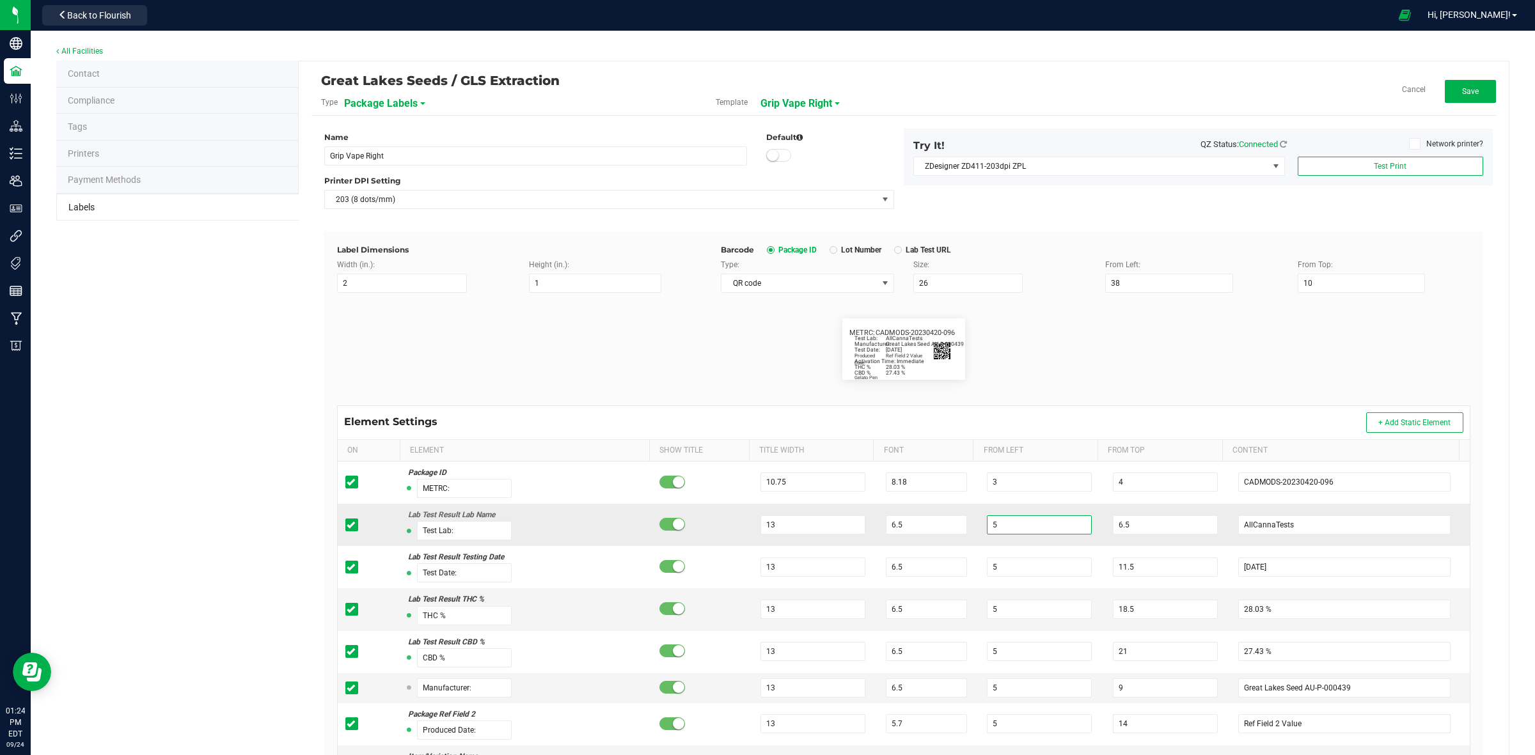
drag, startPoint x: 1000, startPoint y: 523, endPoint x: 967, endPoint y: 535, distance: 34.8
click at [962, 526] on tr "Lab Test Result Lab Name Test Lab: 13 6.5 5 6.5 AllCannaTests" at bounding box center [904, 525] width 1132 height 42
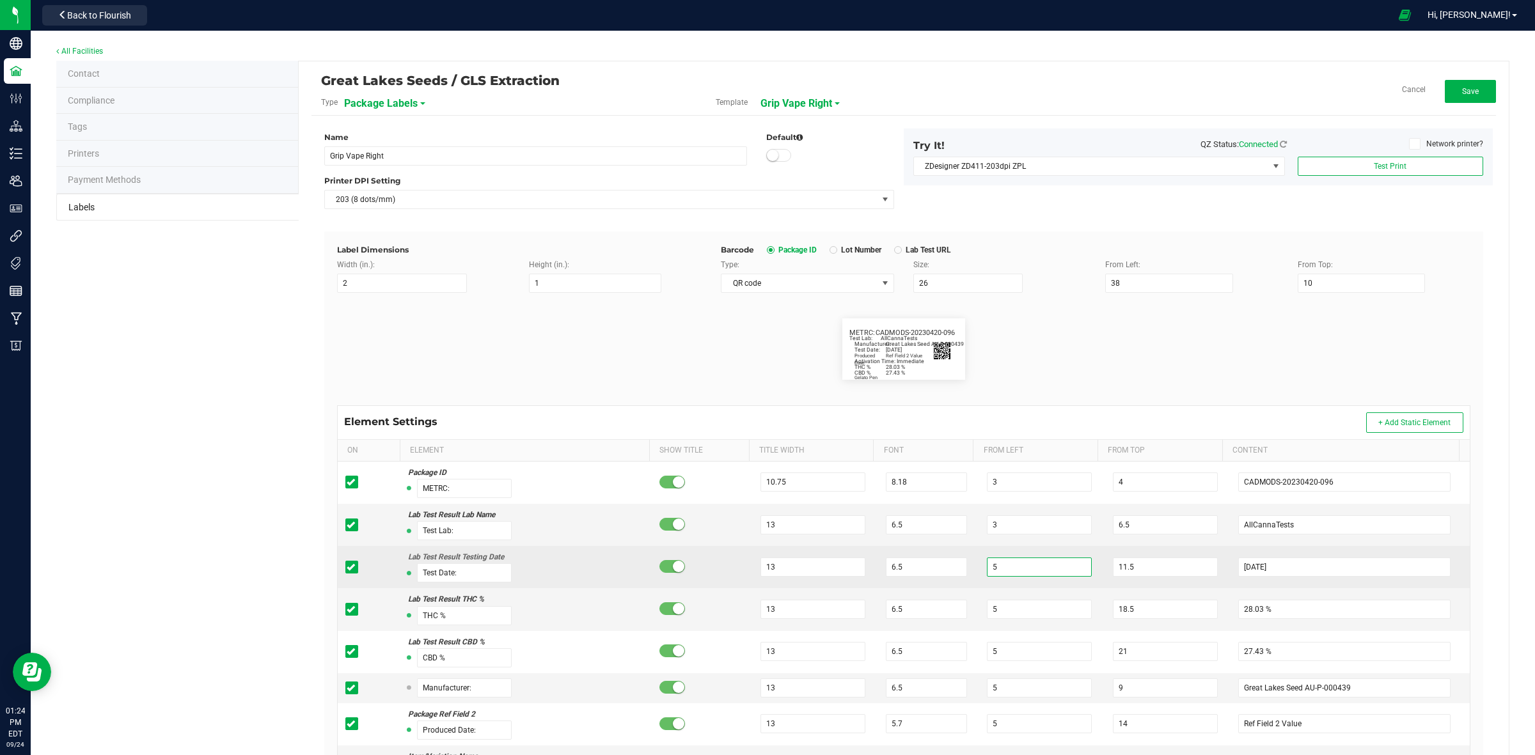
drag, startPoint x: 992, startPoint y: 574, endPoint x: 957, endPoint y: 576, distance: 35.2
click at [957, 576] on tr "Lab Test Result Testing Date Test Date: 13 6.5 5 11.5 2023-04-20" at bounding box center [904, 567] width 1132 height 42
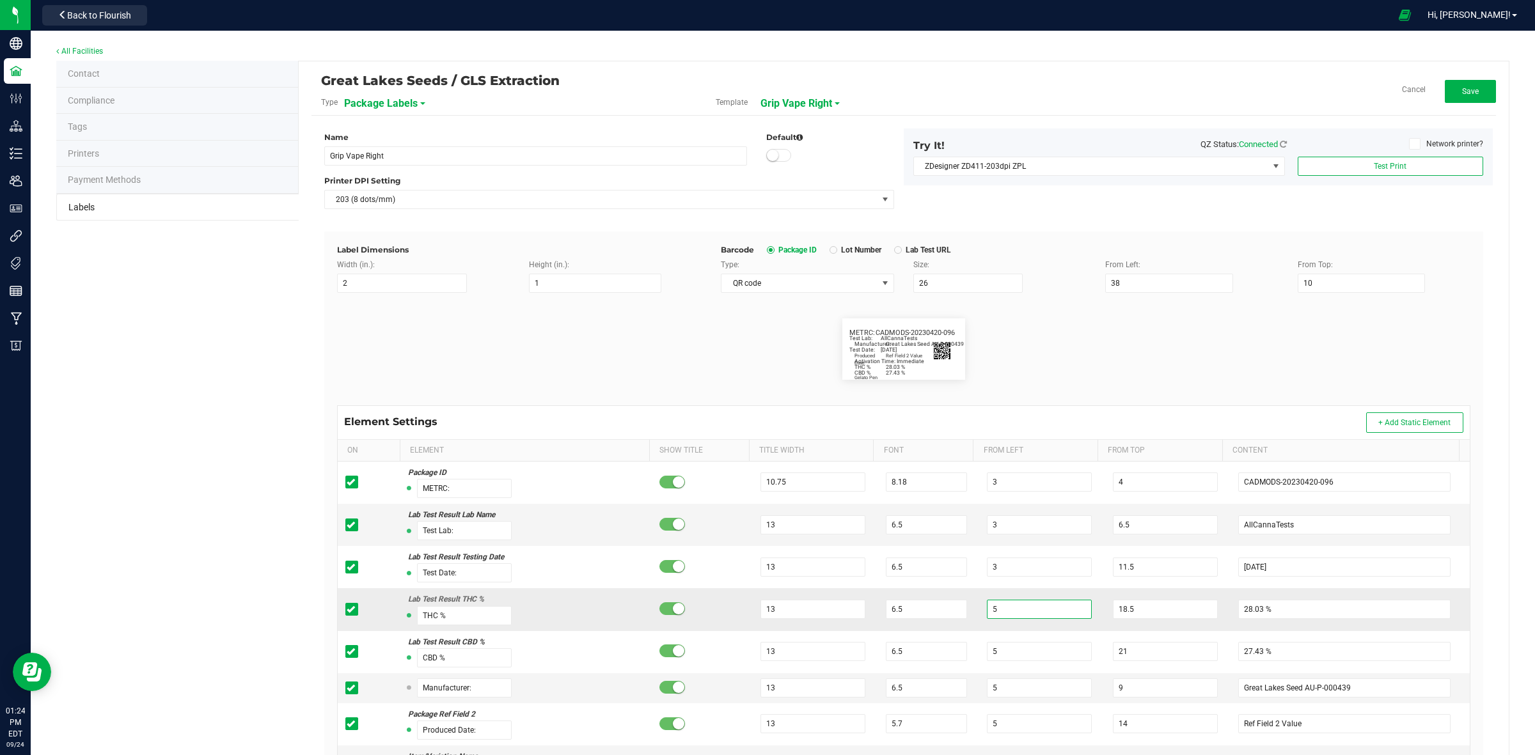
click at [958, 615] on tr "Lab Test Result THC % THC % 13 6.5 5 18.5 28.03 %" at bounding box center [904, 609] width 1132 height 42
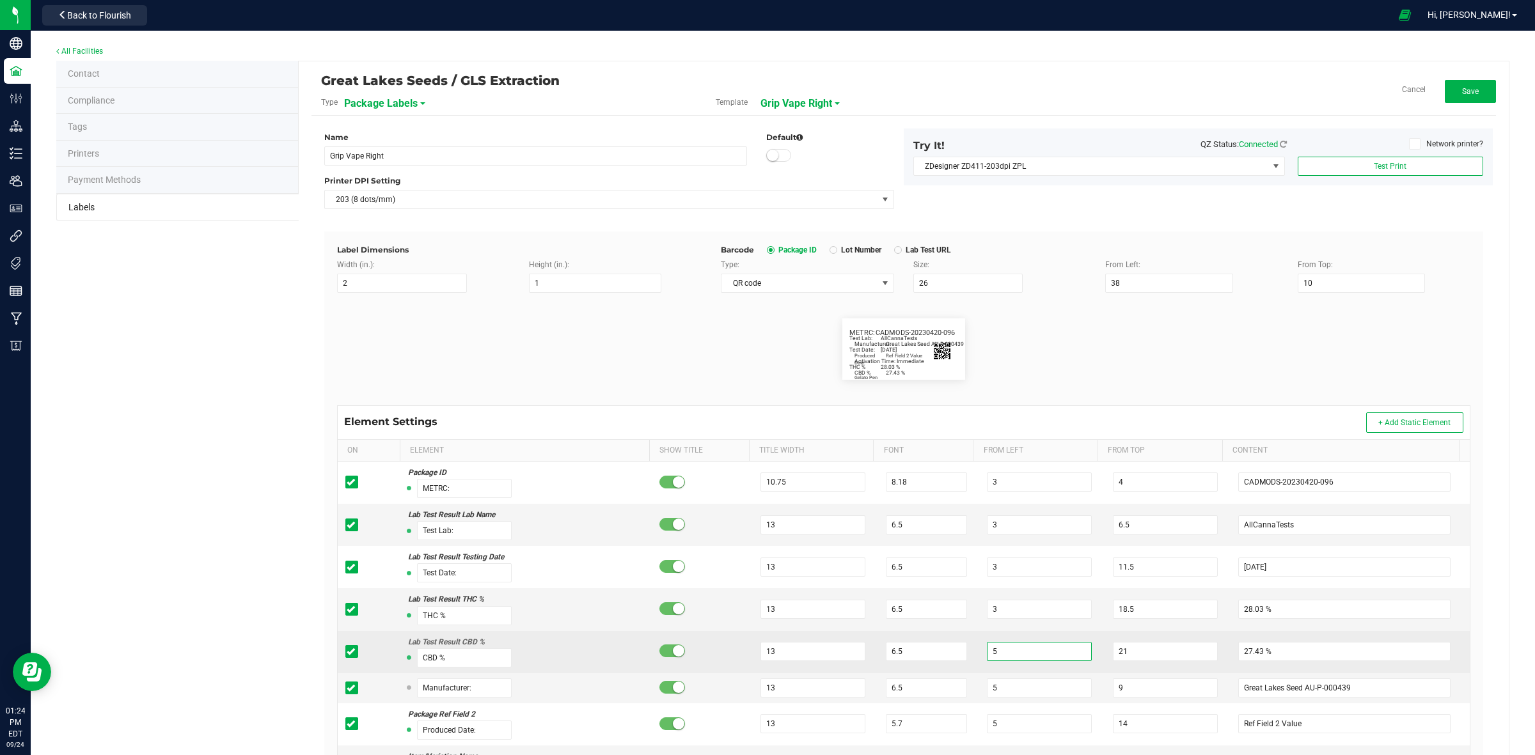
drag, startPoint x: 988, startPoint y: 647, endPoint x: 979, endPoint y: 650, distance: 9.7
click at [987, 650] on input "5" at bounding box center [1039, 651] width 105 height 19
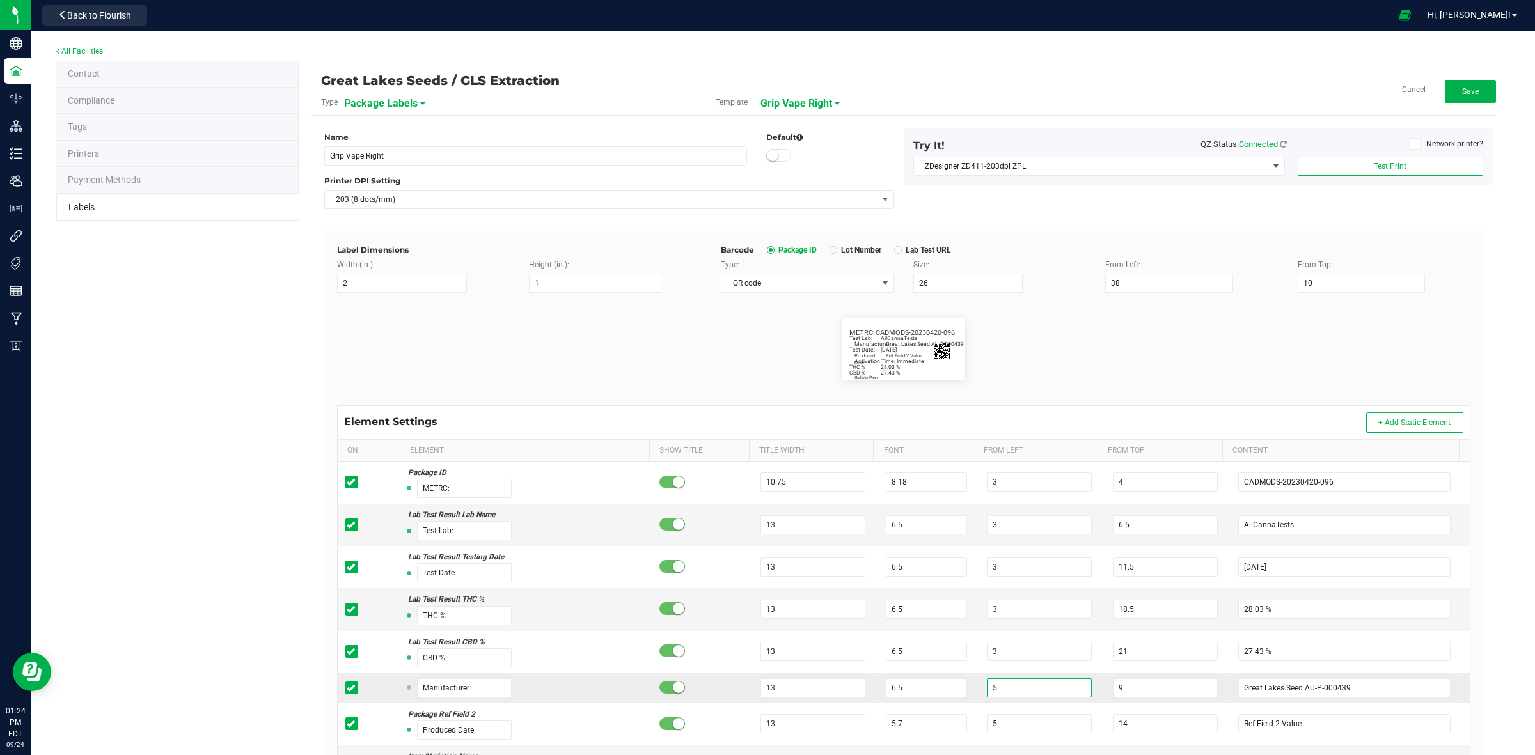
click at [979, 689] on td "5" at bounding box center [1042, 688] width 126 height 30
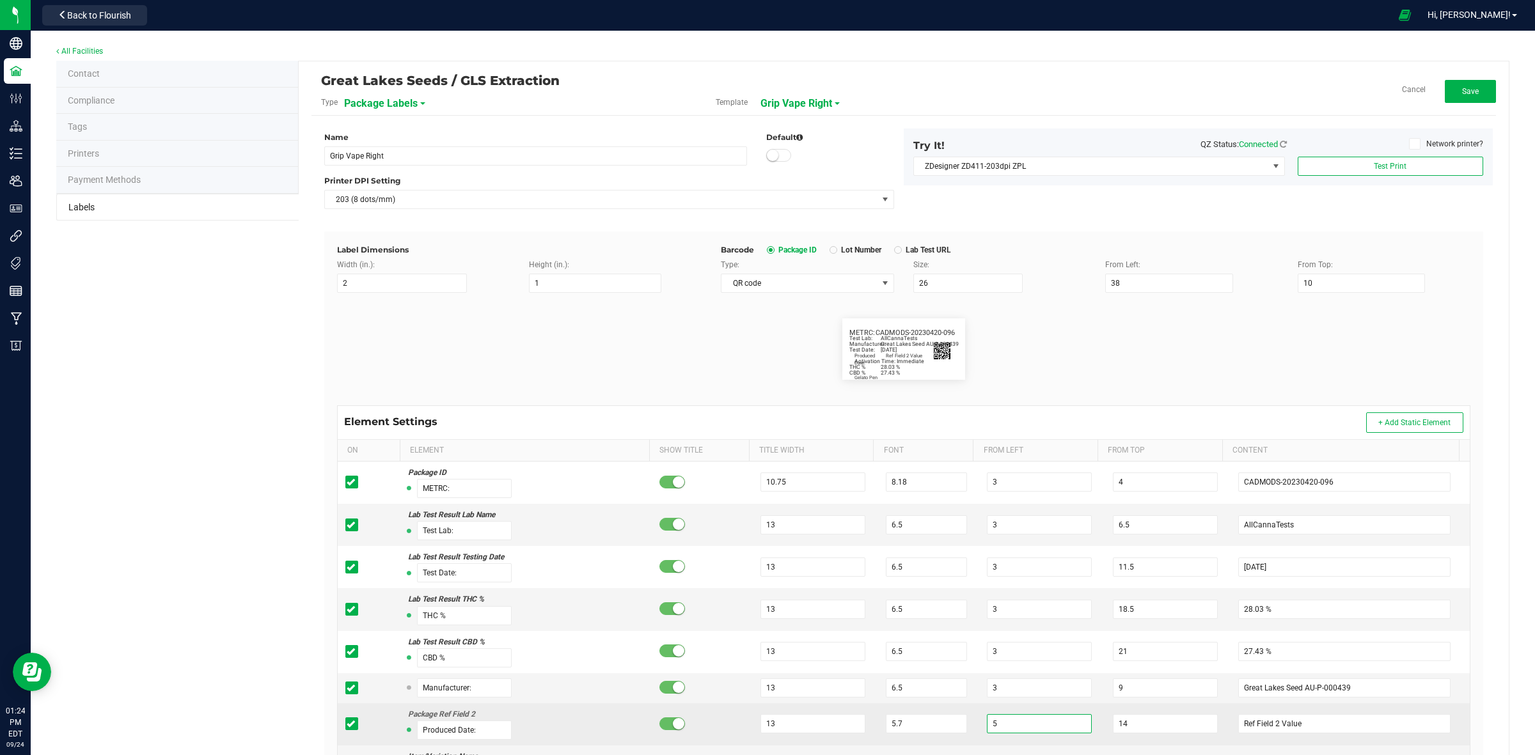
drag, startPoint x: 985, startPoint y: 725, endPoint x: 970, endPoint y: 726, distance: 15.4
click at [979, 726] on td "5" at bounding box center [1042, 724] width 126 height 42
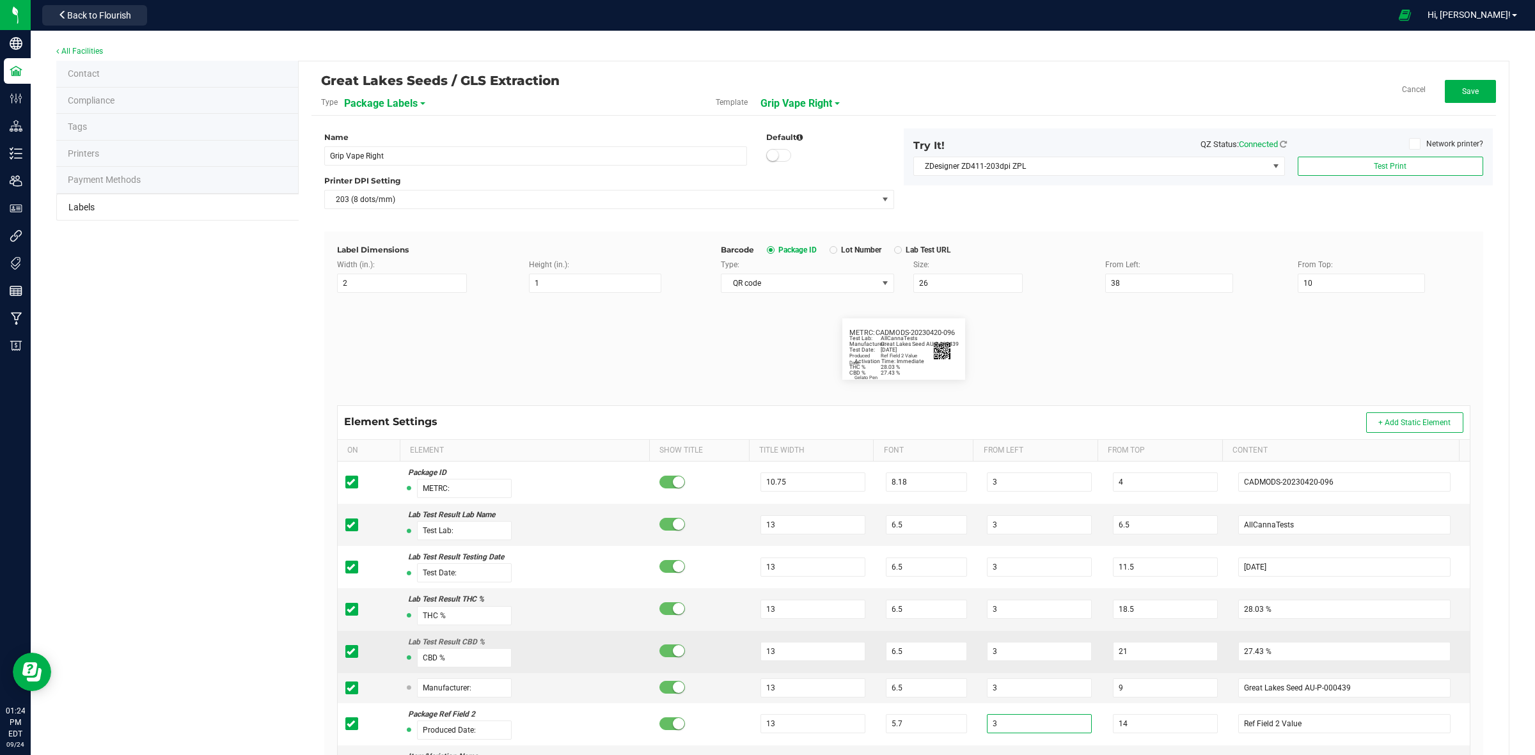
scroll to position [80, 0]
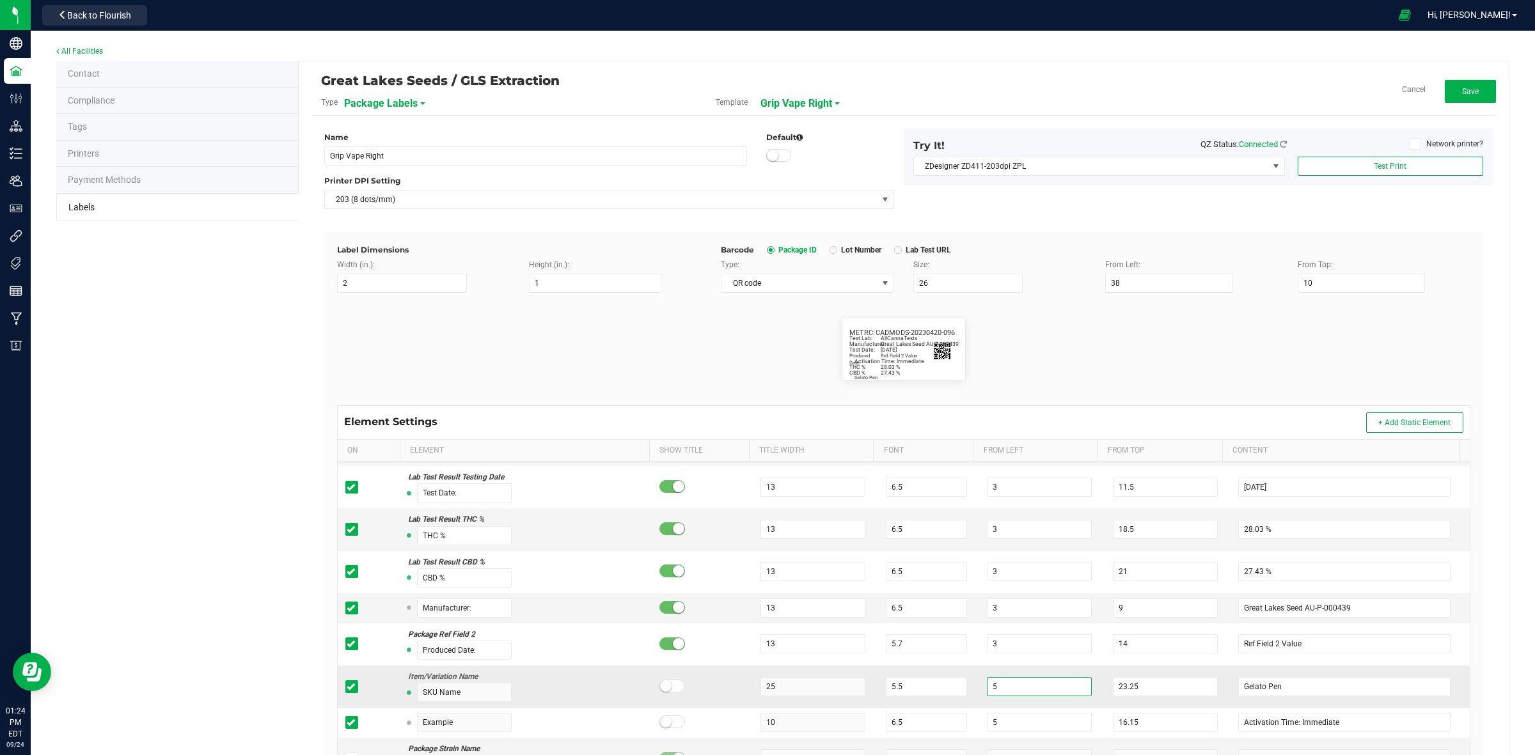
drag, startPoint x: 999, startPoint y: 686, endPoint x: 976, endPoint y: 687, distance: 23.1
click at [987, 687] on input "5" at bounding box center [1039, 686] width 105 height 19
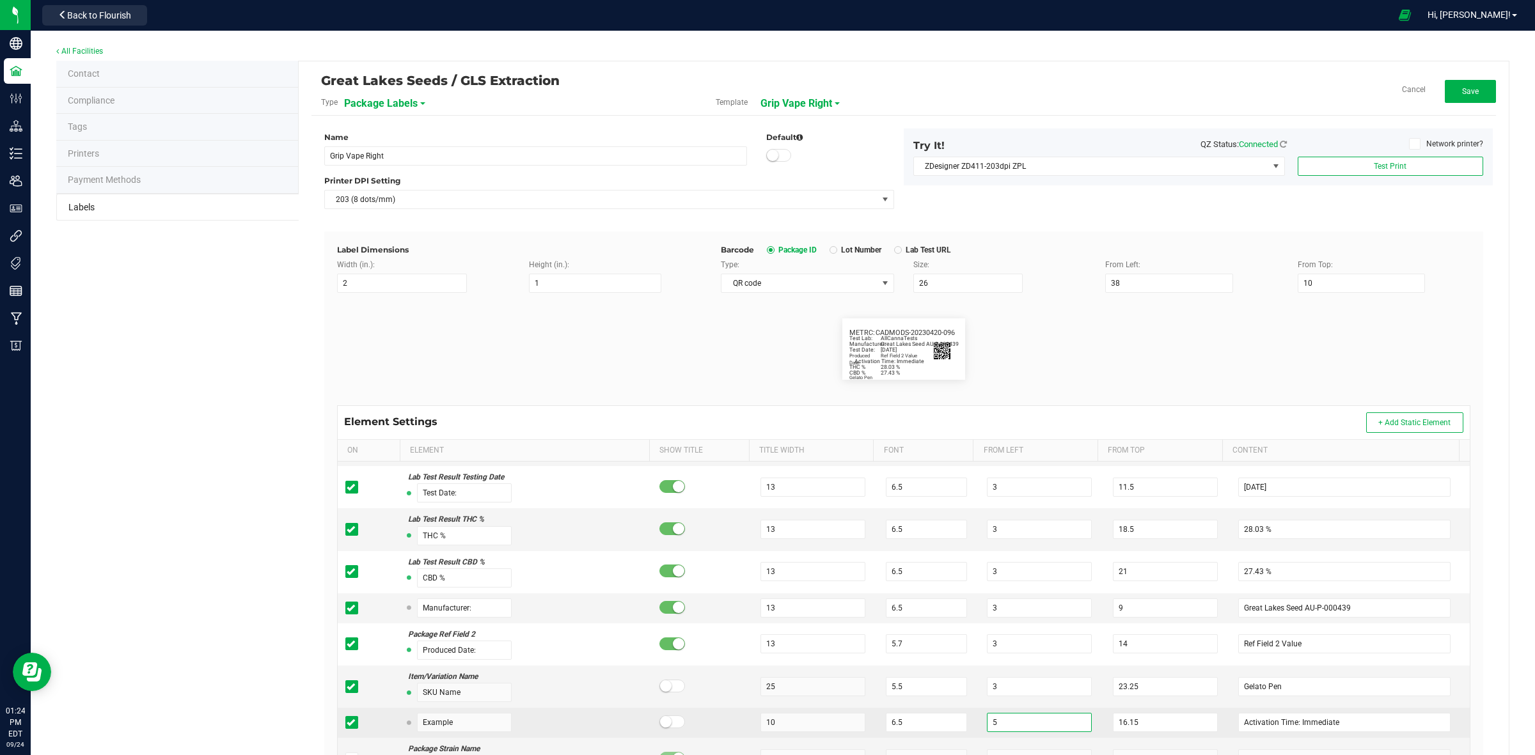
drag, startPoint x: 996, startPoint y: 726, endPoint x: 966, endPoint y: 724, distance: 29.5
click at [979, 724] on td "5" at bounding box center [1042, 723] width 126 height 30
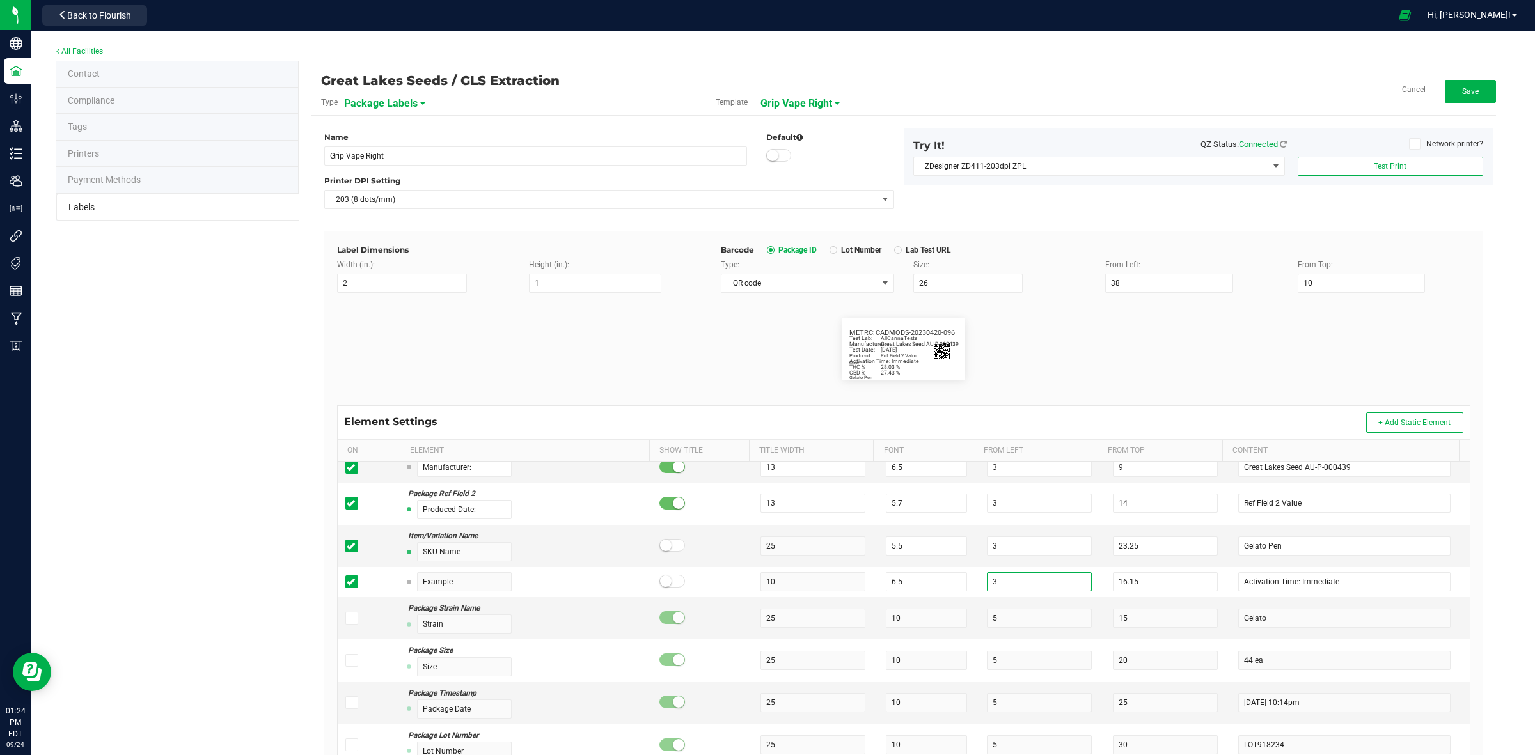
scroll to position [160, 0]
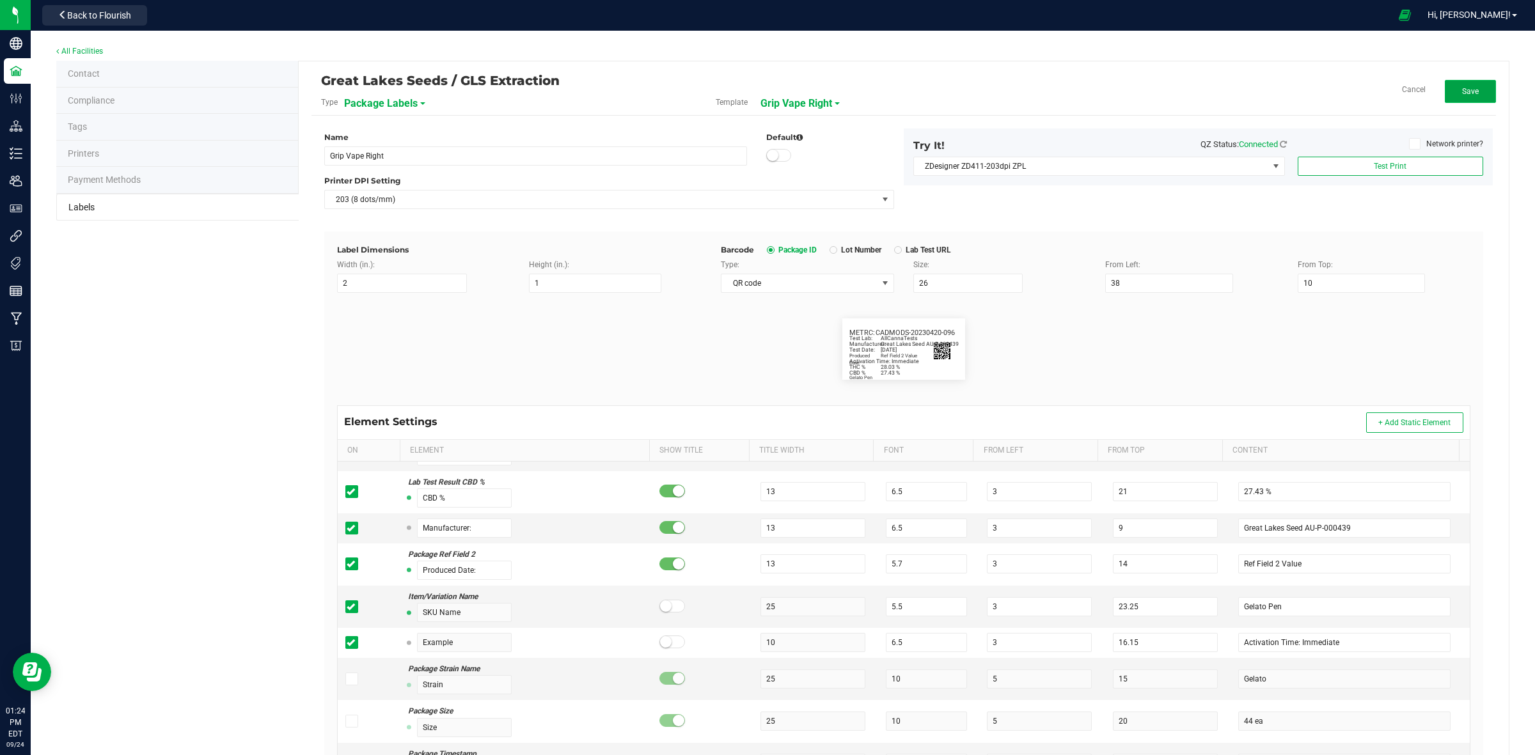
click at [1446, 91] on button "Save" at bounding box center [1470, 91] width 51 height 23
click at [83, 18] on span "Back to Flourish" at bounding box center [99, 15] width 64 height 10
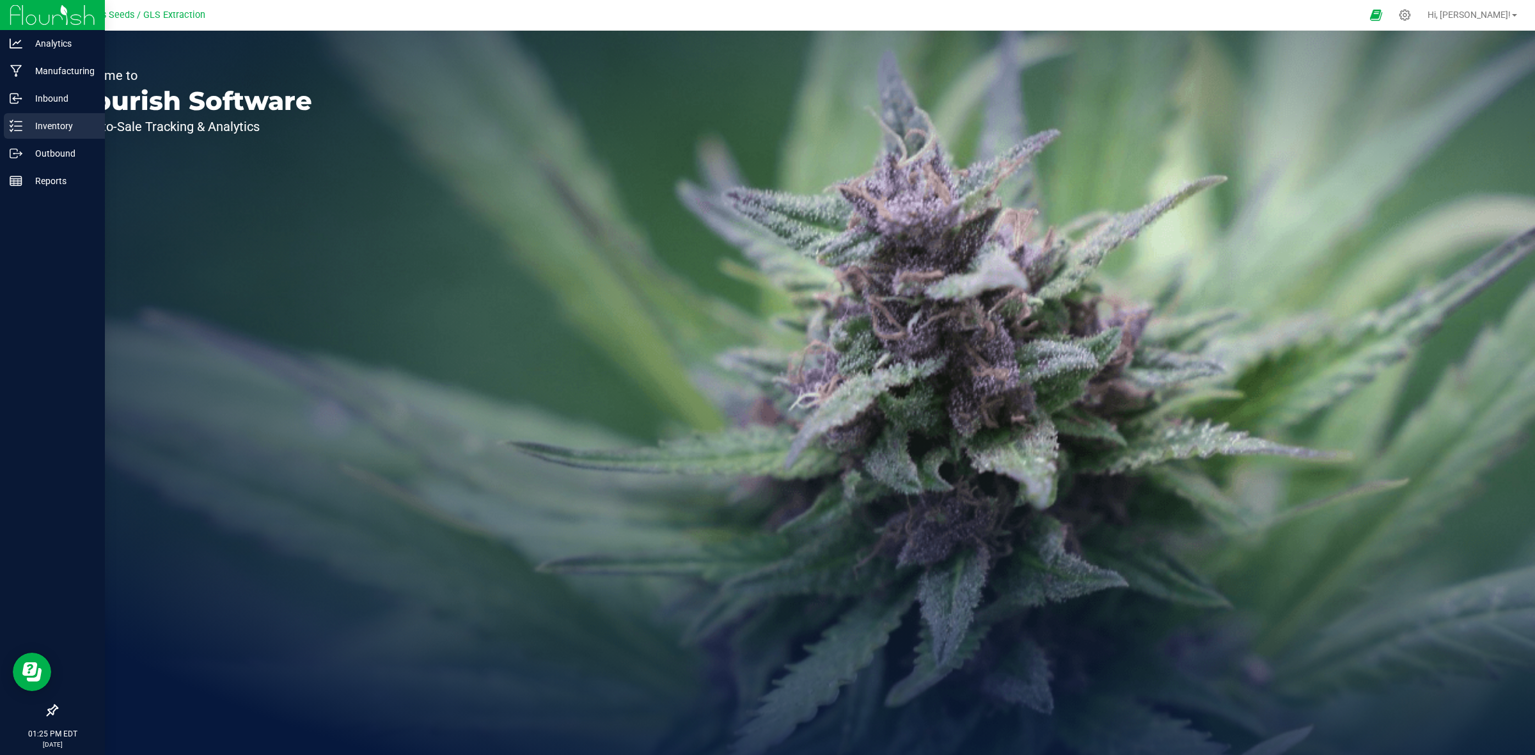
click at [58, 123] on p "Inventory" at bounding box center [60, 125] width 77 height 15
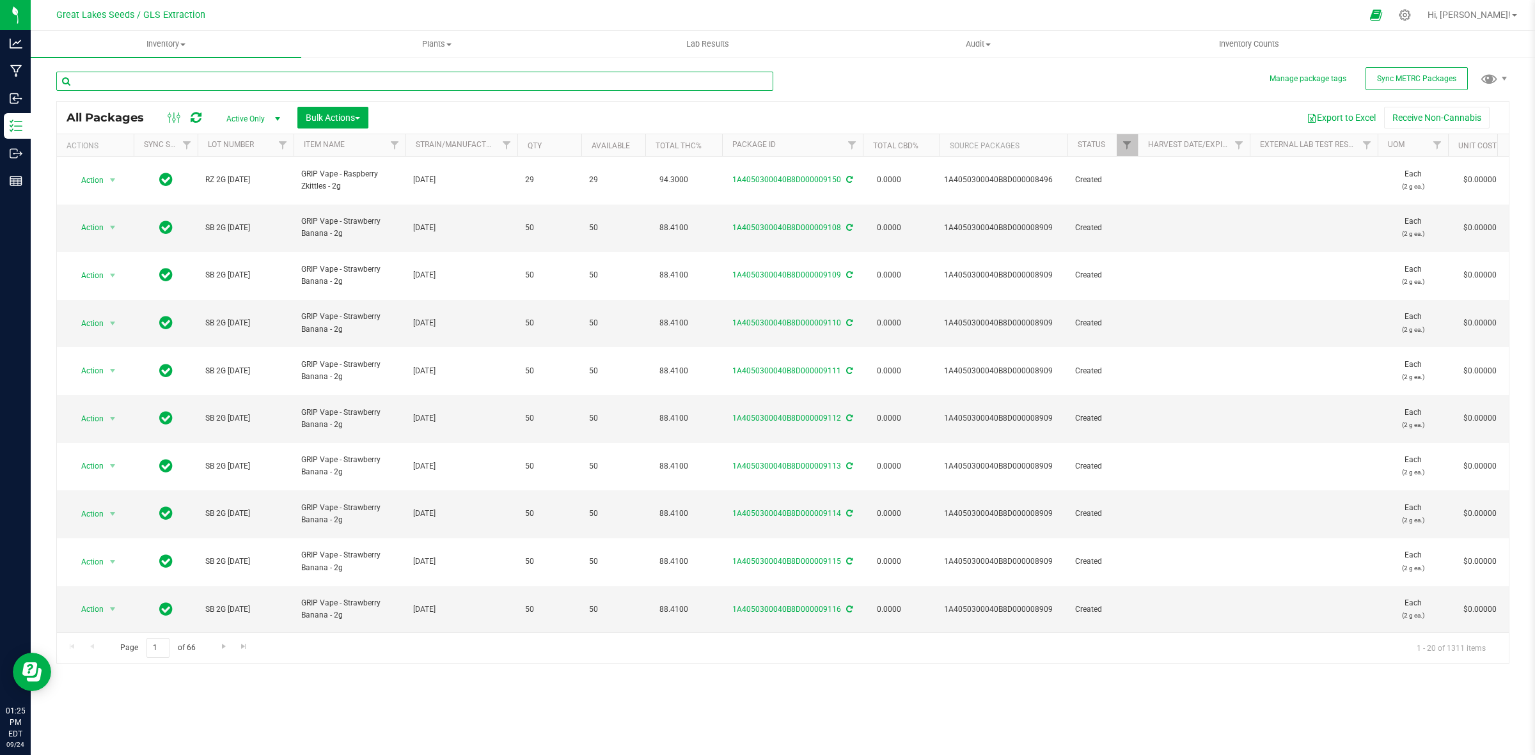
click at [237, 74] on input "text" at bounding box center [414, 81] width 717 height 19
click at [168, 85] on input "strawberry banana" at bounding box center [414, 81] width 717 height 19
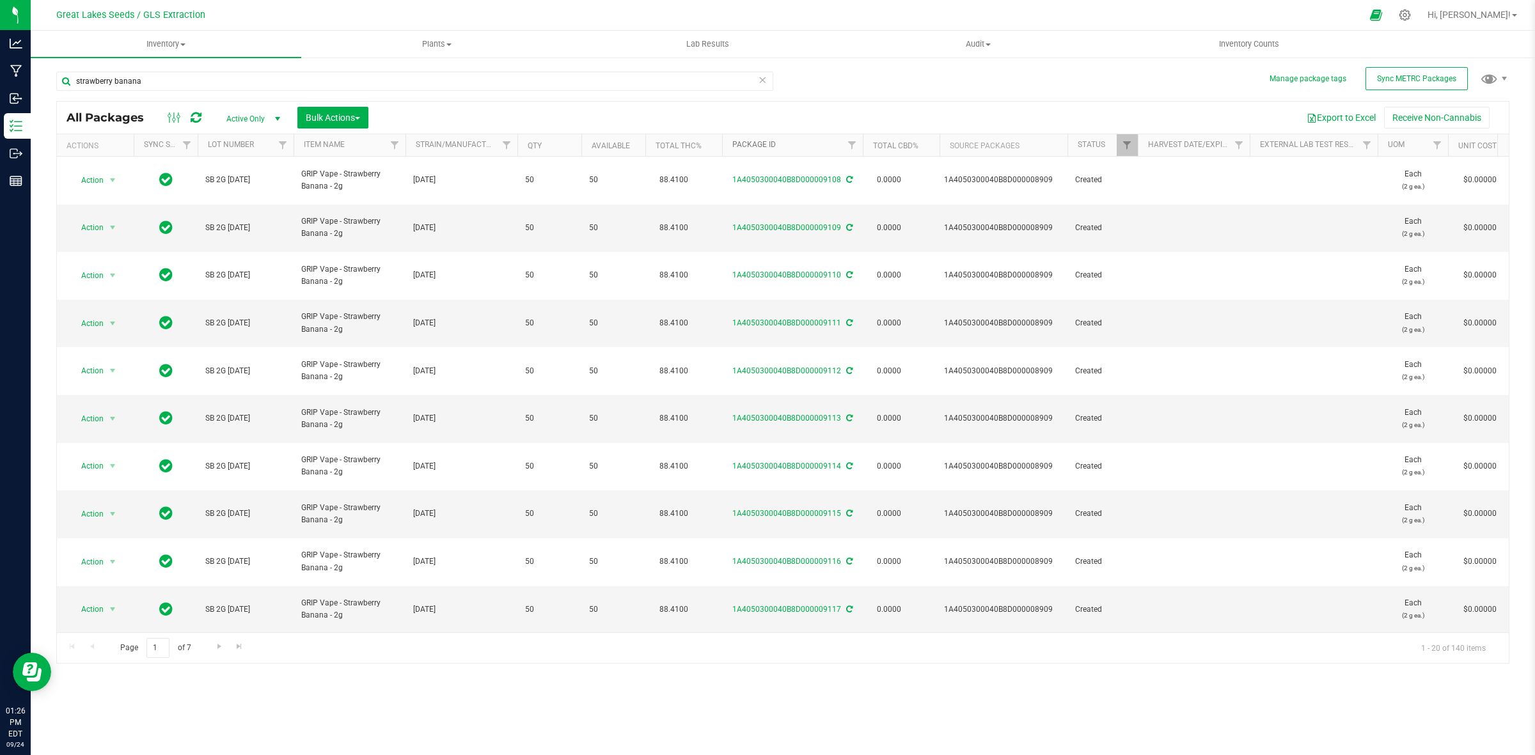
click at [757, 144] on link "Package ID" at bounding box center [753, 144] width 43 height 9
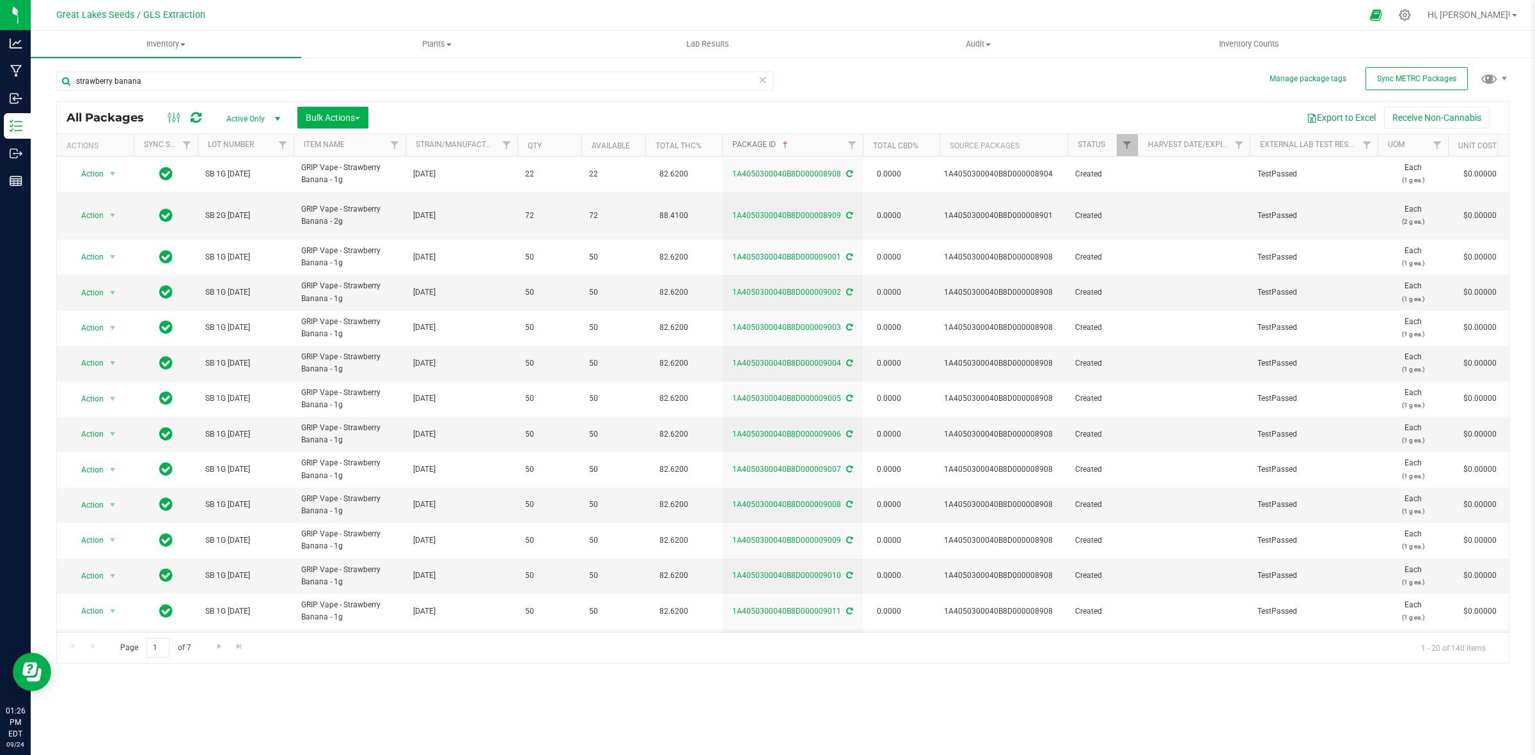
click at [757, 141] on link "Package ID" at bounding box center [761, 144] width 58 height 9
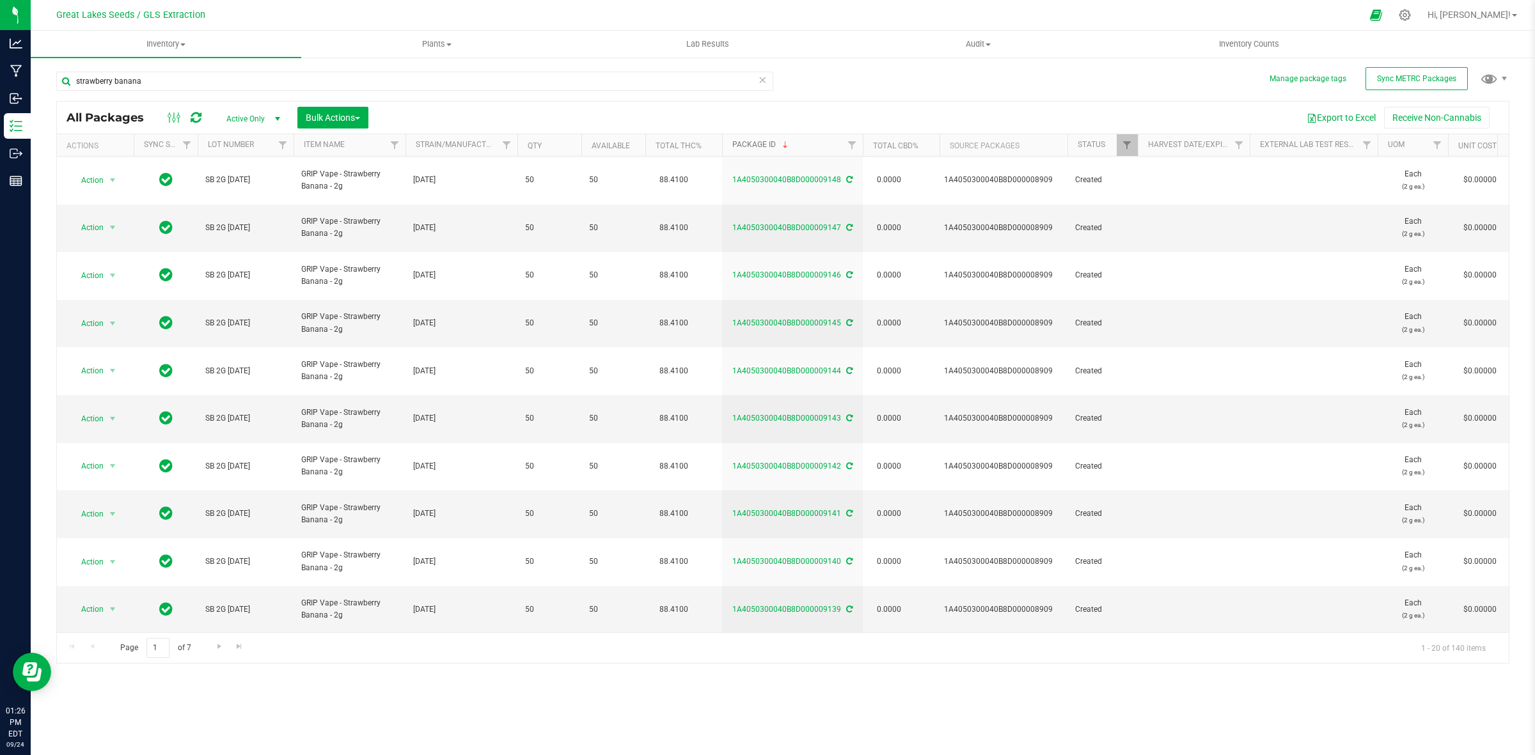
click at [759, 145] on link "Package ID" at bounding box center [761, 144] width 58 height 9
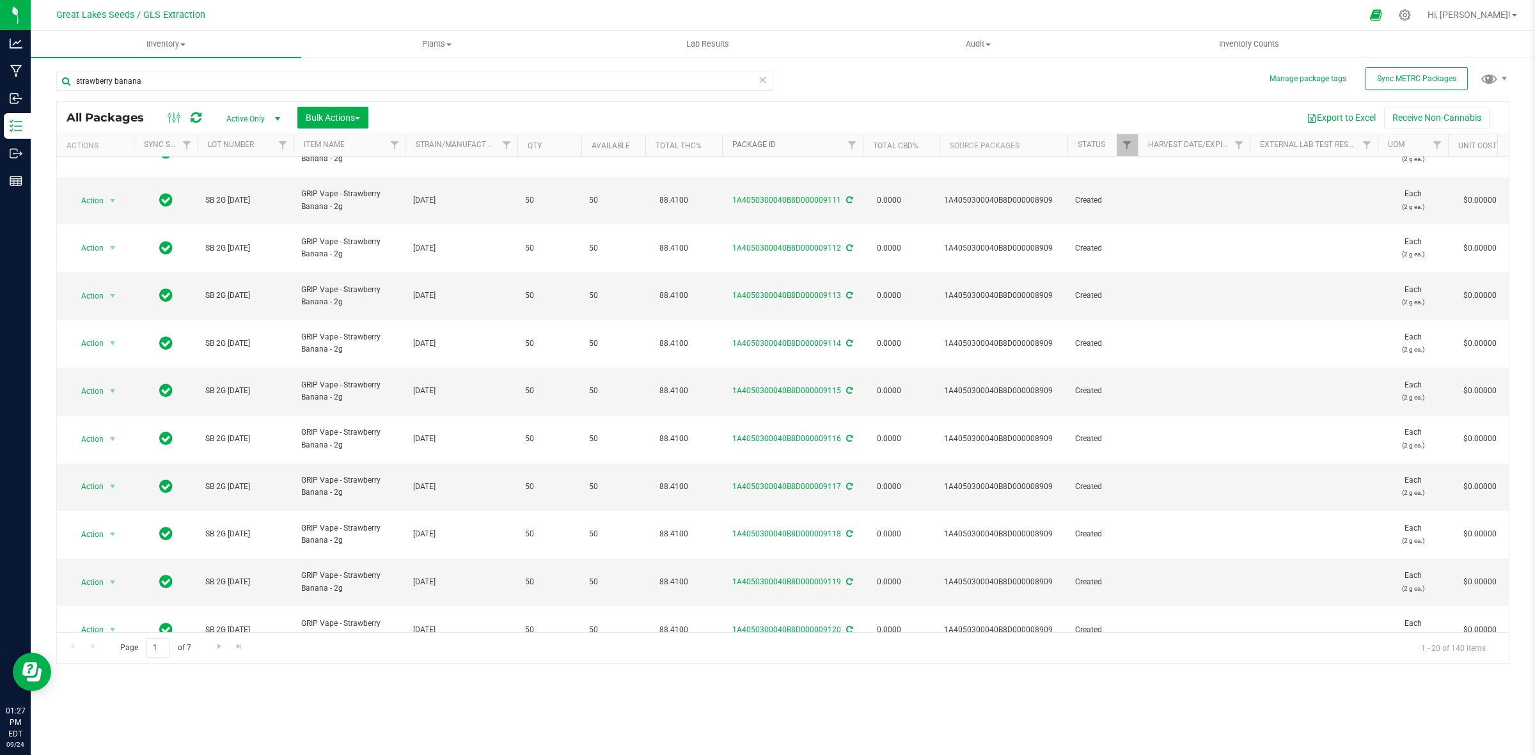
scroll to position [247, 0]
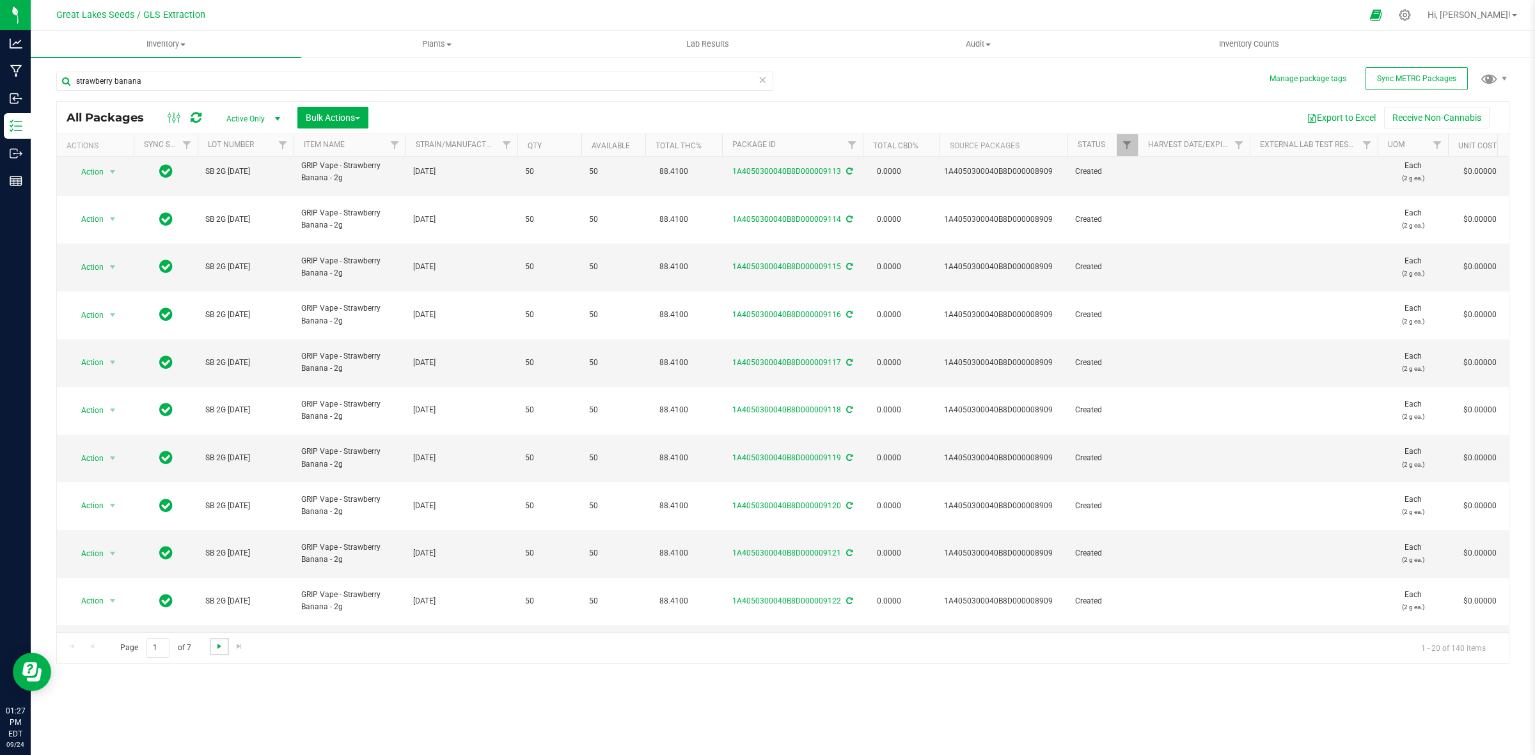
click at [218, 650] on span "Go to the next page" at bounding box center [219, 646] width 10 height 10
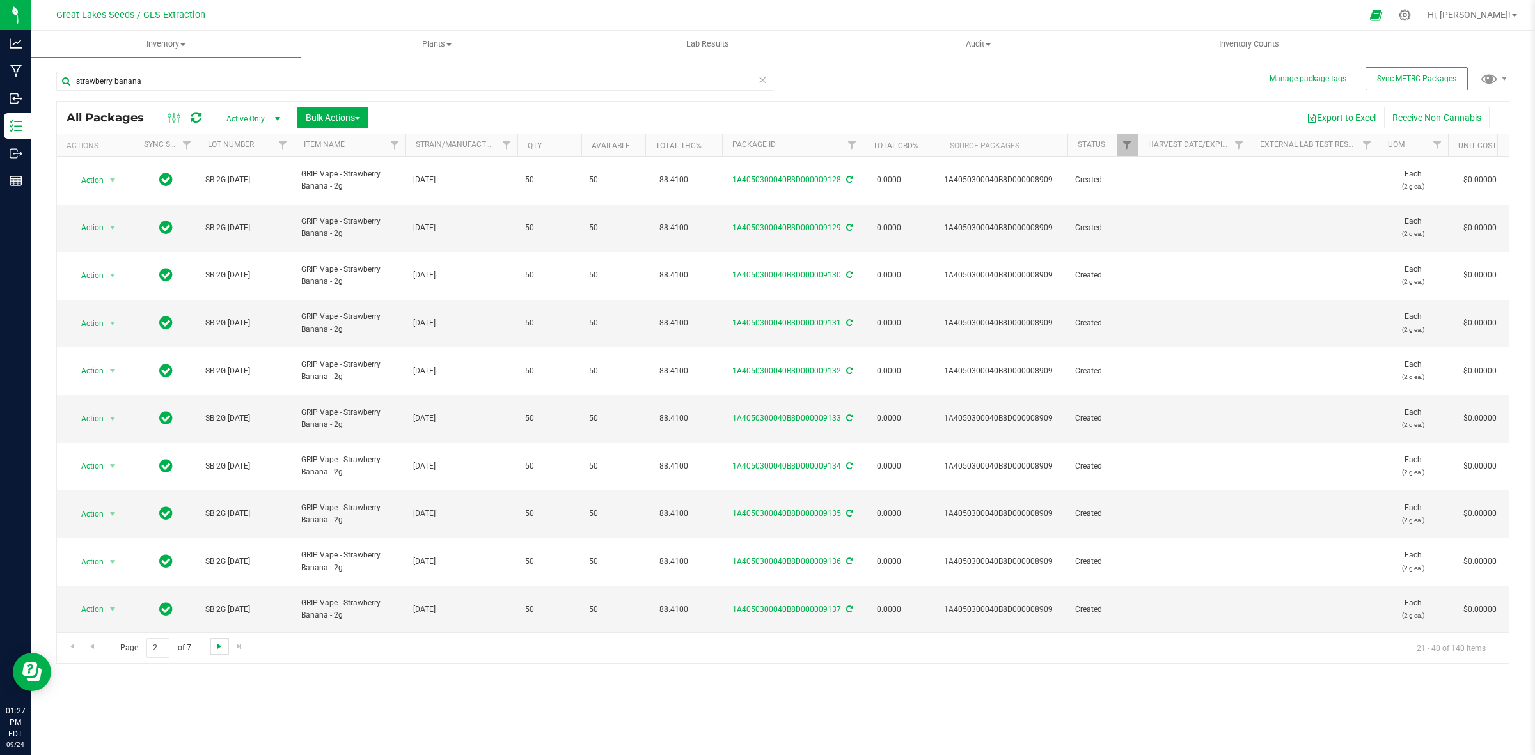
click at [218, 650] on span "Go to the next page" at bounding box center [219, 646] width 10 height 10
click at [90, 648] on span "Go to the previous page" at bounding box center [92, 646] width 10 height 10
click at [221, 641] on span "Go to the next page" at bounding box center [219, 646] width 10 height 10
click at [221, 643] on span "Go to the next page" at bounding box center [219, 646] width 10 height 10
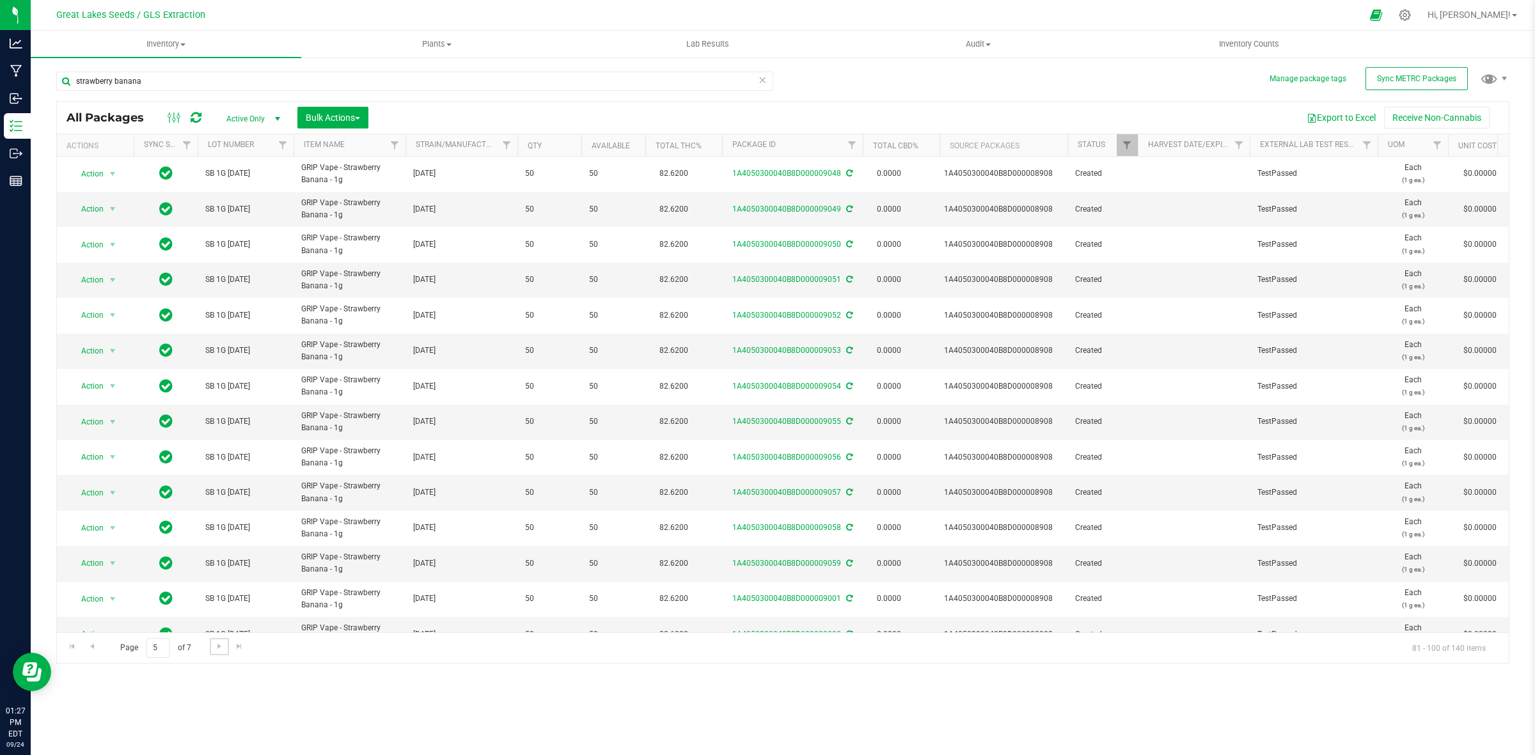
scroll to position [240, 0]
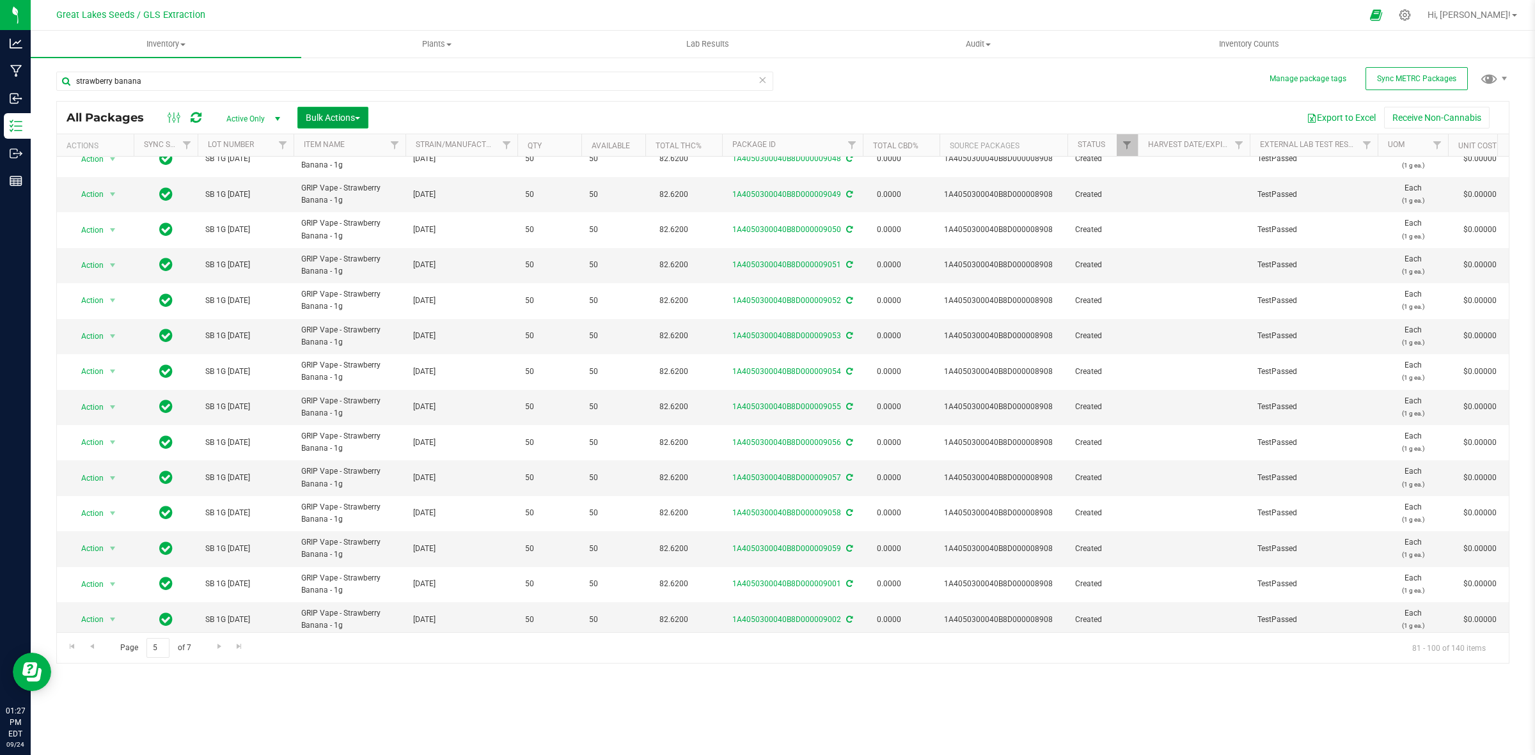
click at [360, 120] on span "Bulk Actions" at bounding box center [333, 118] width 54 height 10
click at [374, 263] on span "Print package labels" at bounding box center [343, 264] width 77 height 10
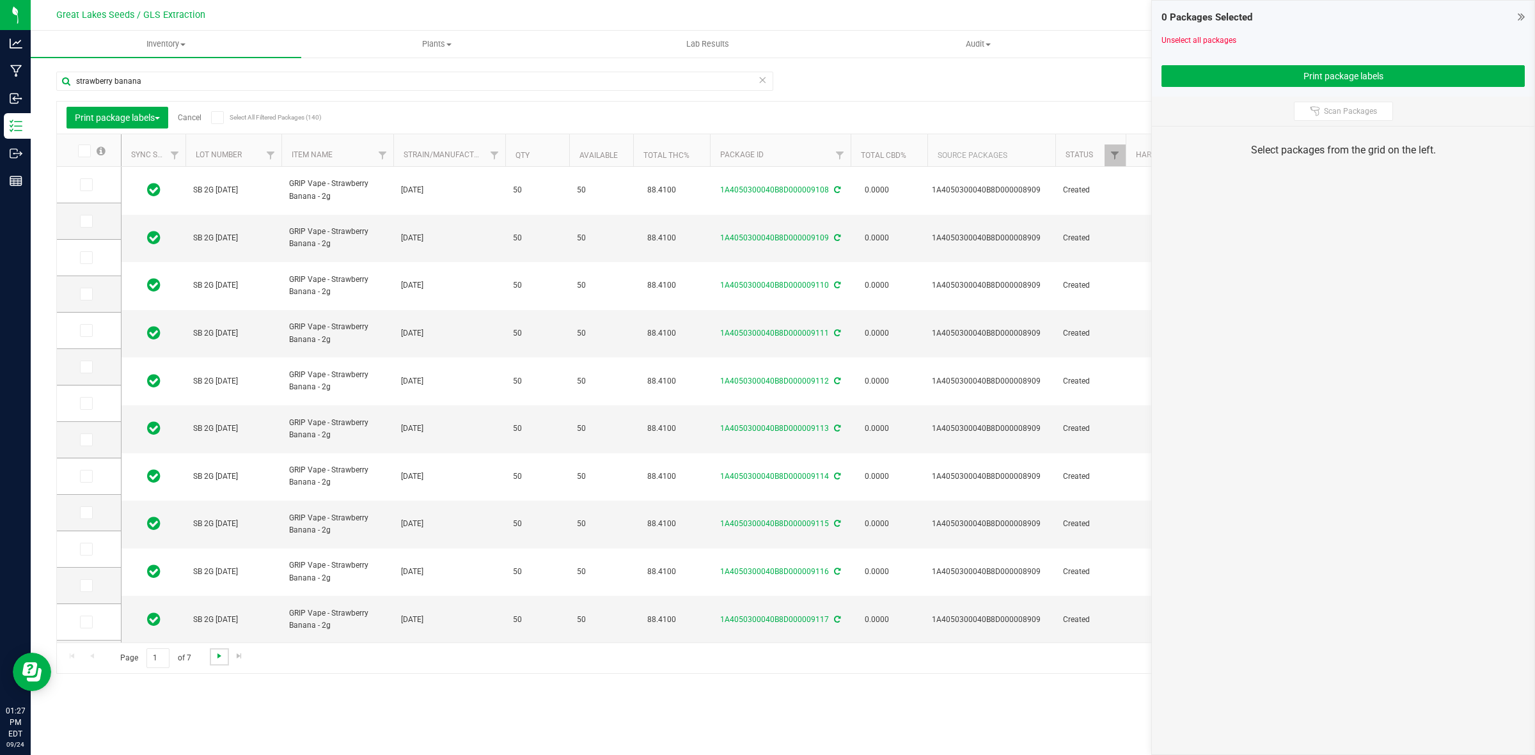
click at [217, 655] on span "Go to the next page" at bounding box center [219, 656] width 10 height 10
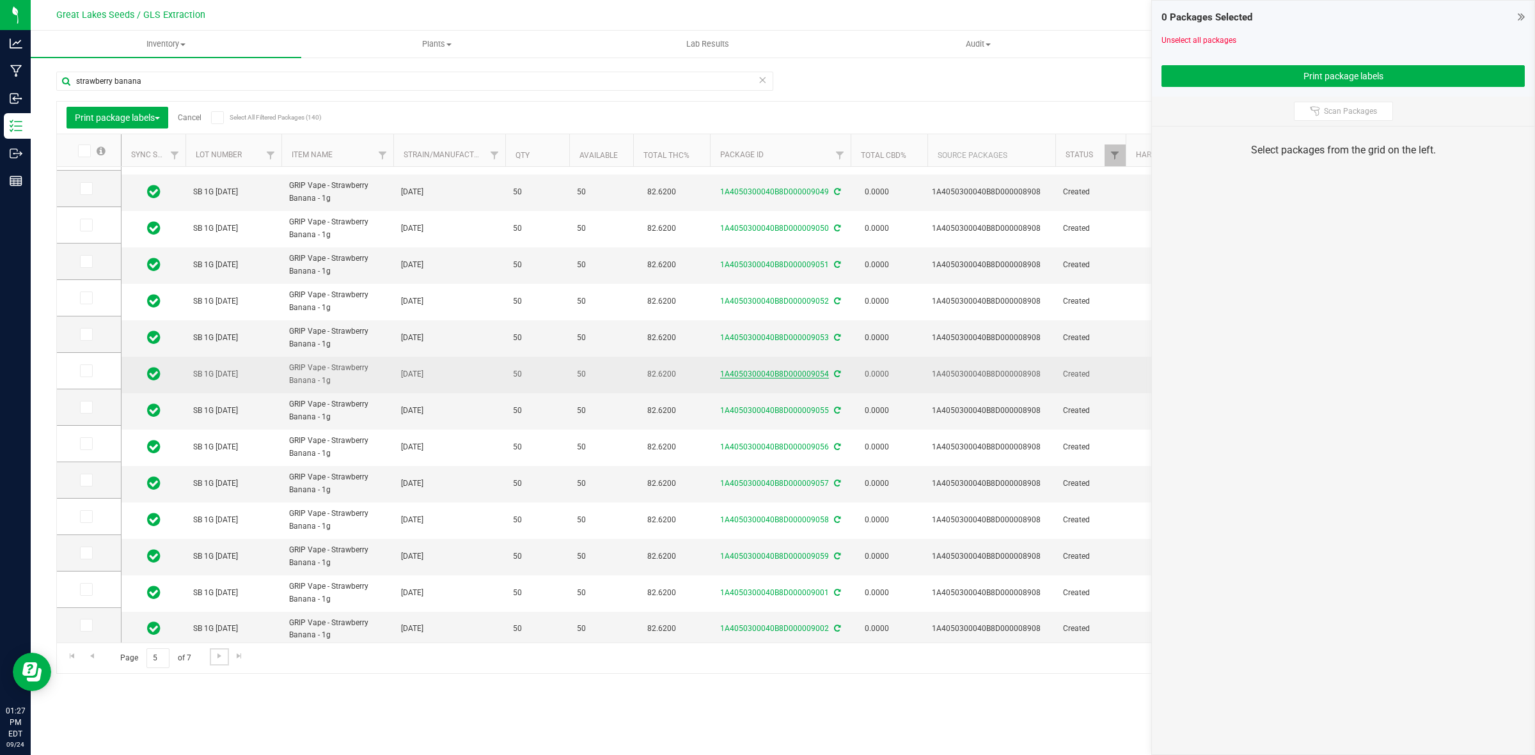
scroll to position [263, 0]
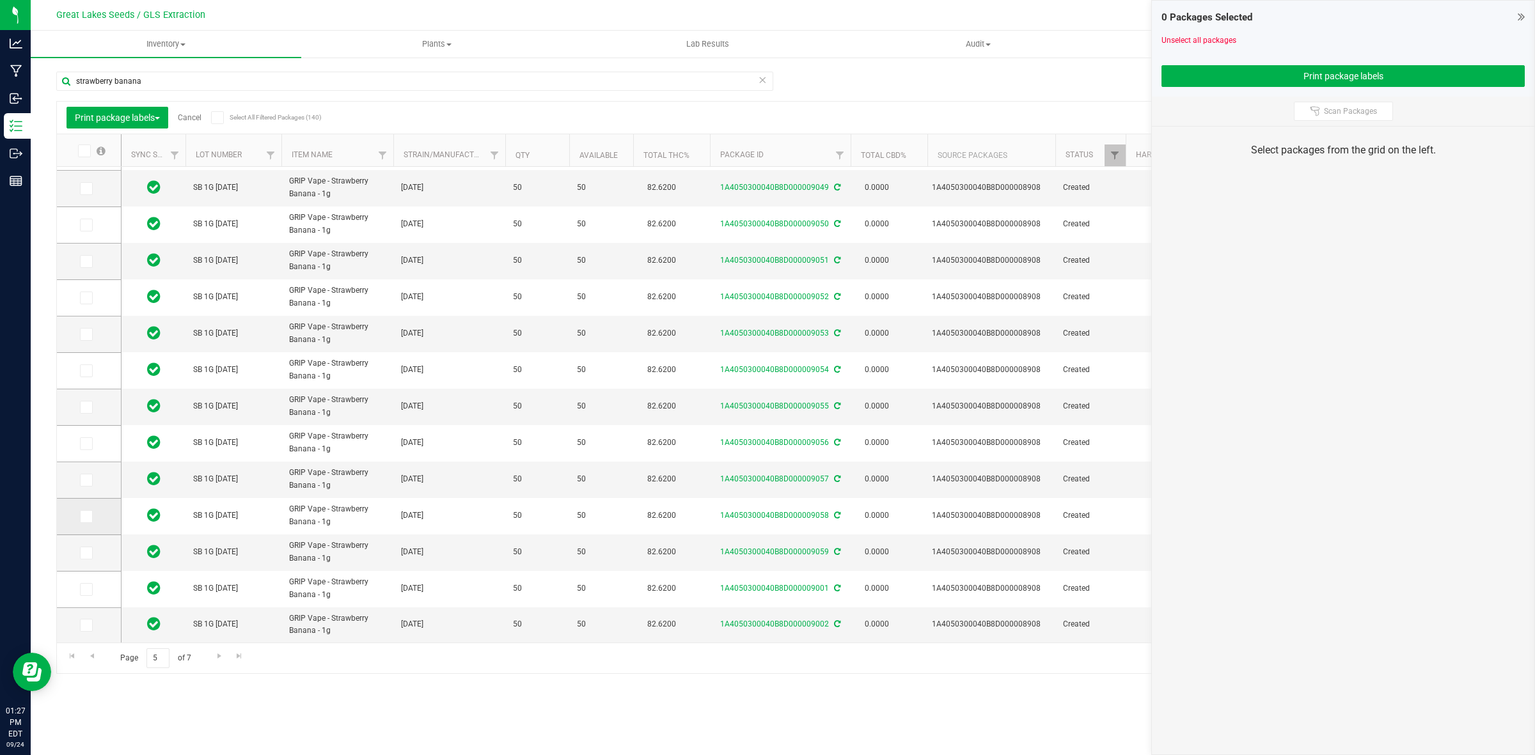
click at [90, 514] on span at bounding box center [86, 516] width 13 height 13
click at [0, 0] on input "checkbox" at bounding box center [0, 0] width 0 height 0
click at [88, 480] on icon at bounding box center [85, 480] width 8 height 0
click at [0, 0] on input "checkbox" at bounding box center [0, 0] width 0 height 0
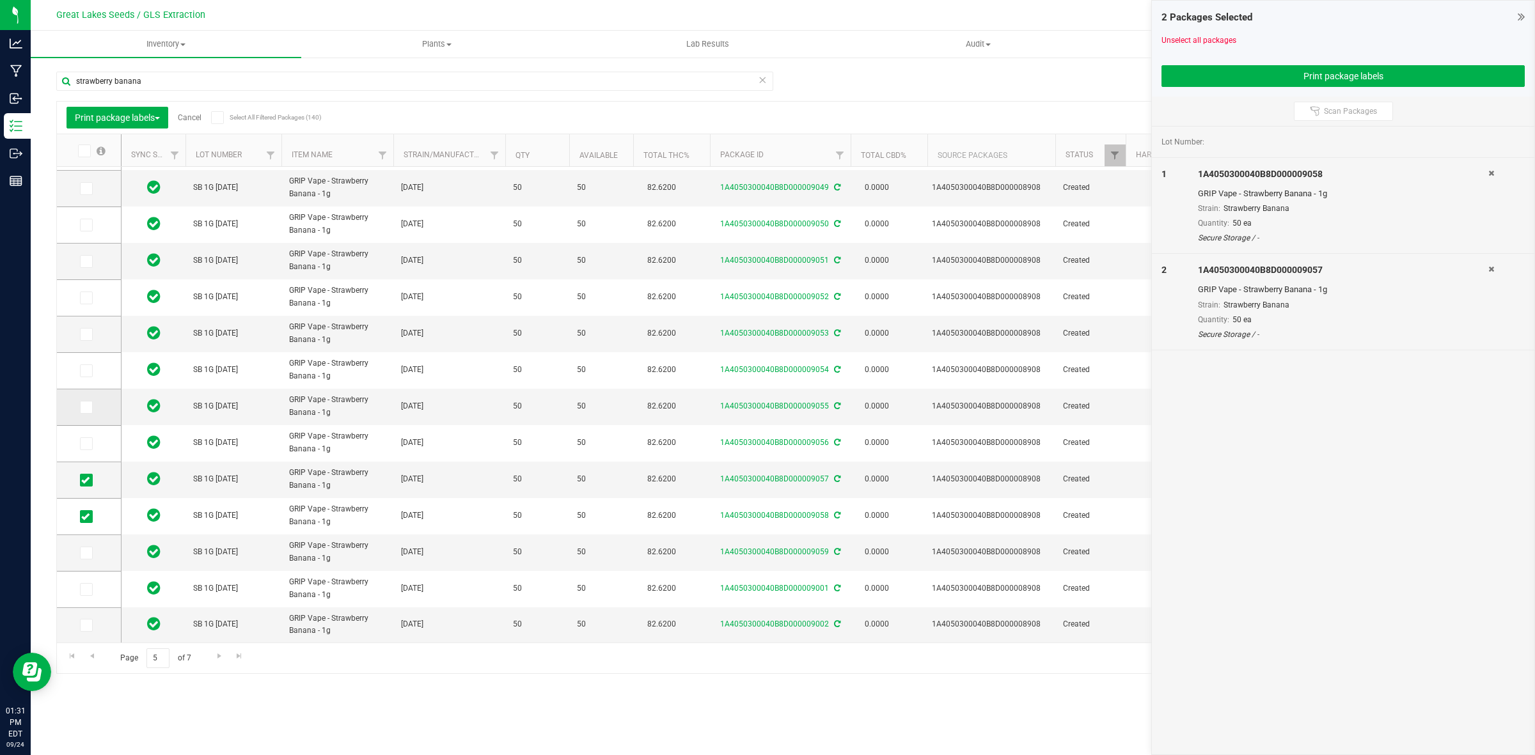
drag, startPoint x: 81, startPoint y: 444, endPoint x: 86, endPoint y: 422, distance: 23.0
click at [82, 444] on icon at bounding box center [85, 444] width 8 height 0
click at [0, 0] on input "checkbox" at bounding box center [0, 0] width 0 height 0
click at [90, 407] on span at bounding box center [86, 407] width 13 height 13
click at [0, 0] on input "checkbox" at bounding box center [0, 0] width 0 height 0
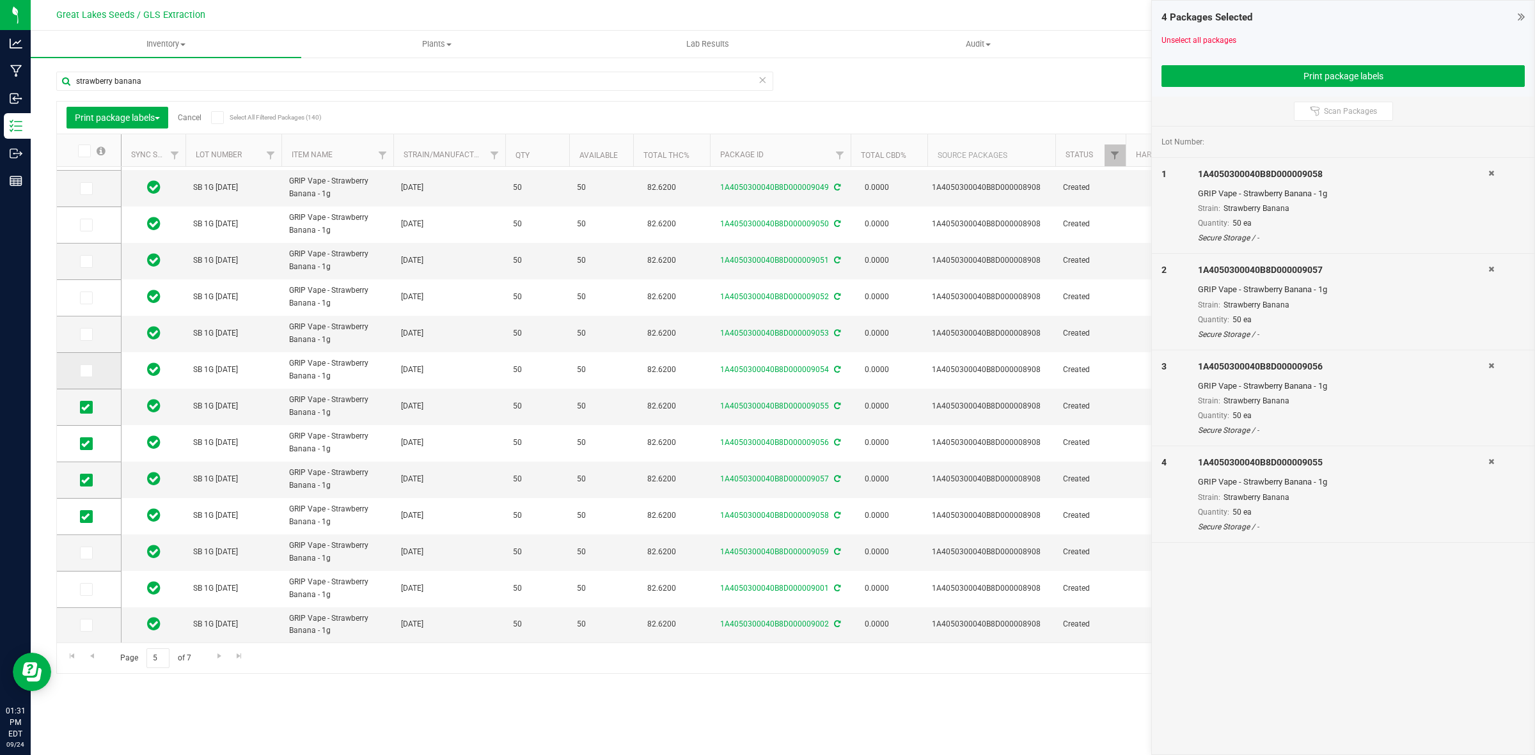
click at [93, 372] on label at bounding box center [89, 371] width 19 height 13
click at [0, 0] on input "checkbox" at bounding box center [0, 0] width 0 height 0
drag, startPoint x: 88, startPoint y: 331, endPoint x: 90, endPoint y: 307, distance: 24.4
click at [88, 334] on icon at bounding box center [85, 334] width 8 height 0
click at [0, 0] on input "checkbox" at bounding box center [0, 0] width 0 height 0
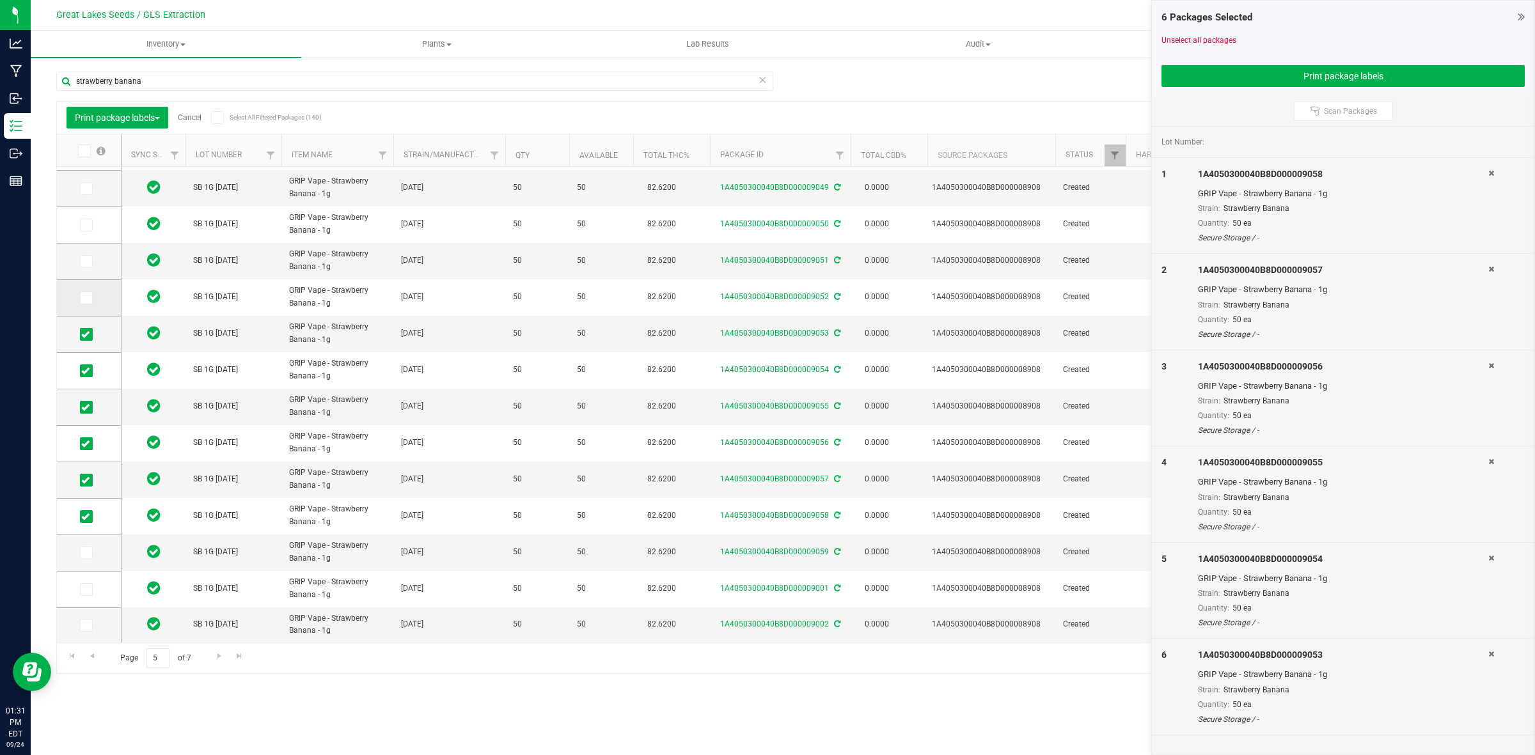
click at [93, 294] on label at bounding box center [89, 298] width 19 height 13
click at [0, 0] on input "checkbox" at bounding box center [0, 0] width 0 height 0
click at [91, 263] on span at bounding box center [86, 261] width 13 height 13
click at [0, 0] on input "checkbox" at bounding box center [0, 0] width 0 height 0
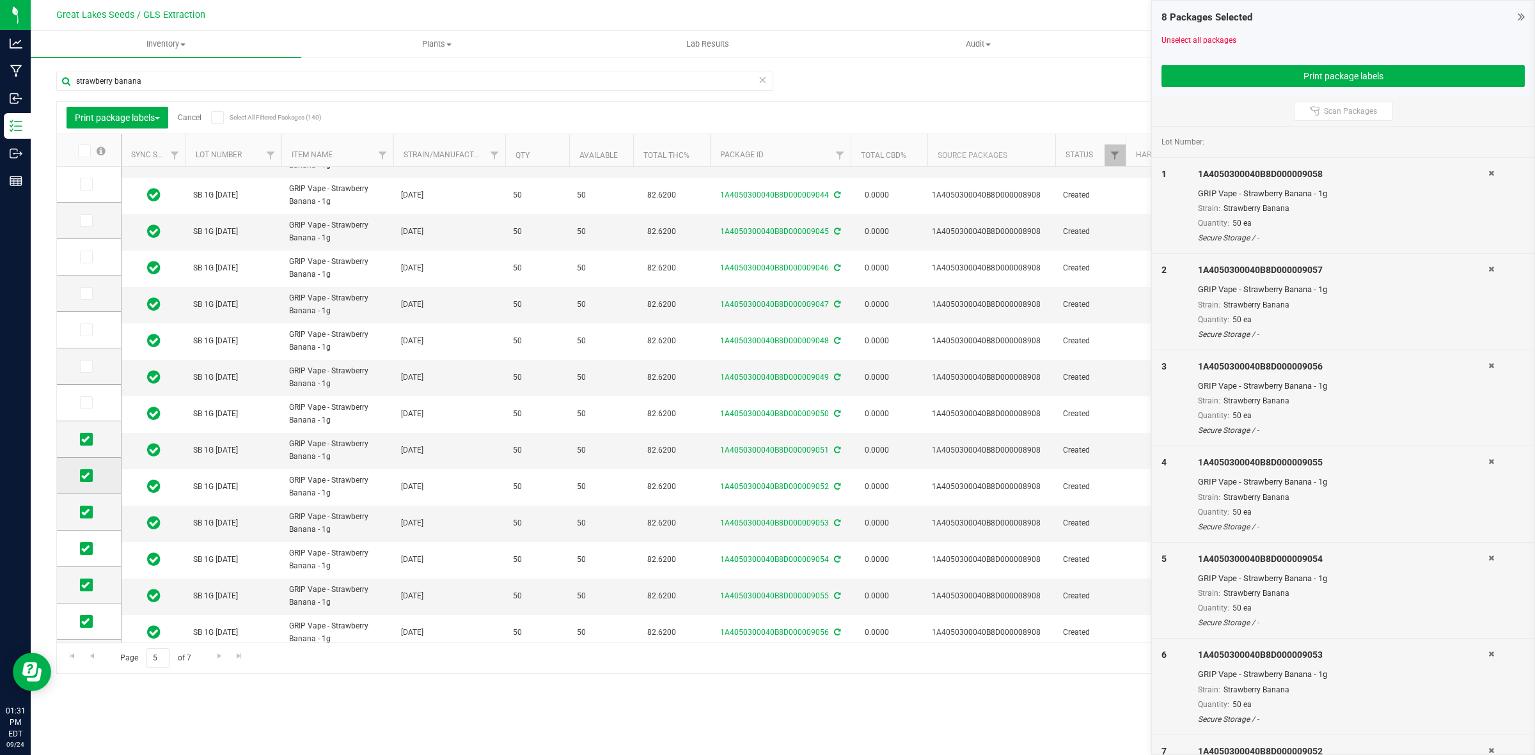
scroll to position [0, 0]
click at [86, 221] on icon at bounding box center [85, 221] width 8 height 0
click at [0, 0] on input "checkbox" at bounding box center [0, 0] width 0 height 0
click at [84, 258] on icon at bounding box center [85, 258] width 8 height 0
click at [0, 0] on input "checkbox" at bounding box center [0, 0] width 0 height 0
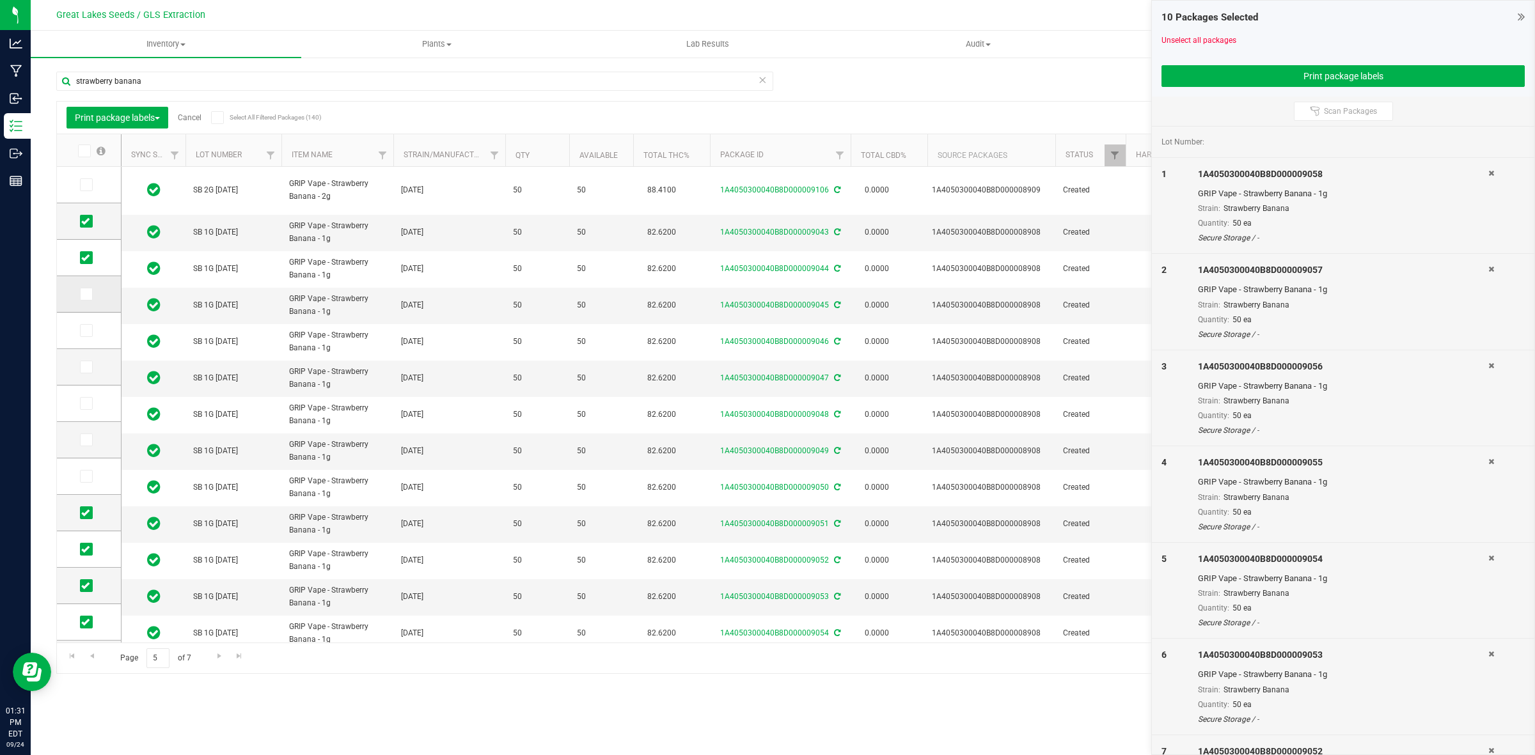
click at [81, 294] on icon at bounding box center [85, 294] width 8 height 0
click at [0, 0] on input "checkbox" at bounding box center [0, 0] width 0 height 0
click at [81, 325] on span at bounding box center [86, 330] width 13 height 13
click at [0, 0] on input "checkbox" at bounding box center [0, 0] width 0 height 0
click at [84, 367] on icon at bounding box center [85, 367] width 8 height 0
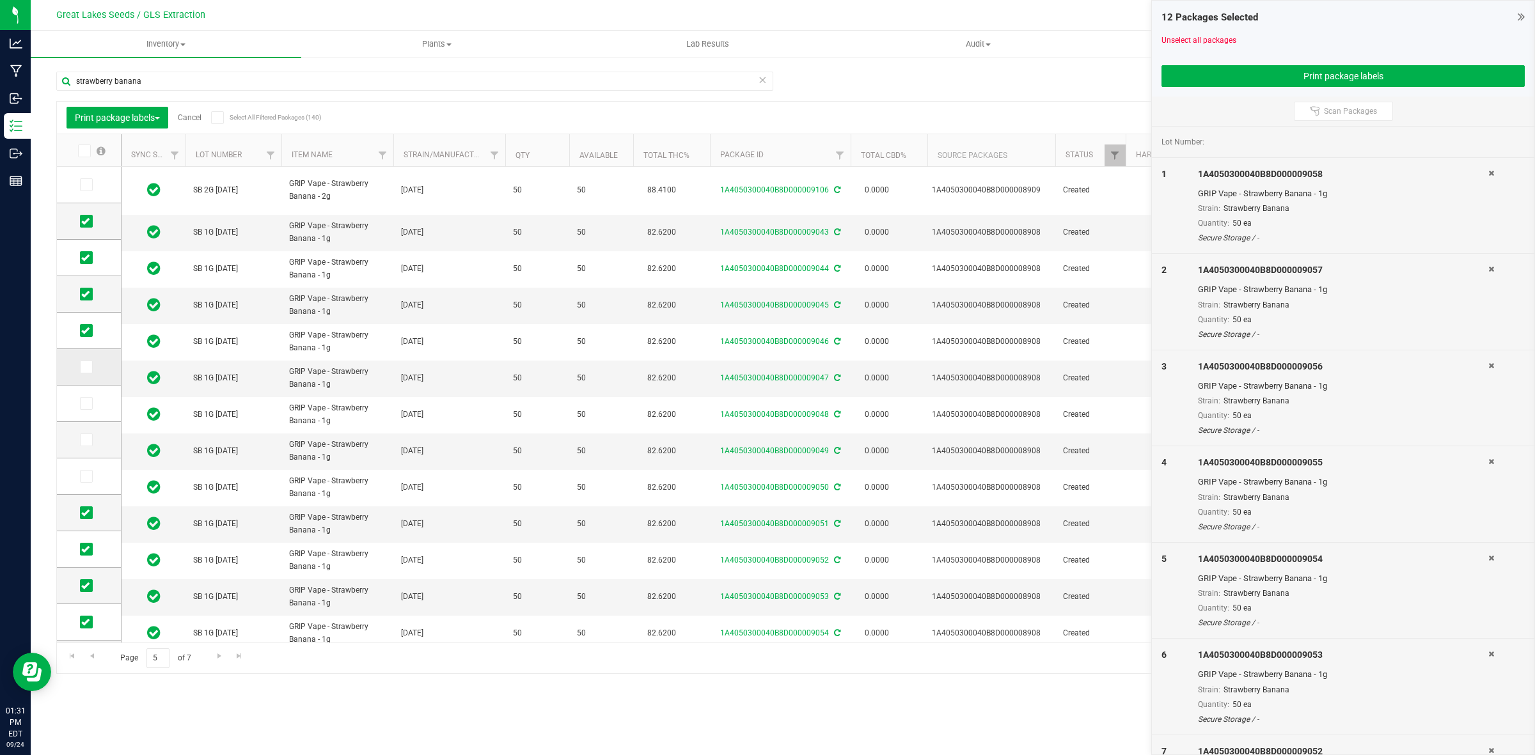
click at [0, 0] on input "checkbox" at bounding box center [0, 0] width 0 height 0
click at [87, 404] on icon at bounding box center [85, 404] width 8 height 0
click at [0, 0] on input "checkbox" at bounding box center [0, 0] width 0 height 0
click at [82, 440] on icon at bounding box center [85, 440] width 8 height 0
click at [0, 0] on input "checkbox" at bounding box center [0, 0] width 0 height 0
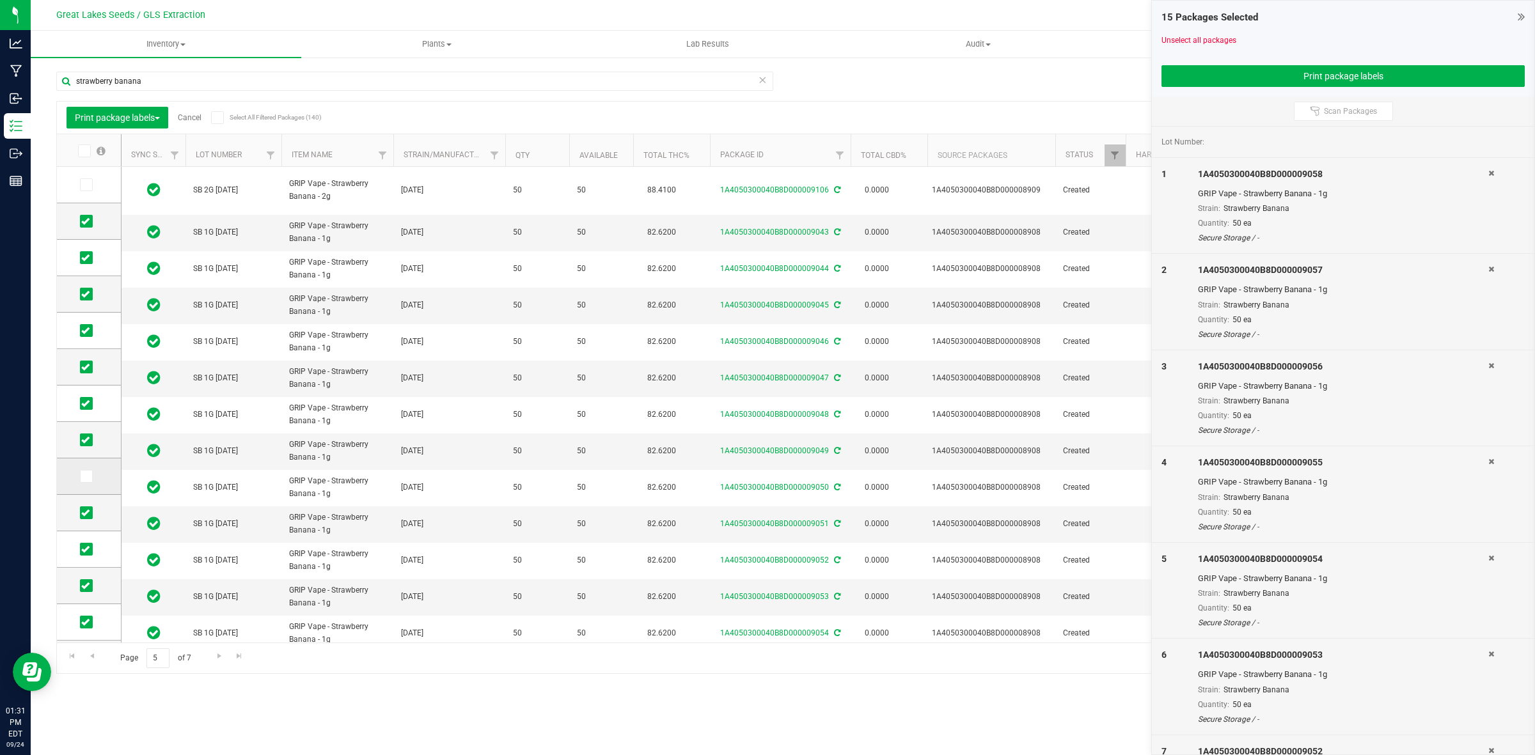
click at [84, 471] on span at bounding box center [86, 476] width 13 height 13
click at [0, 0] on input "checkbox" at bounding box center [0, 0] width 0 height 0
click at [1353, 72] on button "Print package labels" at bounding box center [1342, 76] width 363 height 22
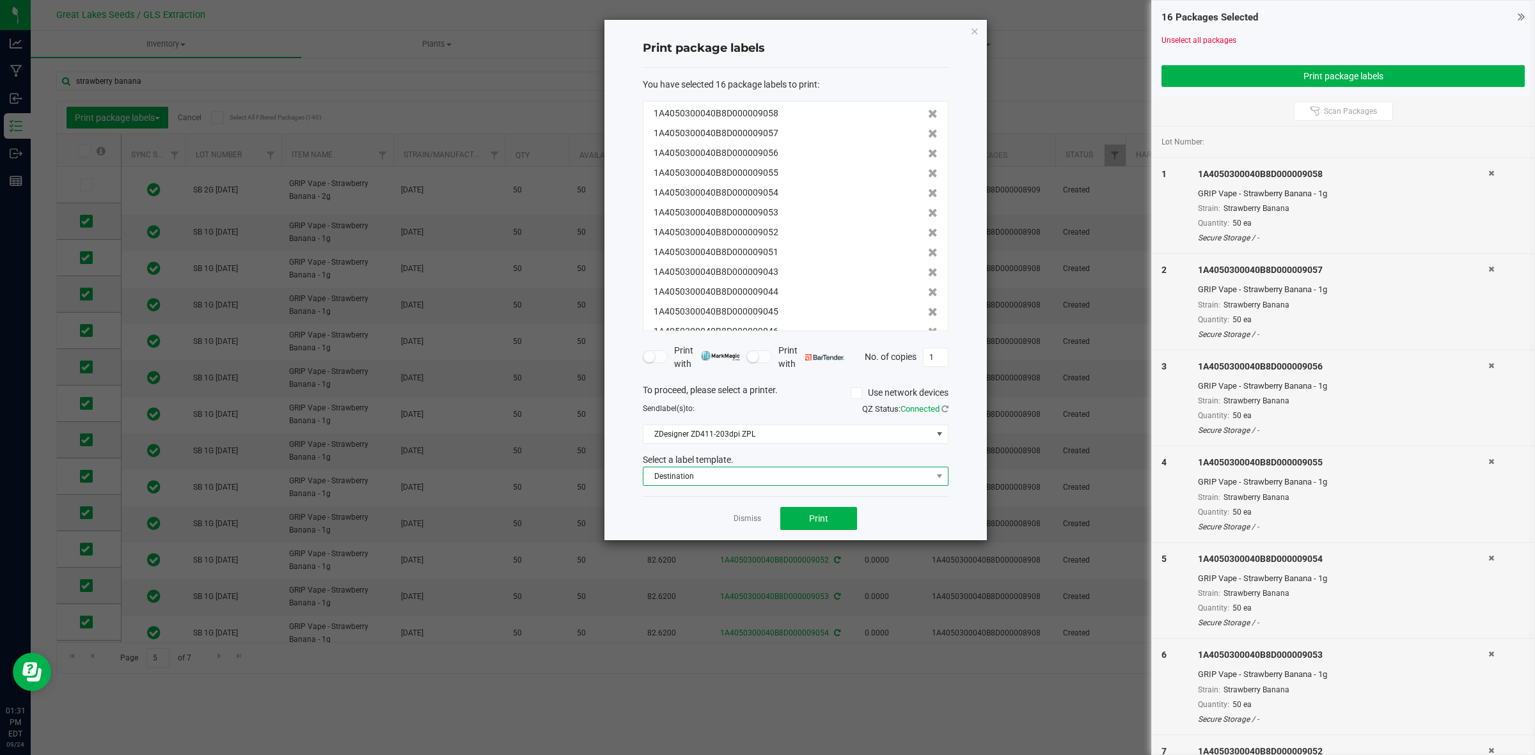
click at [829, 480] on span "Destination" at bounding box center [787, 476] width 288 height 18
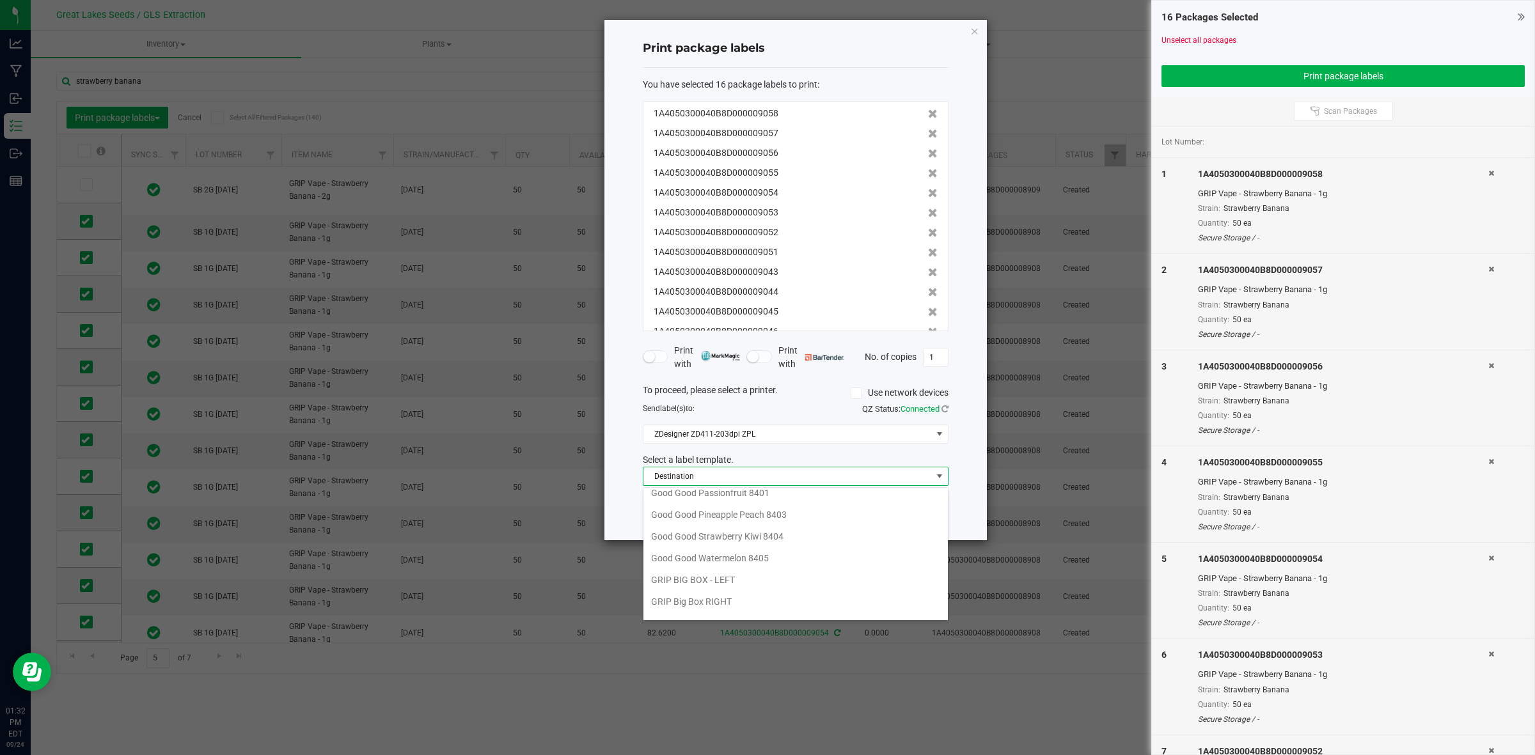
scroll to position [240, 0]
click at [721, 587] on li "Grip Vape Right" at bounding box center [795, 587] width 304 height 22
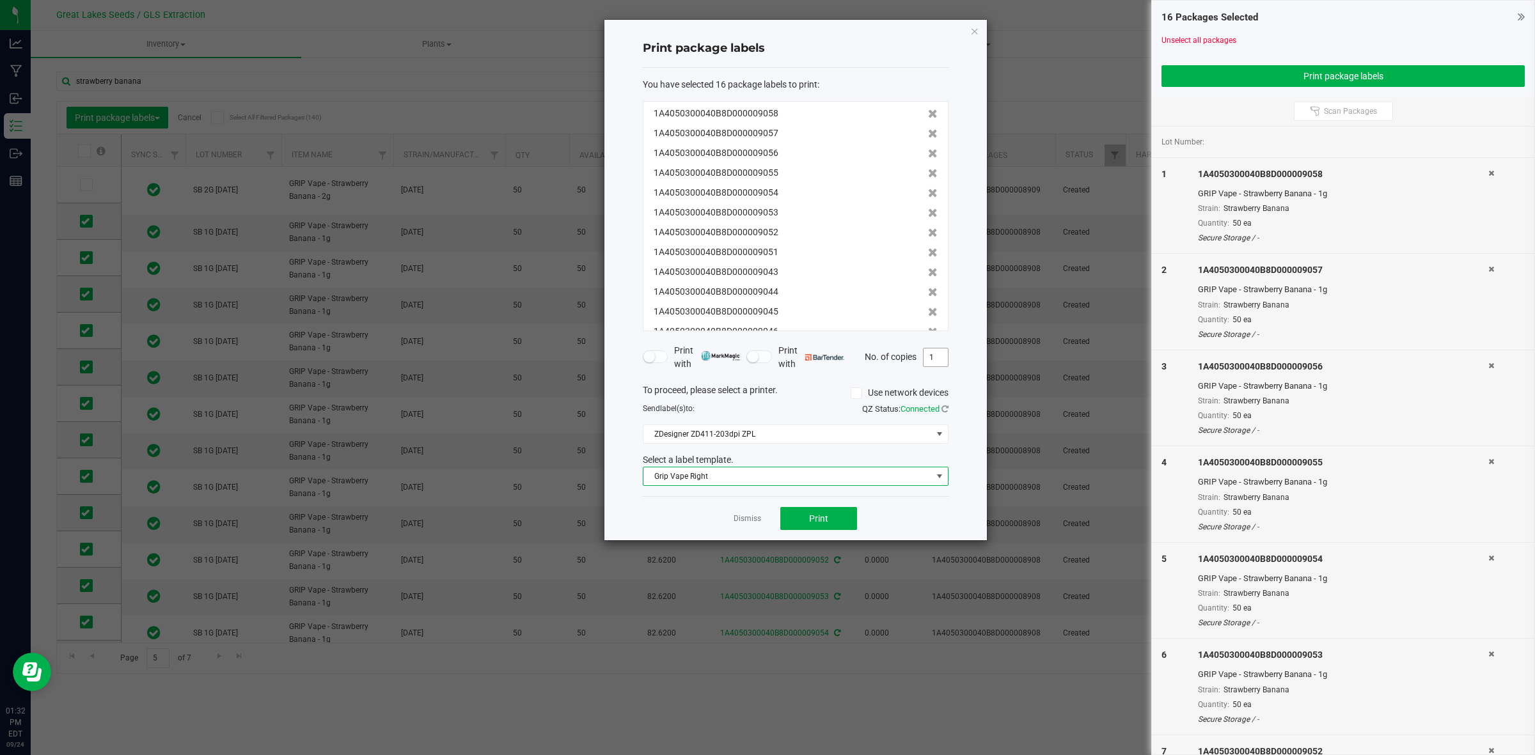
click at [936, 359] on input "1" at bounding box center [935, 358] width 24 height 18
click at [836, 526] on button "Print" at bounding box center [818, 518] width 77 height 23
click at [1296, 81] on button "Print package labels" at bounding box center [1342, 76] width 363 height 22
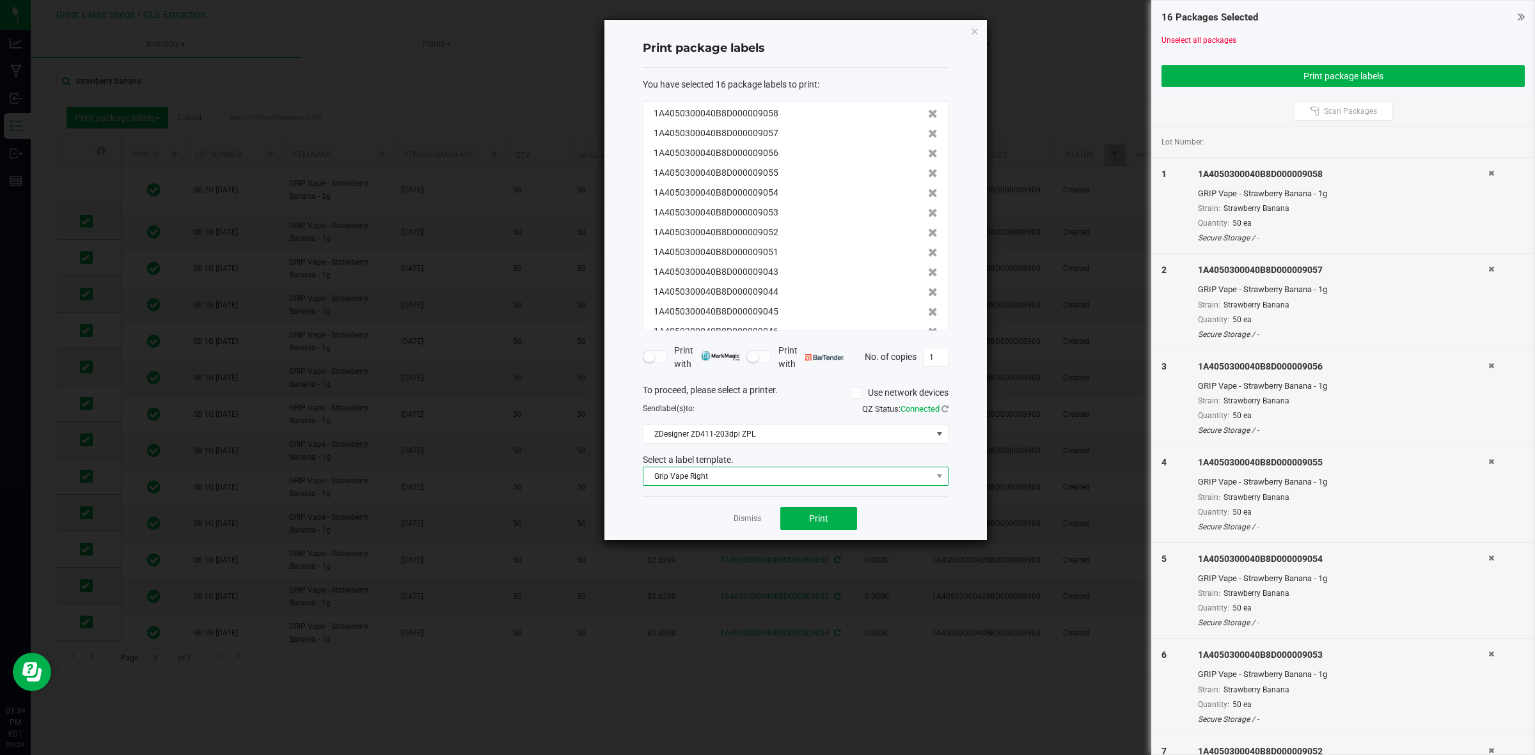
click at [826, 476] on span "Grip Vape Right" at bounding box center [787, 476] width 288 height 18
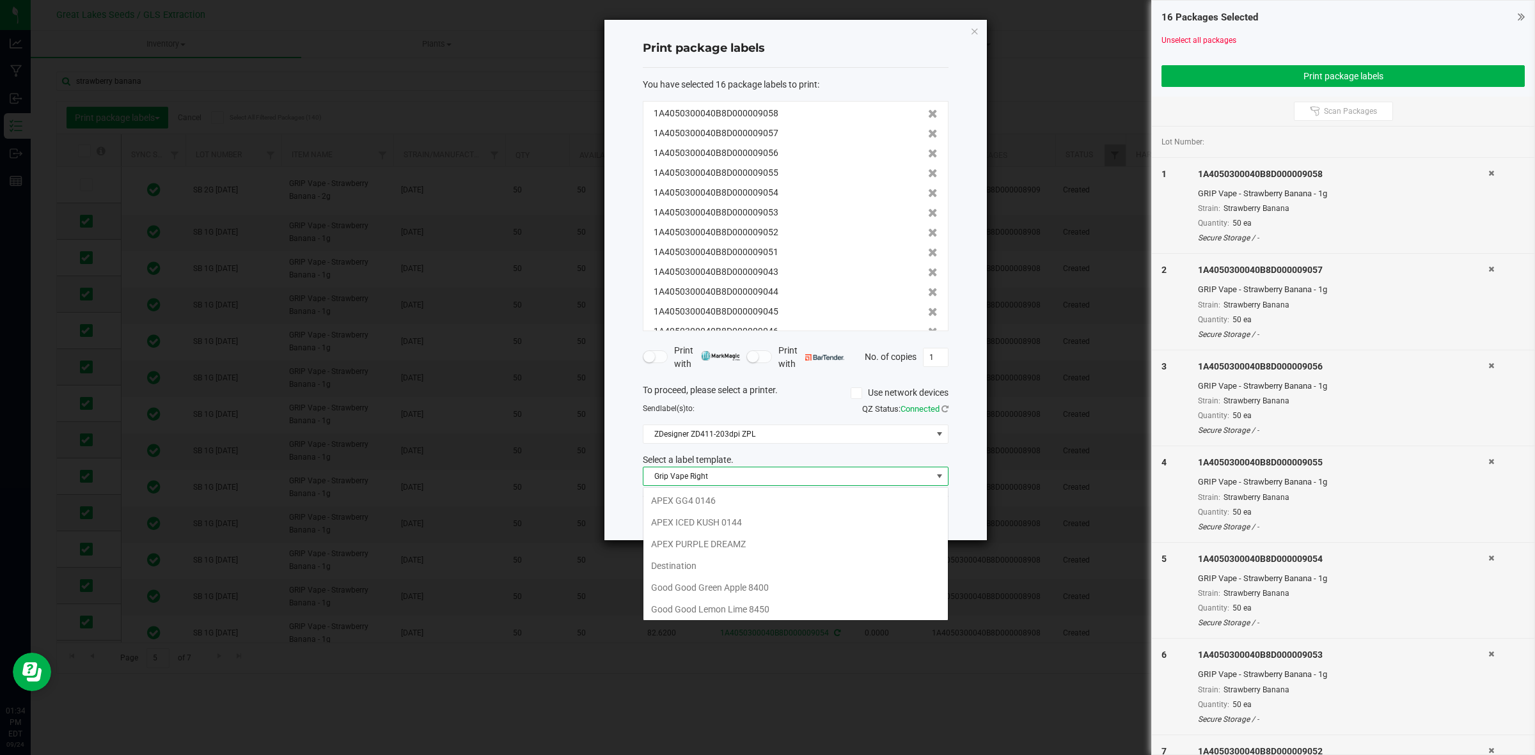
scroll to position [20, 305]
click at [769, 598] on li "Grip Vape Right" at bounding box center [795, 603] width 304 height 22
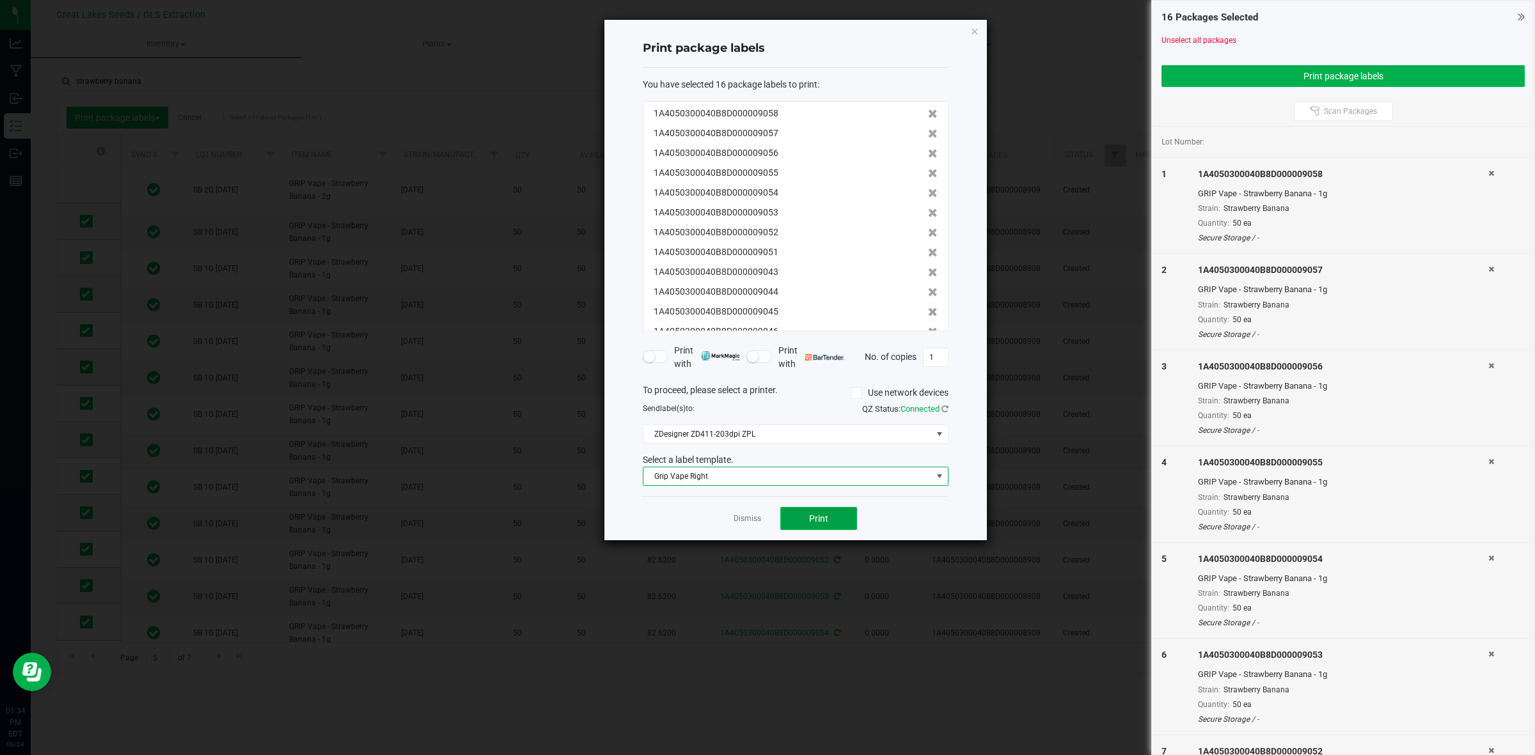
click at [836, 519] on button "Print" at bounding box center [818, 518] width 77 height 23
click at [938, 356] on input "1" at bounding box center [935, 358] width 24 height 18
click at [809, 514] on span "Print" at bounding box center [818, 519] width 19 height 10
click at [765, 522] on div "Dismiss Print" at bounding box center [796, 518] width 306 height 44
click at [746, 520] on link "Dismiss" at bounding box center [747, 519] width 27 height 11
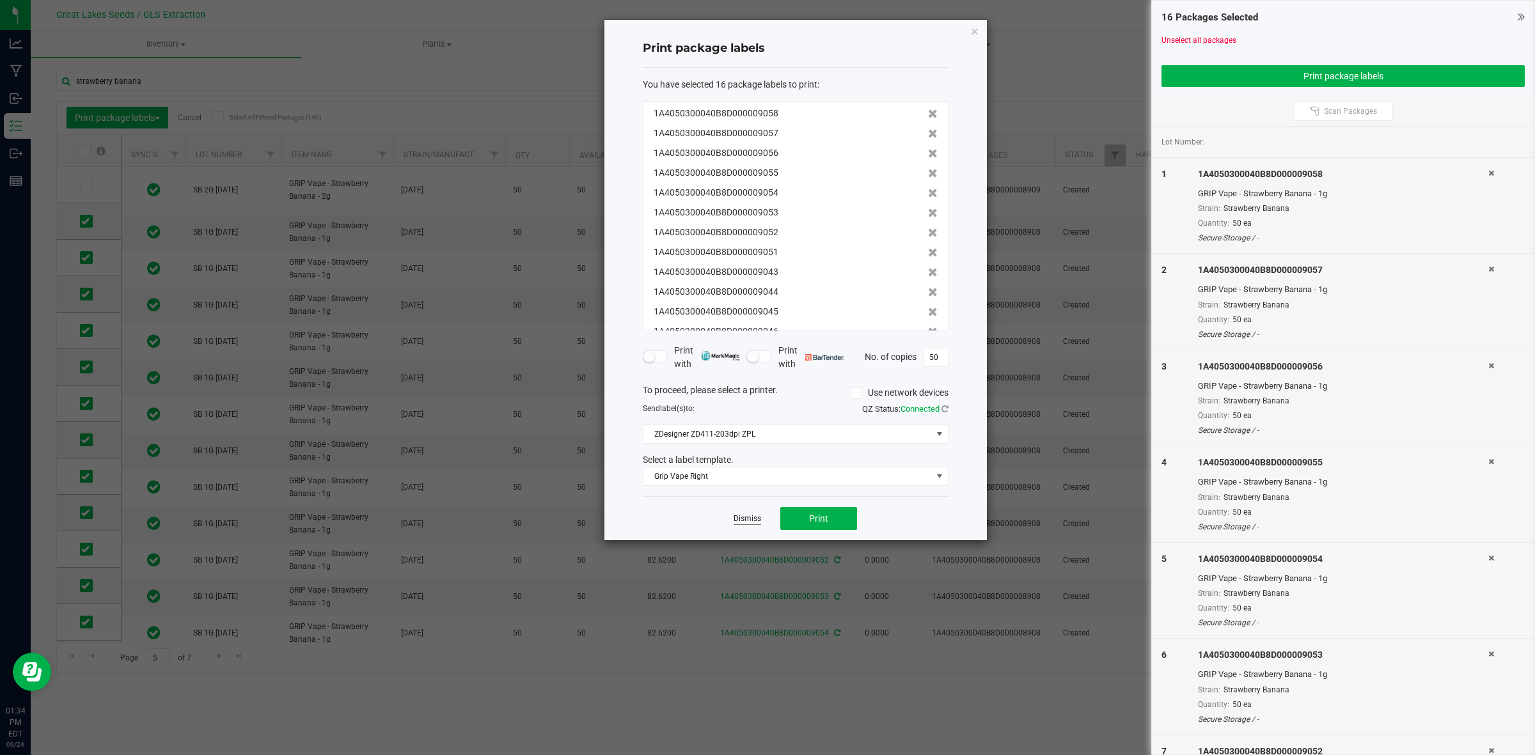
click at [740, 517] on link "Dismiss" at bounding box center [747, 519] width 27 height 11
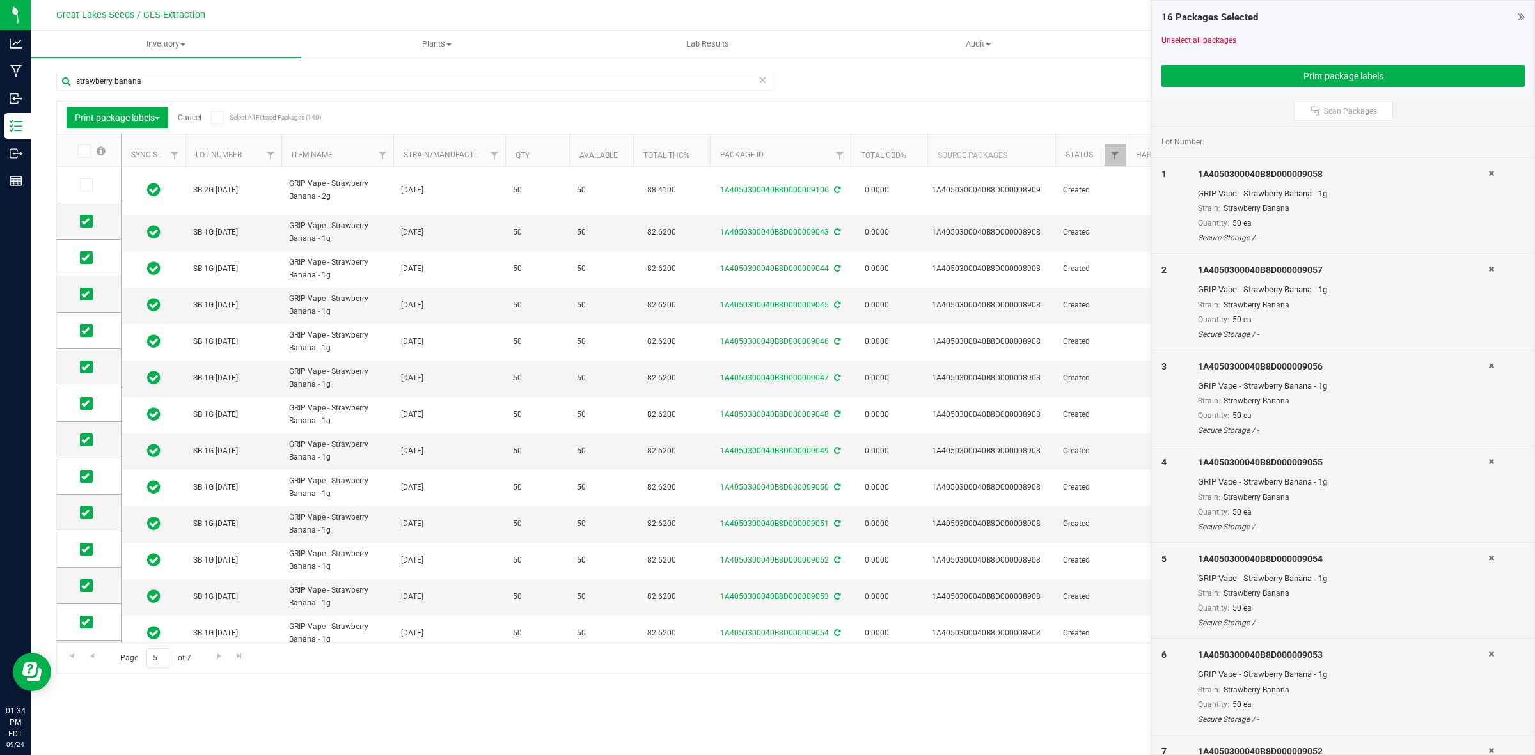
click at [194, 116] on link "Cancel" at bounding box center [190, 117] width 24 height 9
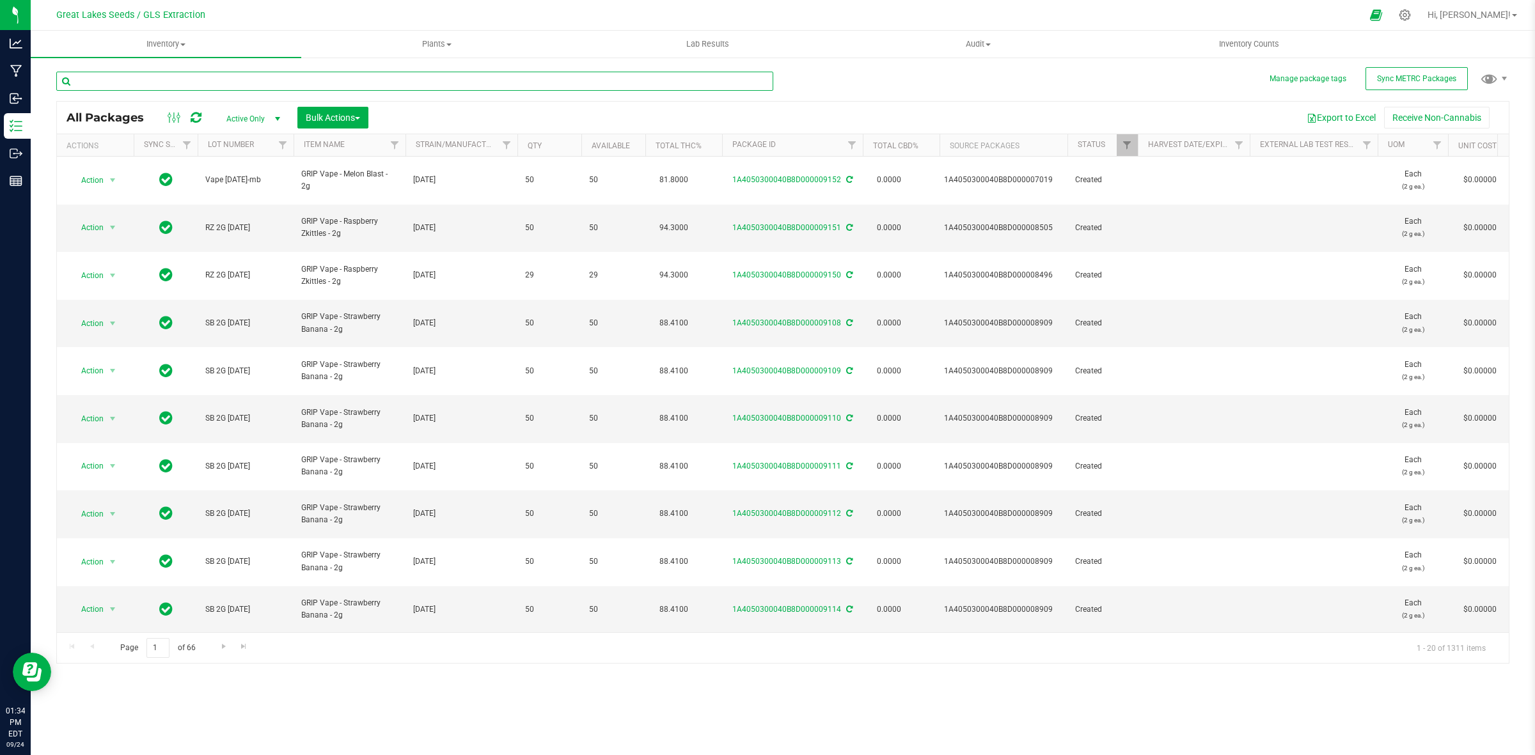
click at [276, 88] on input "text" at bounding box center [414, 81] width 717 height 19
click at [255, 84] on input "text" at bounding box center [414, 81] width 717 height 19
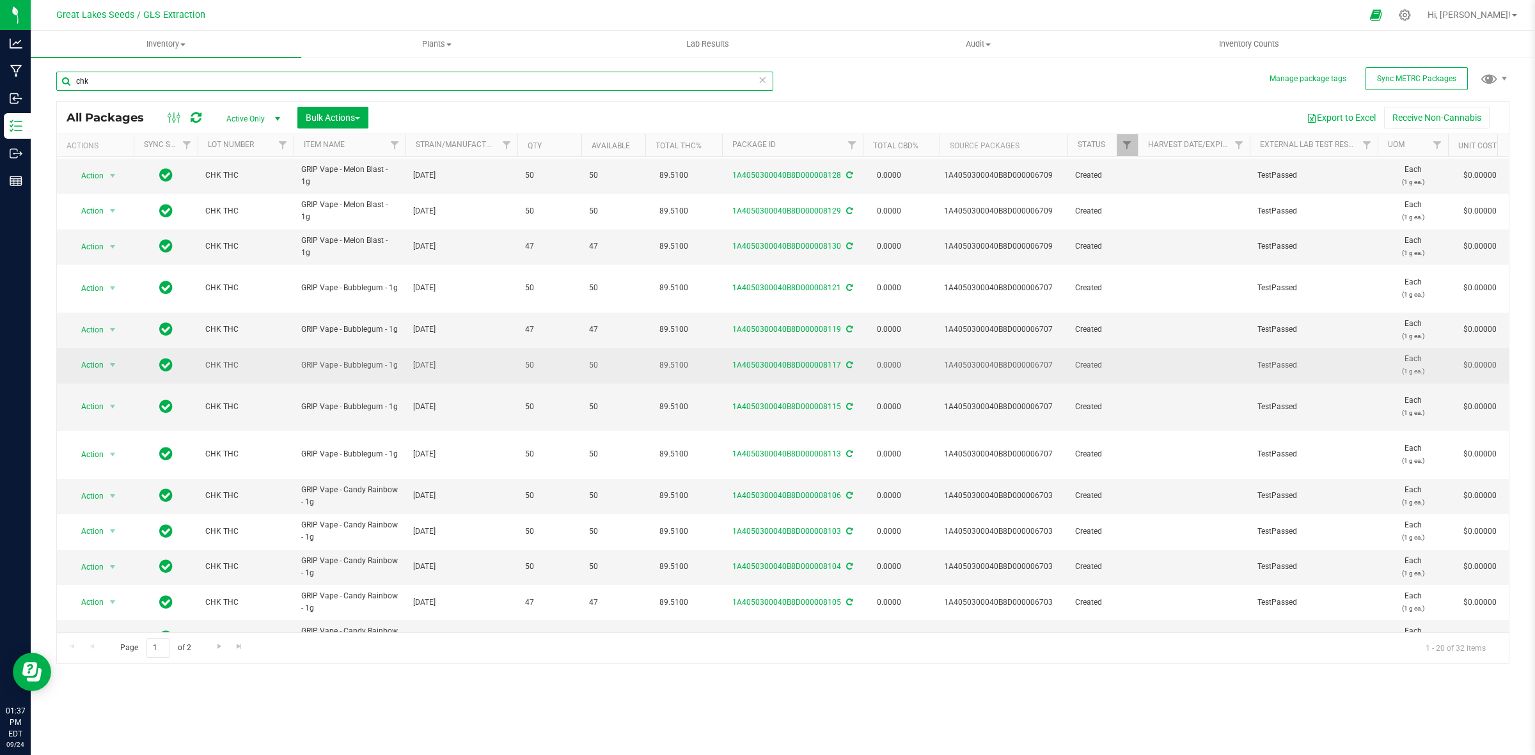
scroll to position [247, 0]
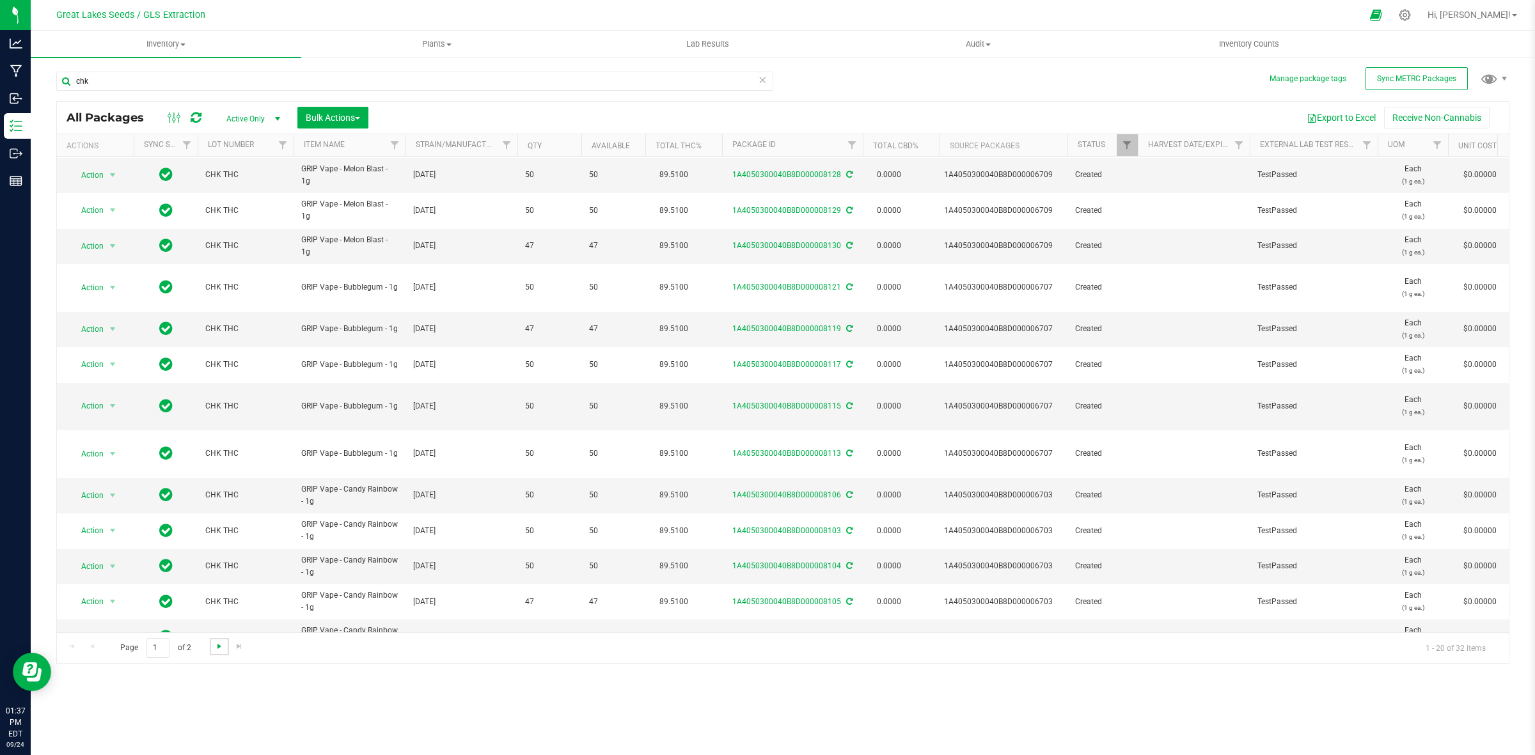
click at [221, 647] on span "Go to the next page" at bounding box center [219, 646] width 10 height 10
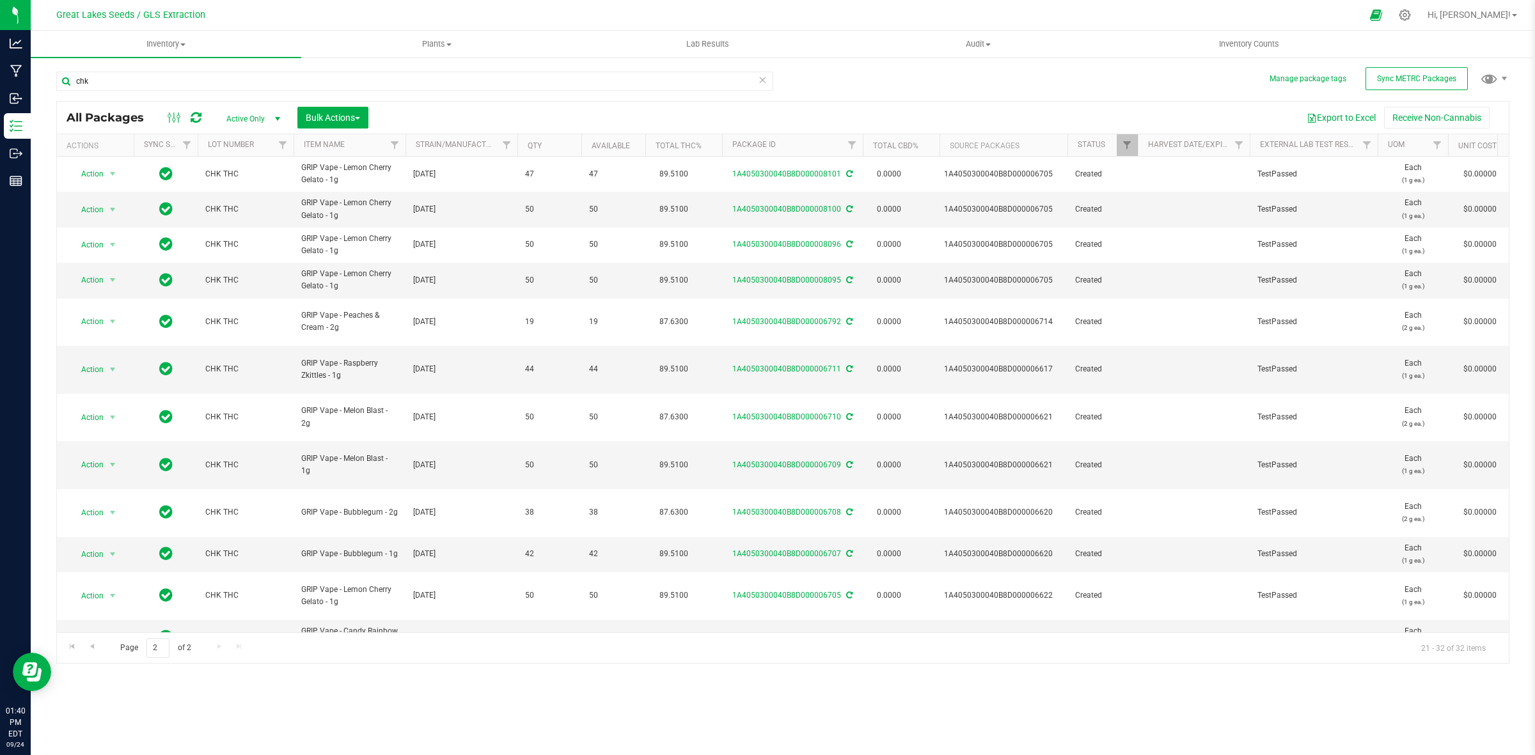
click at [178, 70] on div "chk" at bounding box center [419, 80] width 726 height 41
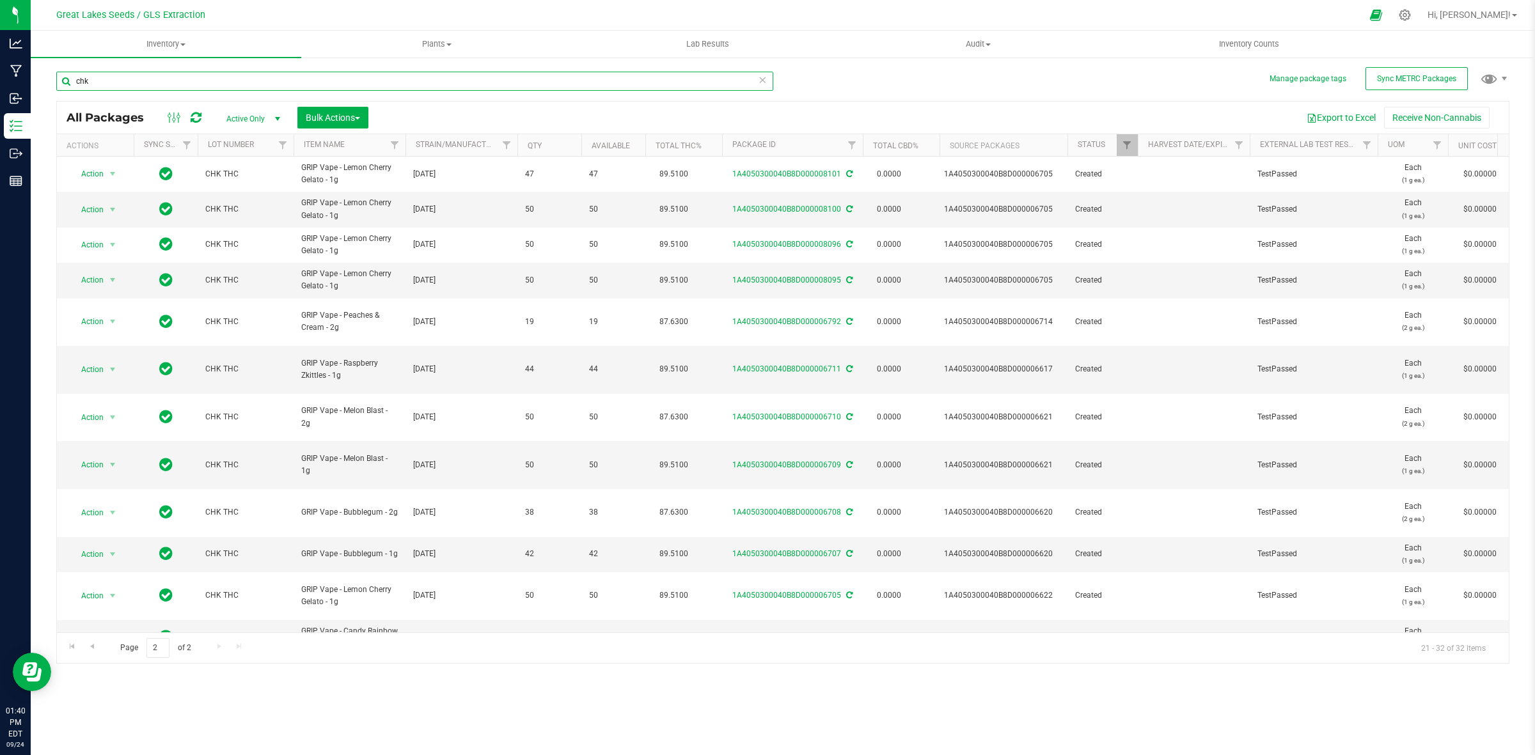
click at [181, 83] on input "chk" at bounding box center [414, 81] width 717 height 19
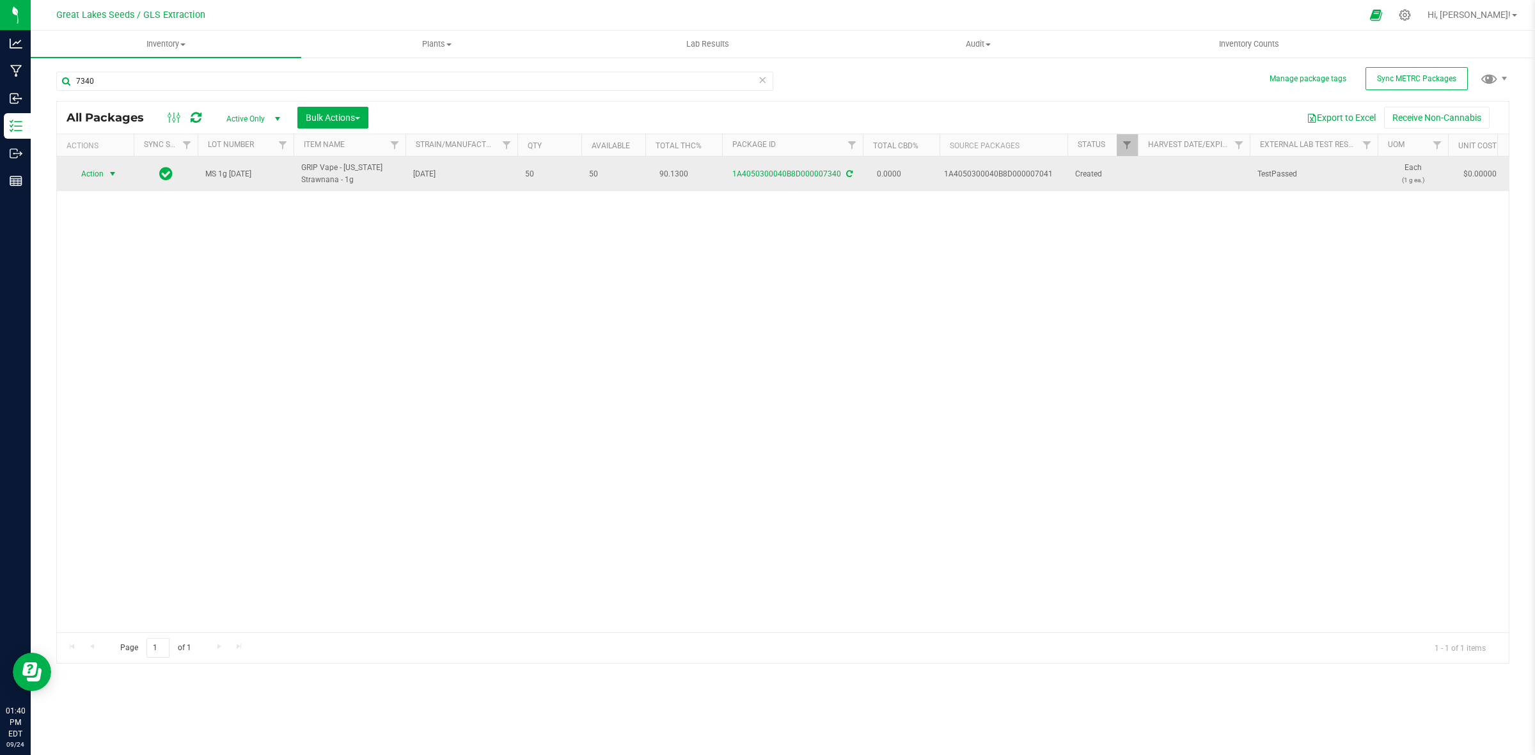
click at [113, 171] on span "select" at bounding box center [112, 174] width 10 height 10
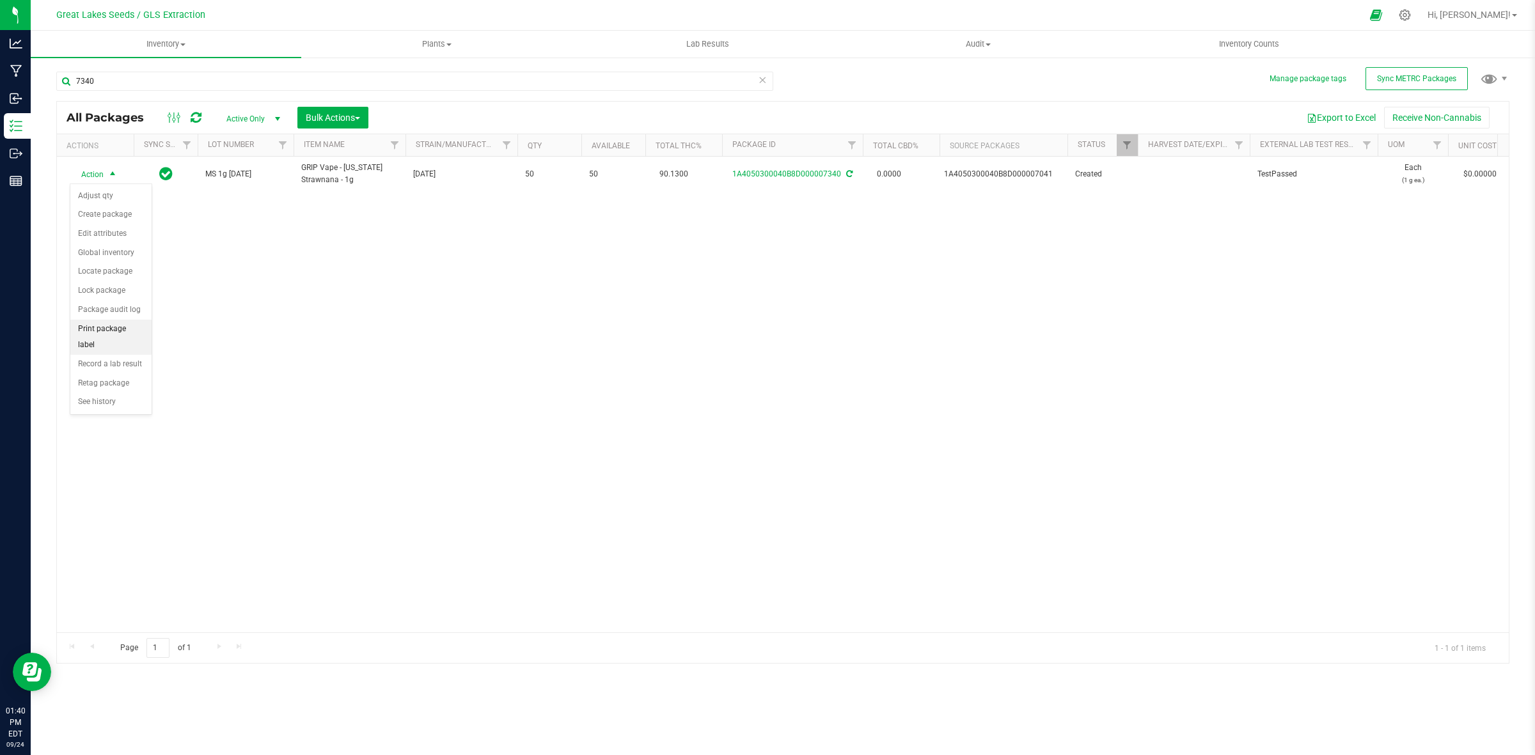
click at [106, 327] on li "Print package label" at bounding box center [110, 337] width 81 height 35
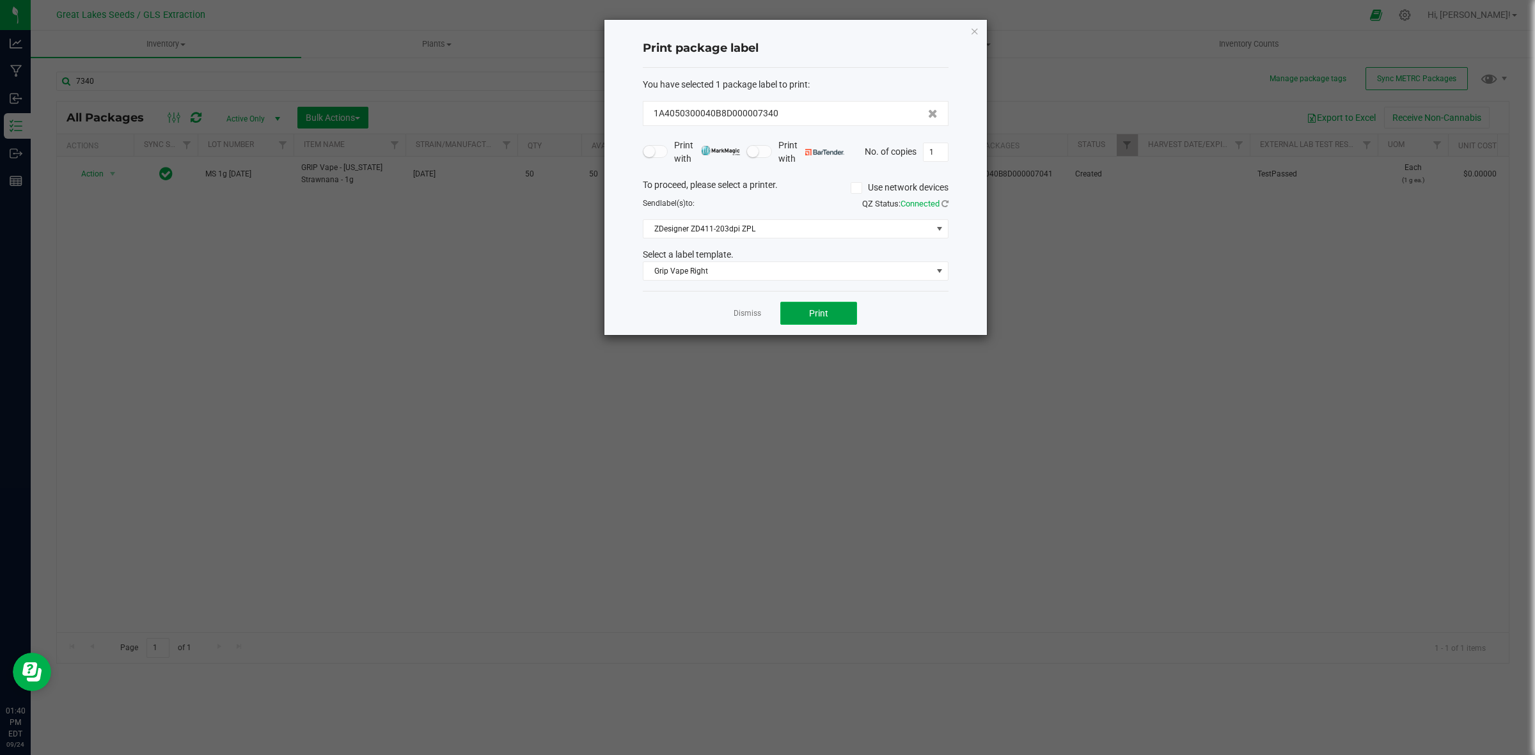
click at [822, 318] on span "Print" at bounding box center [818, 313] width 19 height 10
click at [940, 148] on input "1" at bounding box center [935, 152] width 24 height 18
click at [811, 318] on span "Print" at bounding box center [818, 313] width 19 height 10
click at [976, 29] on icon "button" at bounding box center [974, 30] width 9 height 15
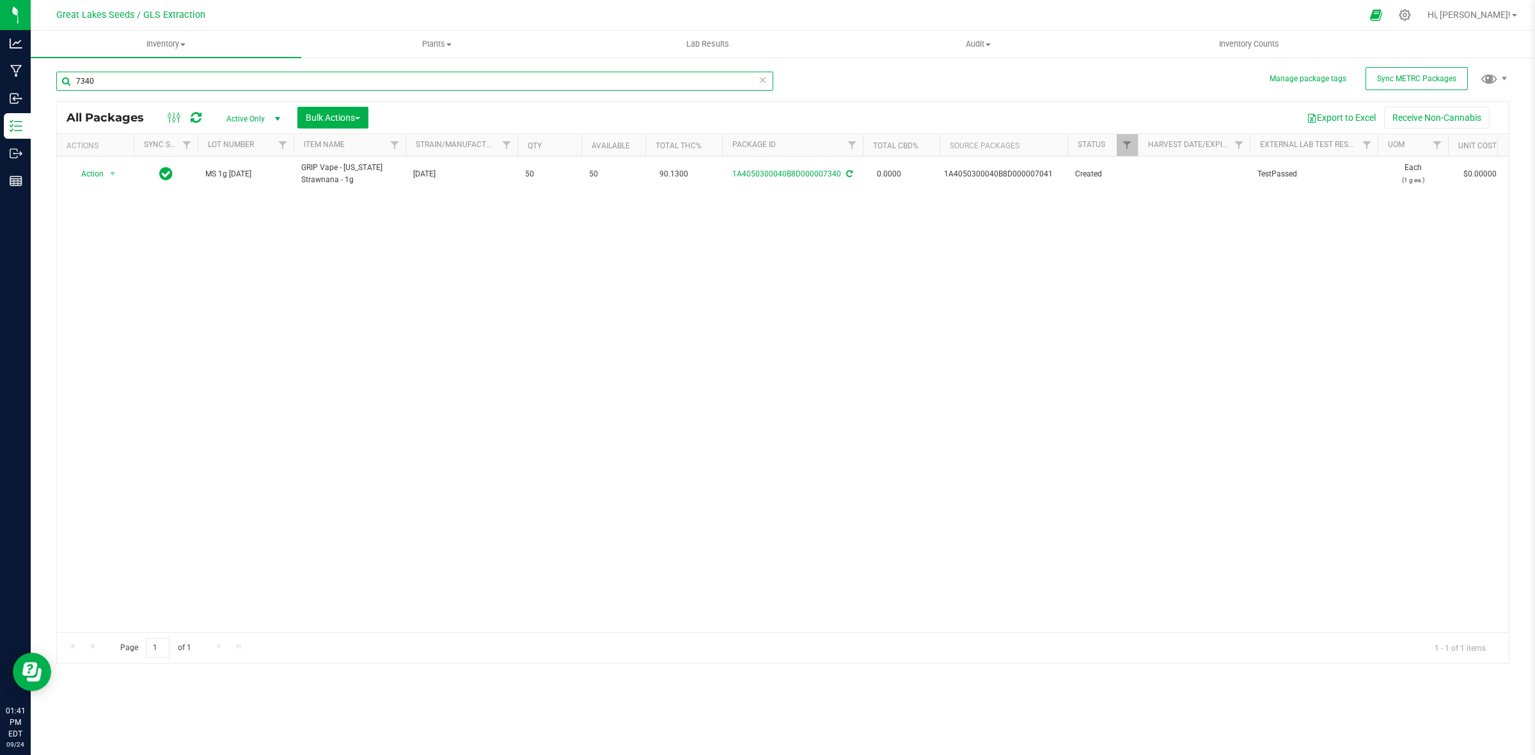
click at [116, 77] on input "7340" at bounding box center [414, 81] width 717 height 19
